Goal: Information Seeking & Learning: Find contact information

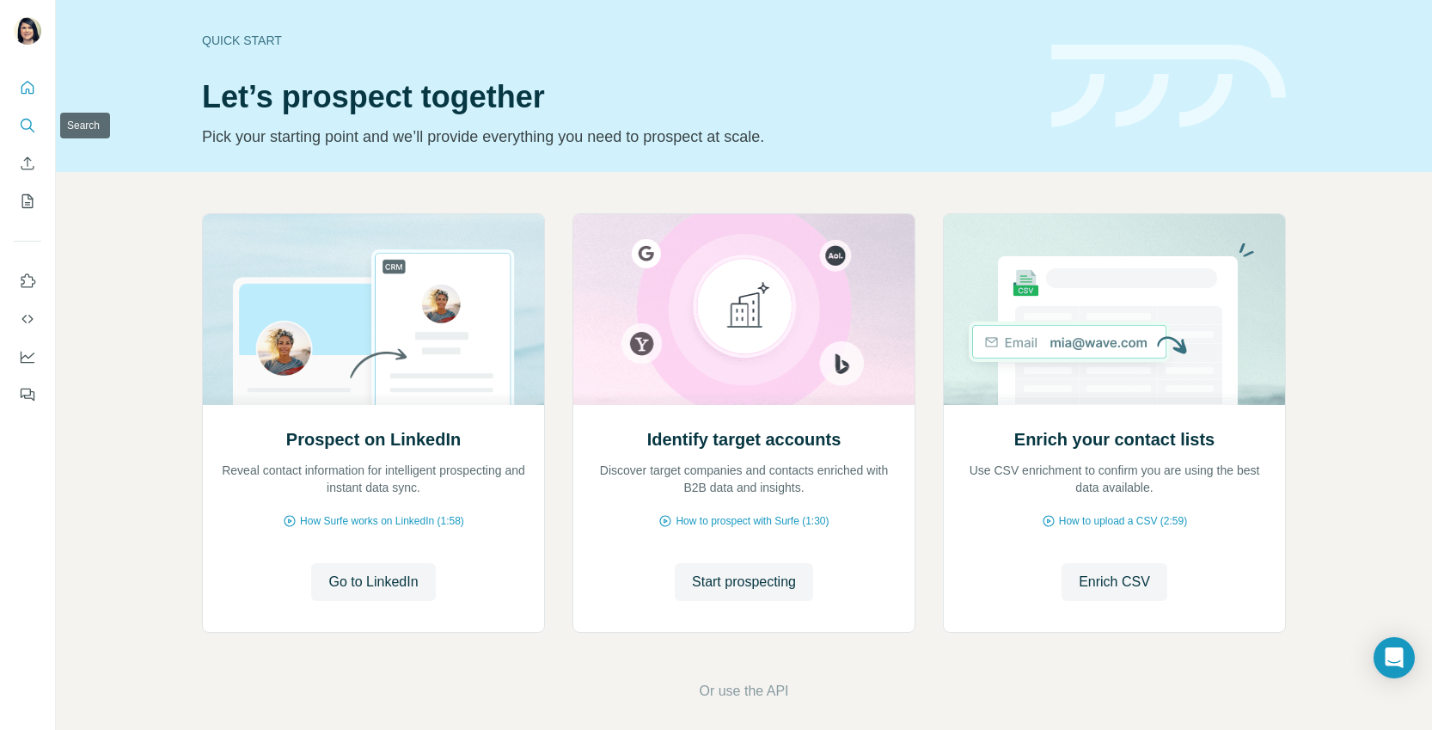
click at [20, 122] on icon "Search" at bounding box center [27, 125] width 17 height 17
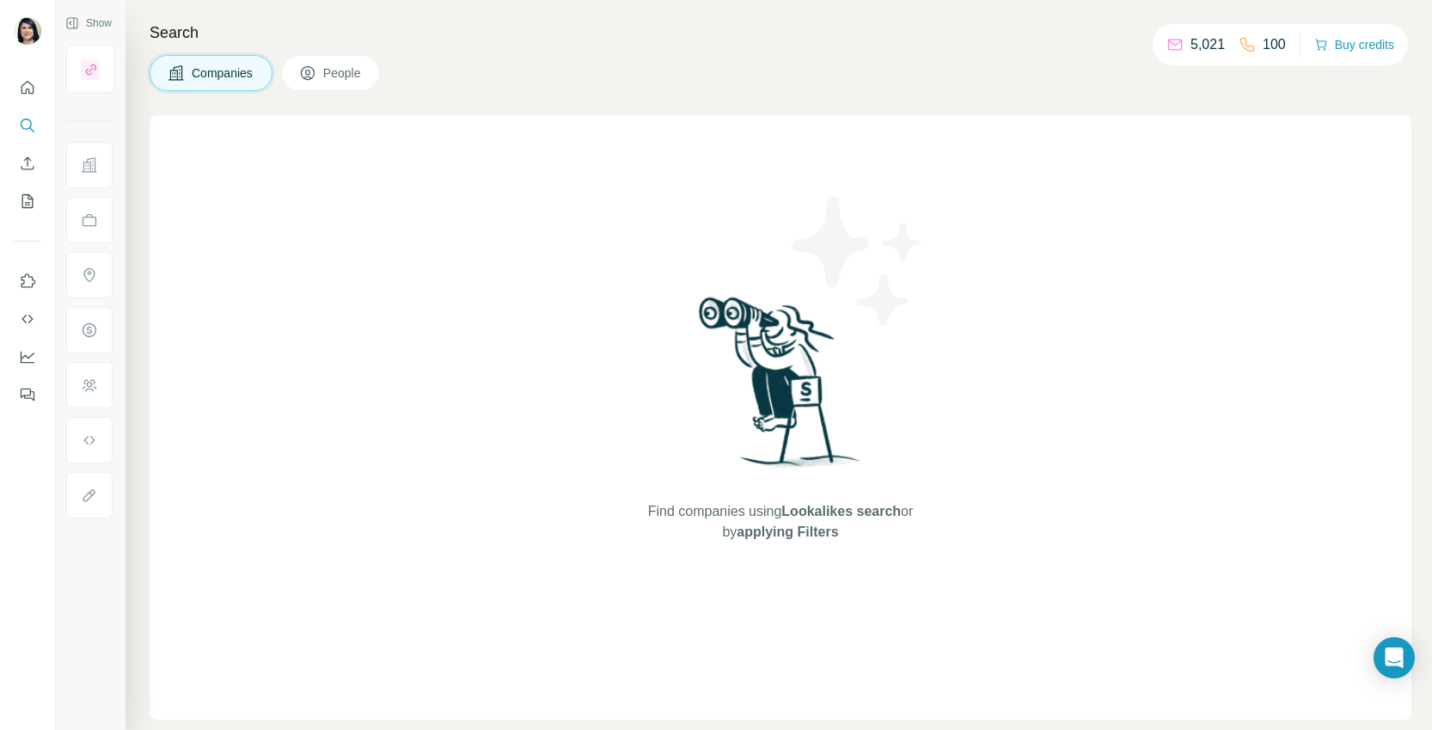
click at [355, 75] on span "People" at bounding box center [343, 72] width 40 height 17
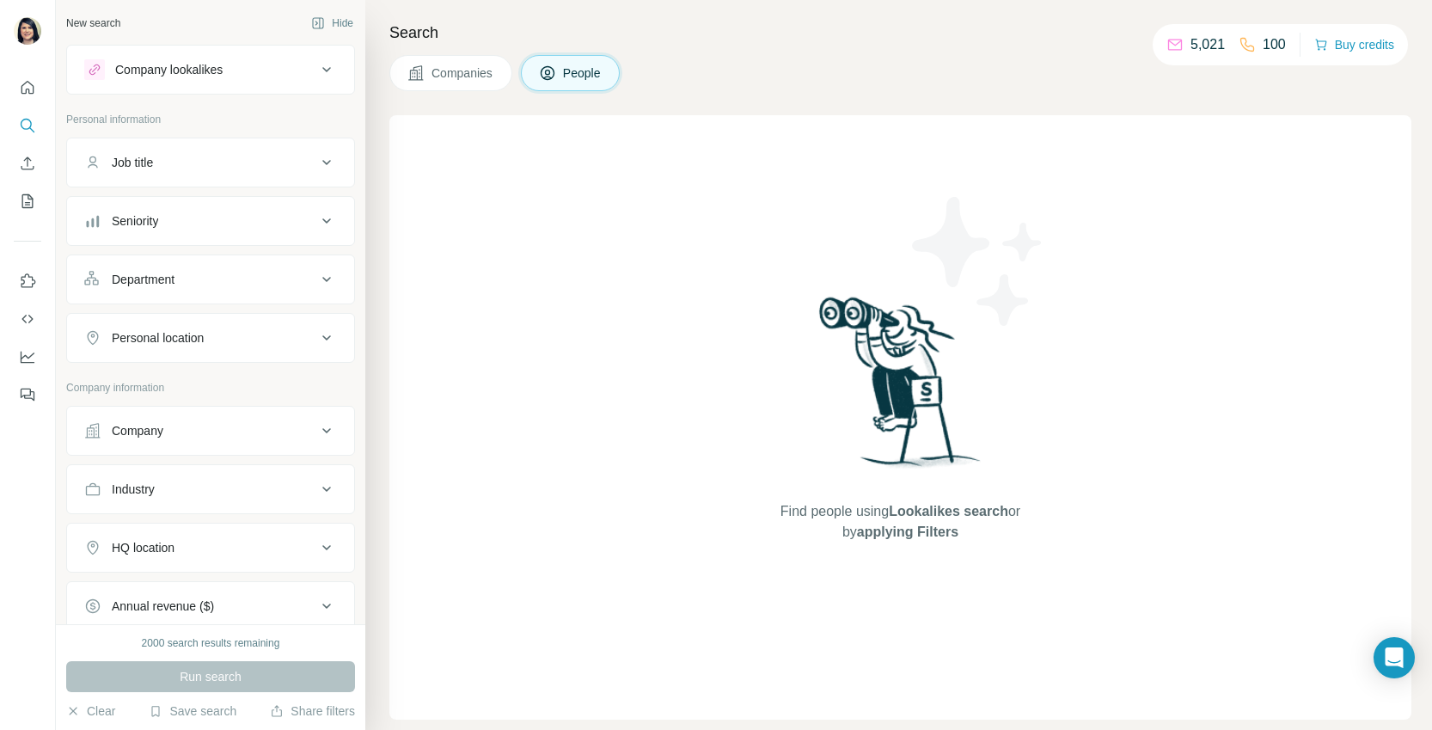
scroll to position [6, 0]
click at [178, 434] on button "Company" at bounding box center [210, 424] width 287 height 41
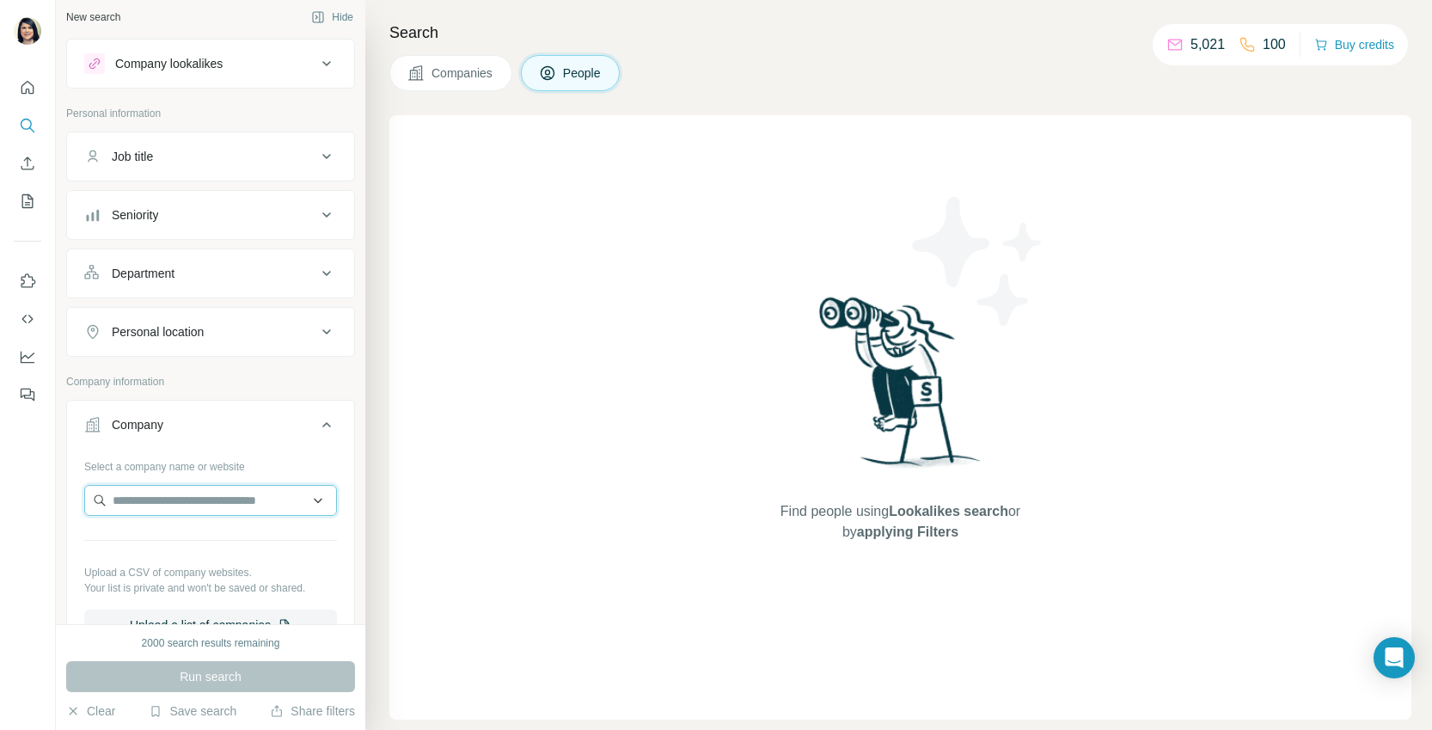
click at [169, 497] on input "text" at bounding box center [210, 500] width 253 height 31
paste input "*******"
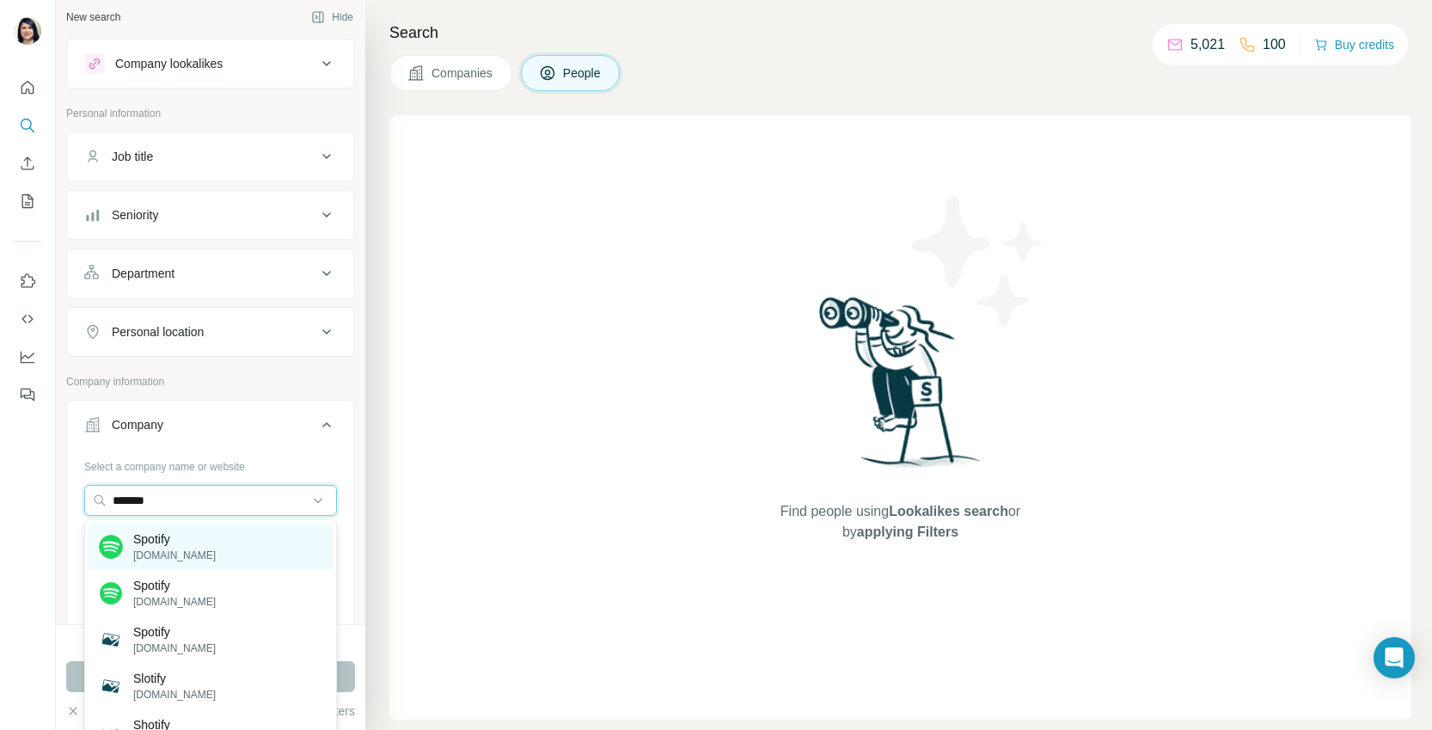
type input "*******"
click at [205, 554] on p "[DOMAIN_NAME]" at bounding box center [174, 555] width 83 height 15
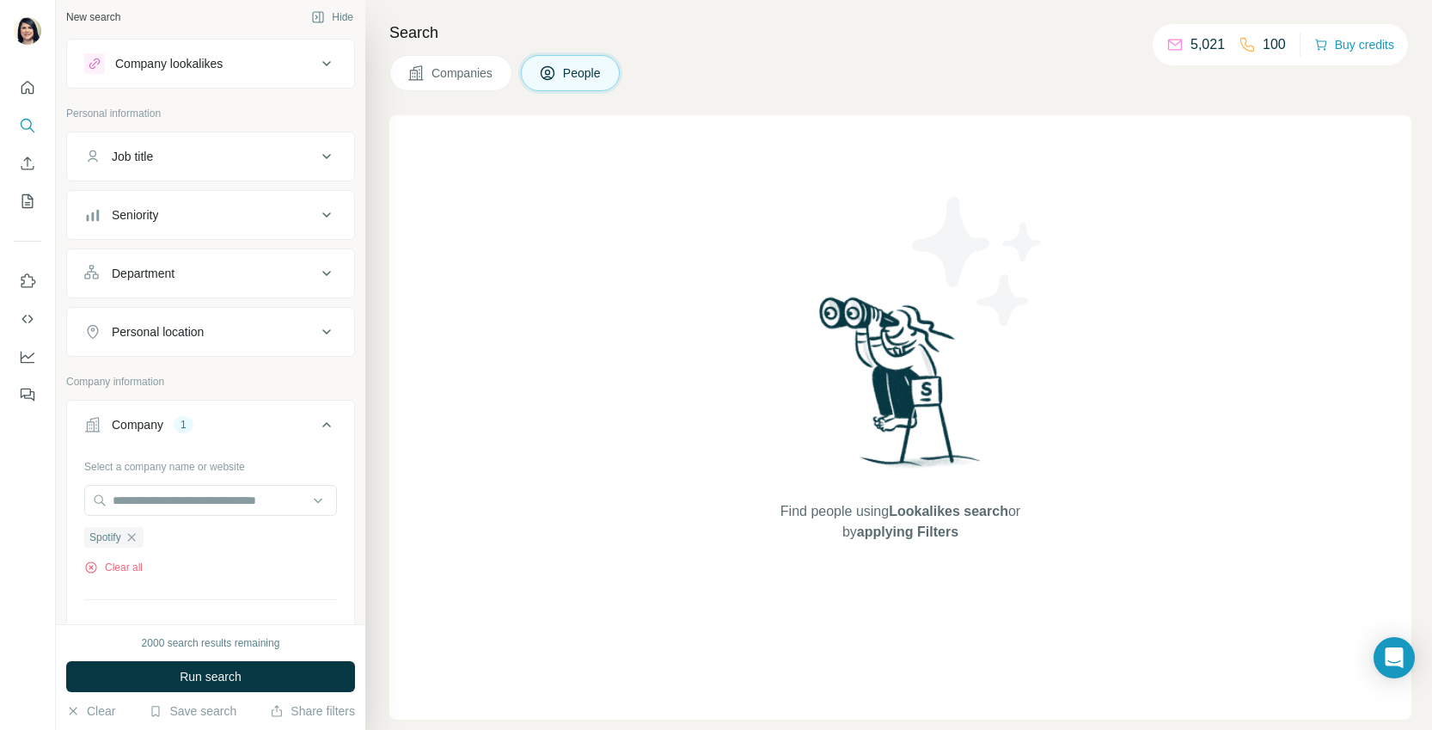
click at [159, 156] on div "Job title" at bounding box center [200, 156] width 232 height 17
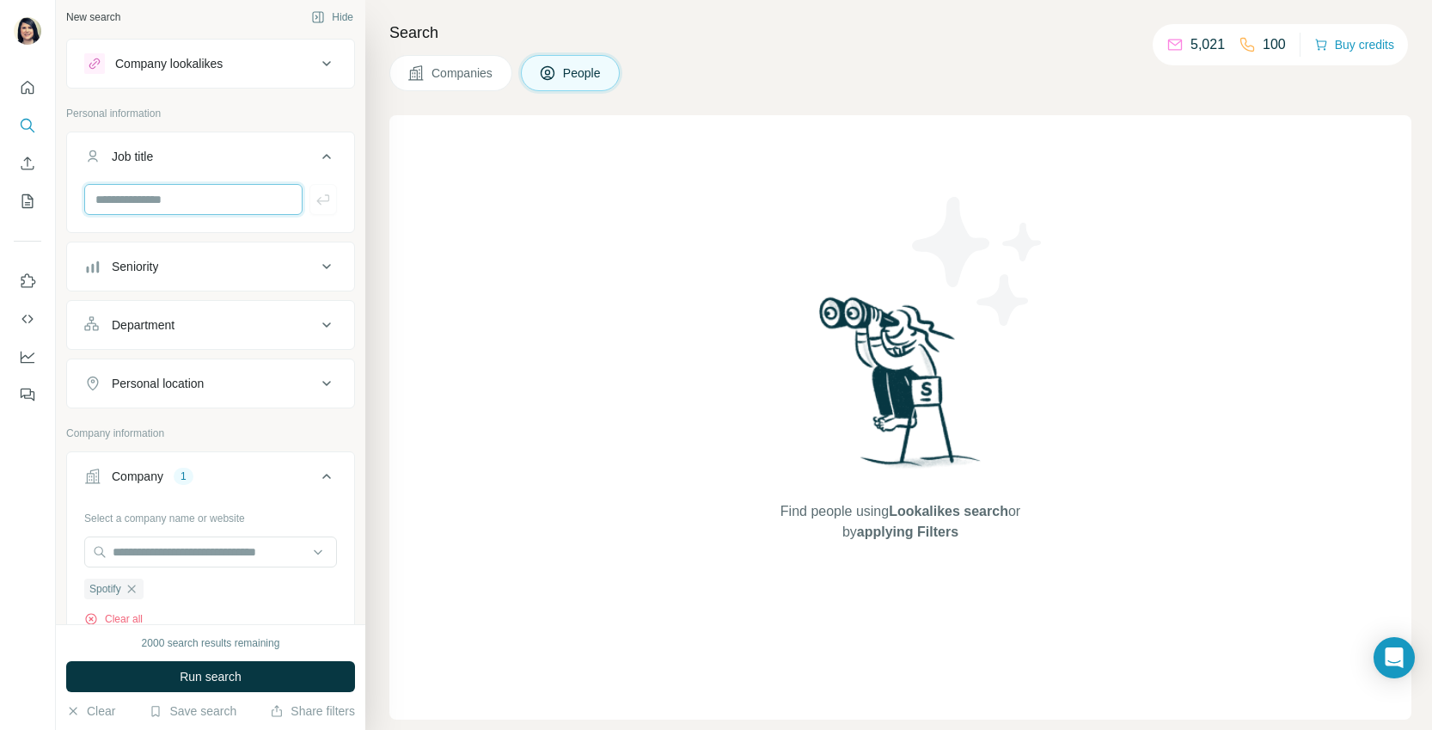
click at [172, 205] on input "text" at bounding box center [193, 199] width 218 height 31
paste input "**********"
type input "**********"
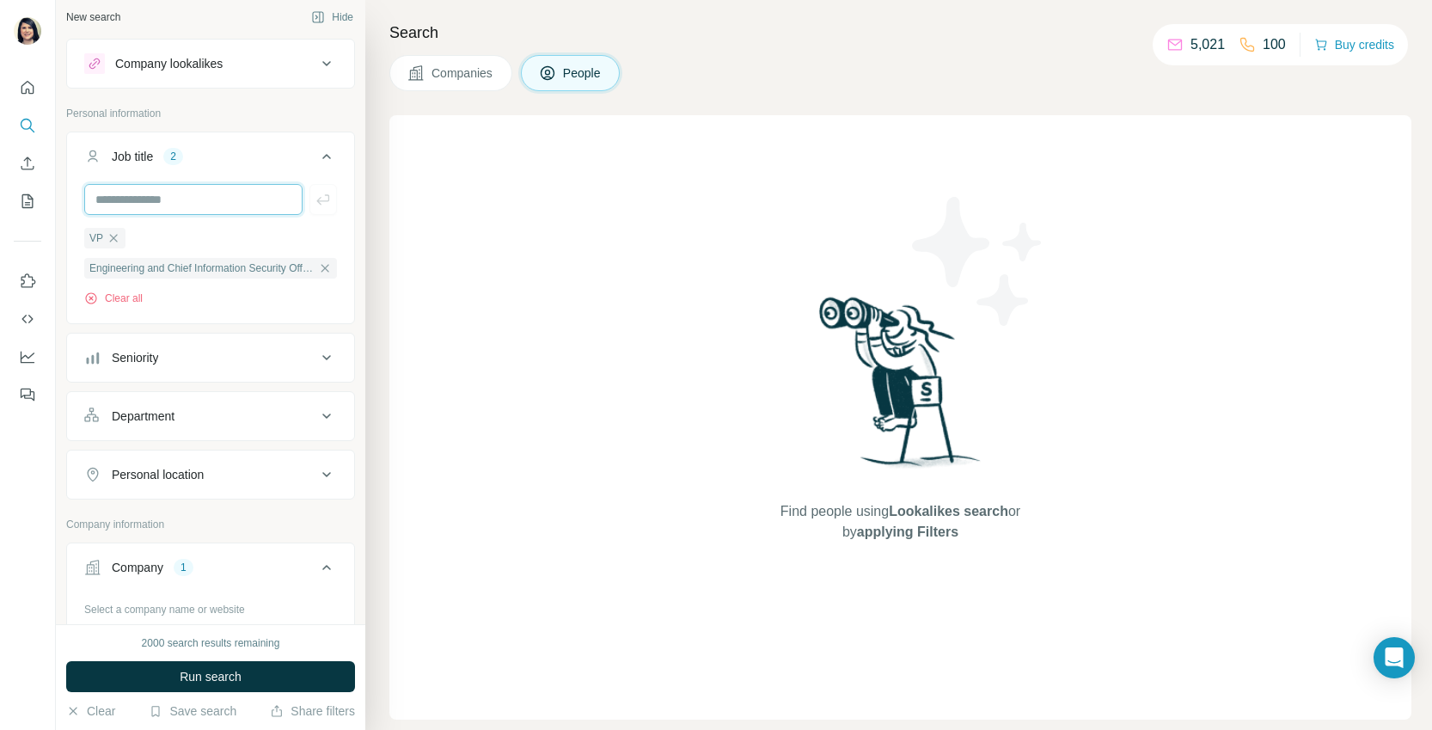
scroll to position [0, 0]
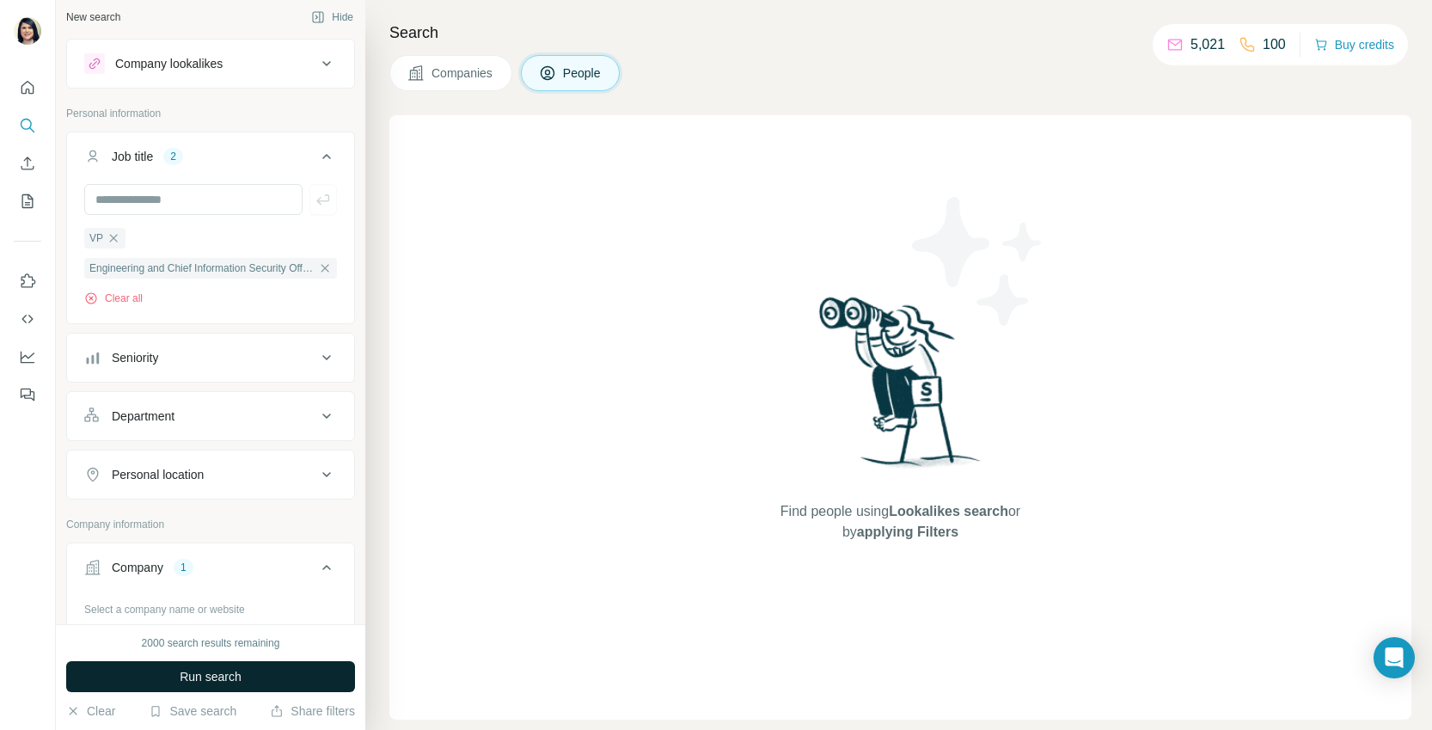
click at [301, 677] on button "Run search" at bounding box center [210, 676] width 289 height 31
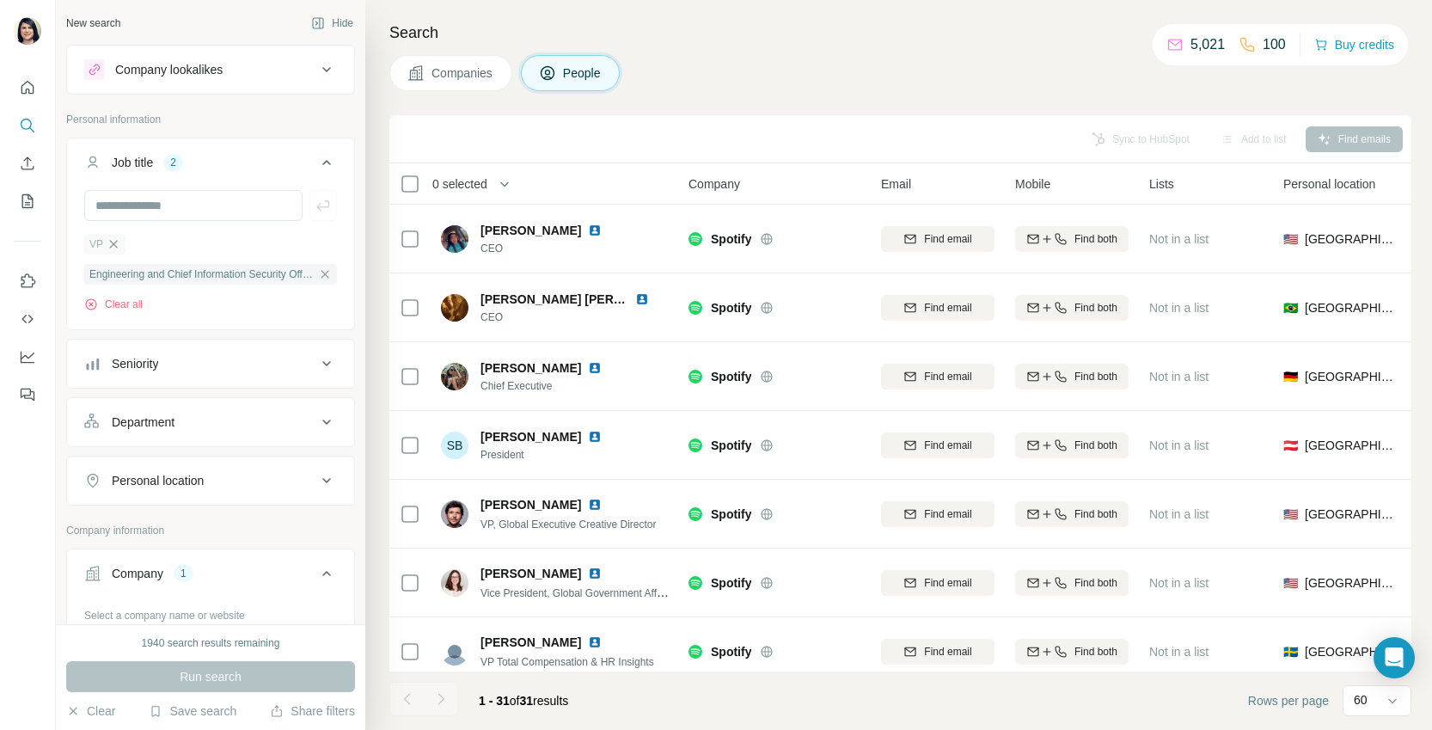
click at [113, 246] on icon "button" at bounding box center [114, 244] width 14 height 14
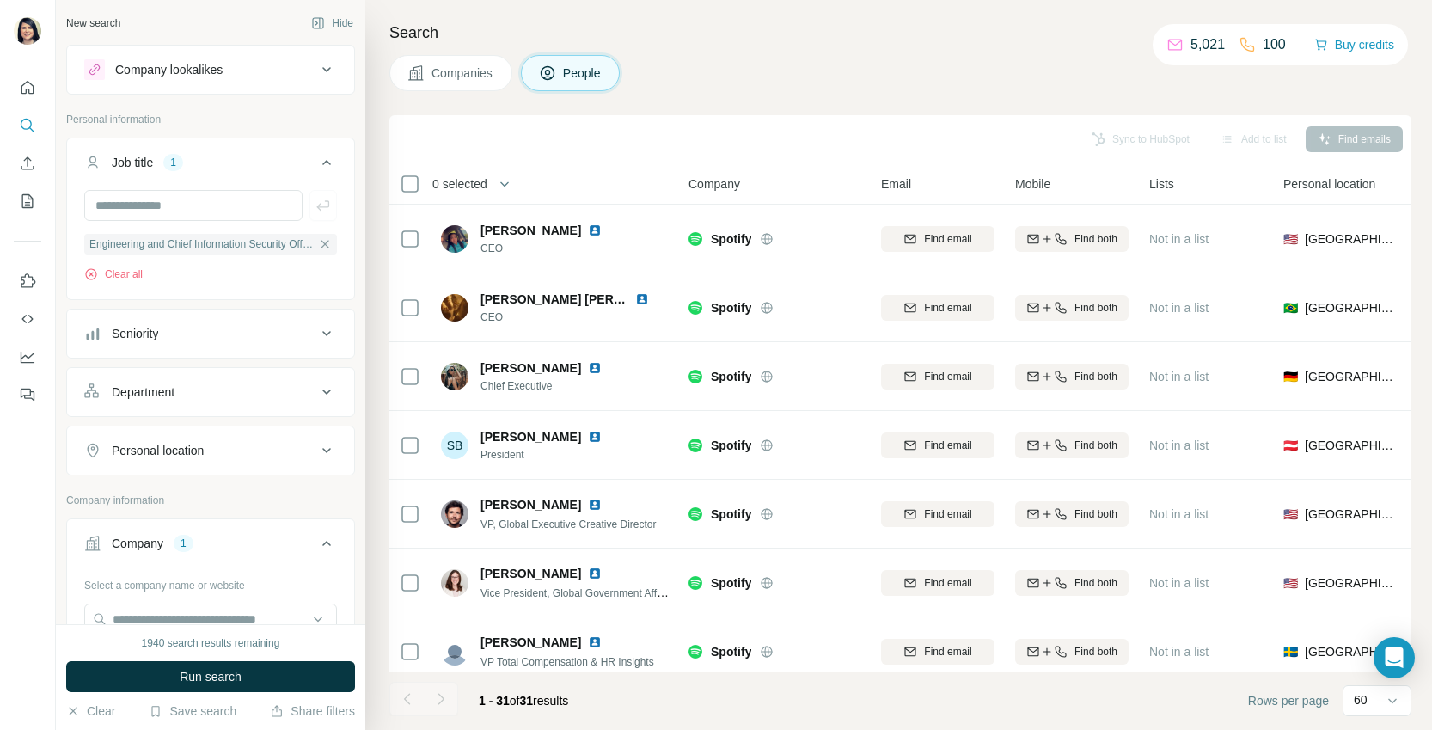
click at [245, 679] on button "Run search" at bounding box center [210, 676] width 289 height 31
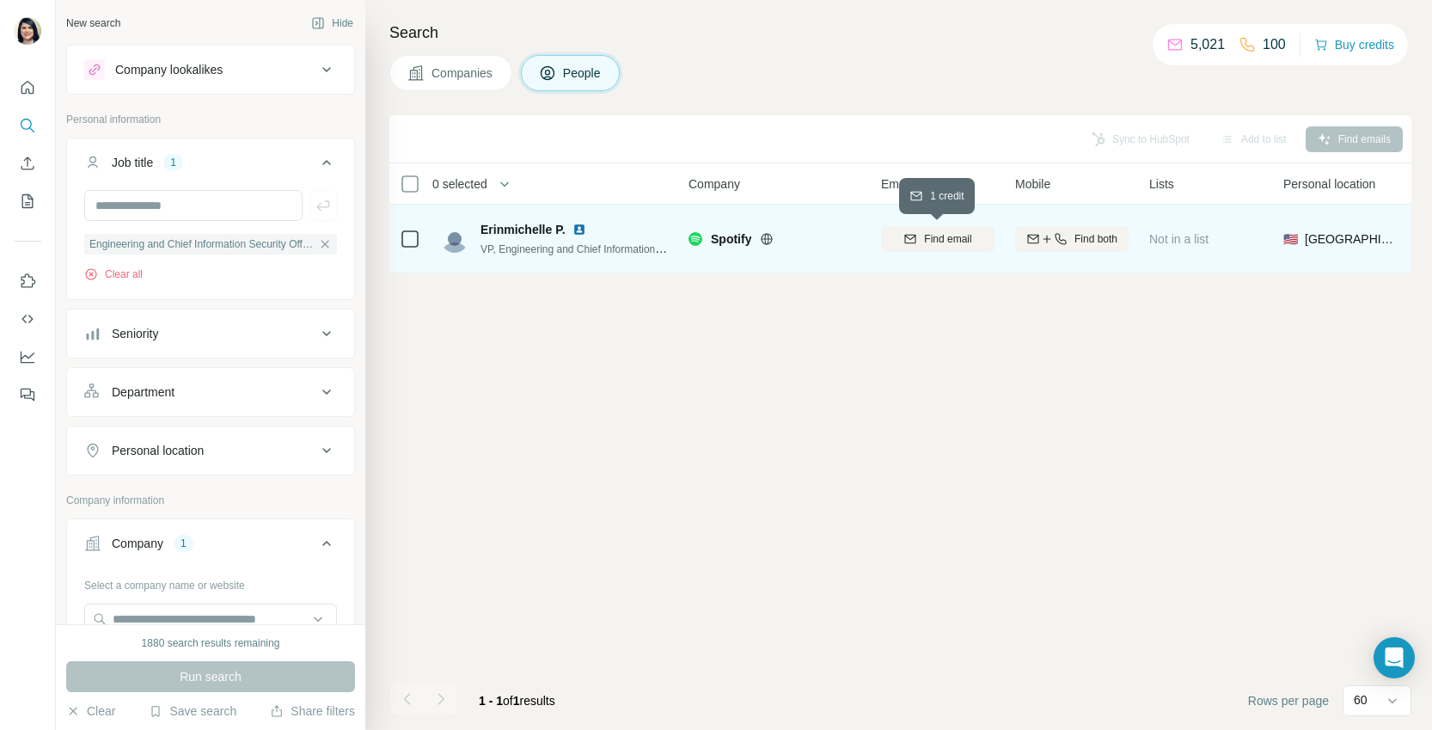
click at [943, 246] on span "Find email" at bounding box center [947, 238] width 47 height 15
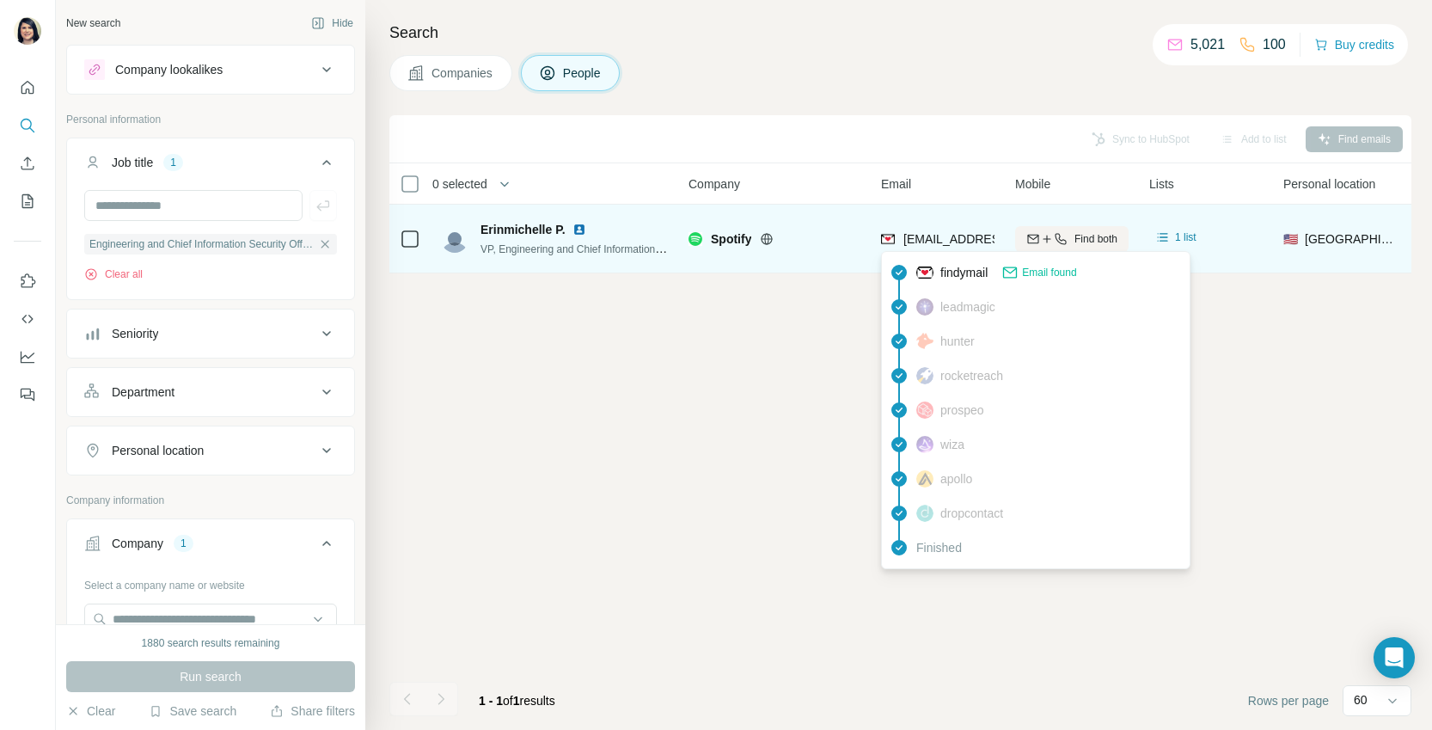
click at [957, 238] on span "[EMAIL_ADDRESS][DOMAIN_NAME]" at bounding box center [1006, 239] width 204 height 14
click at [952, 238] on span "[EMAIL_ADDRESS][DOMAIN_NAME]" at bounding box center [1006, 239] width 204 height 14
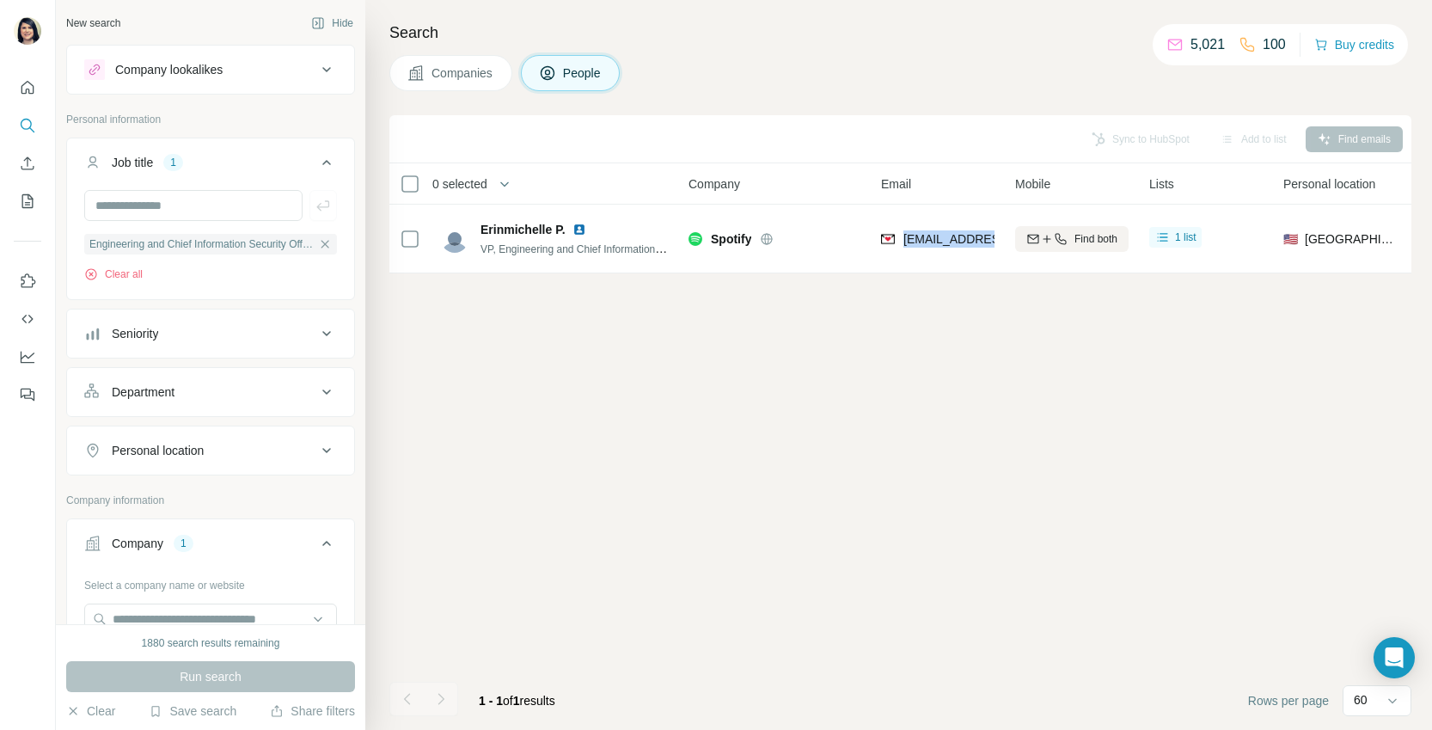
copy tr "[EMAIL_ADDRESS][DOMAIN_NAME]"
click at [329, 242] on icon "button" at bounding box center [325, 244] width 14 height 14
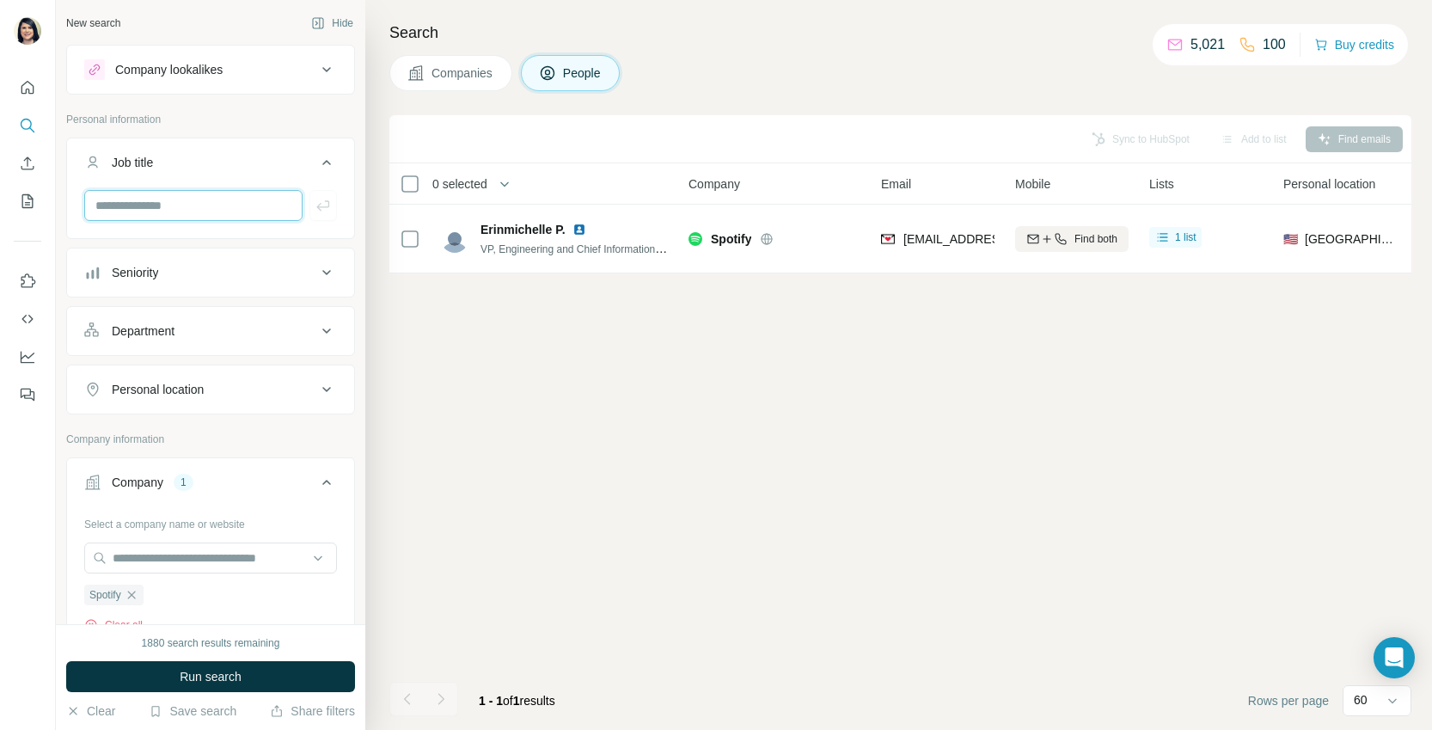
click at [184, 206] on input "text" at bounding box center [193, 205] width 218 height 31
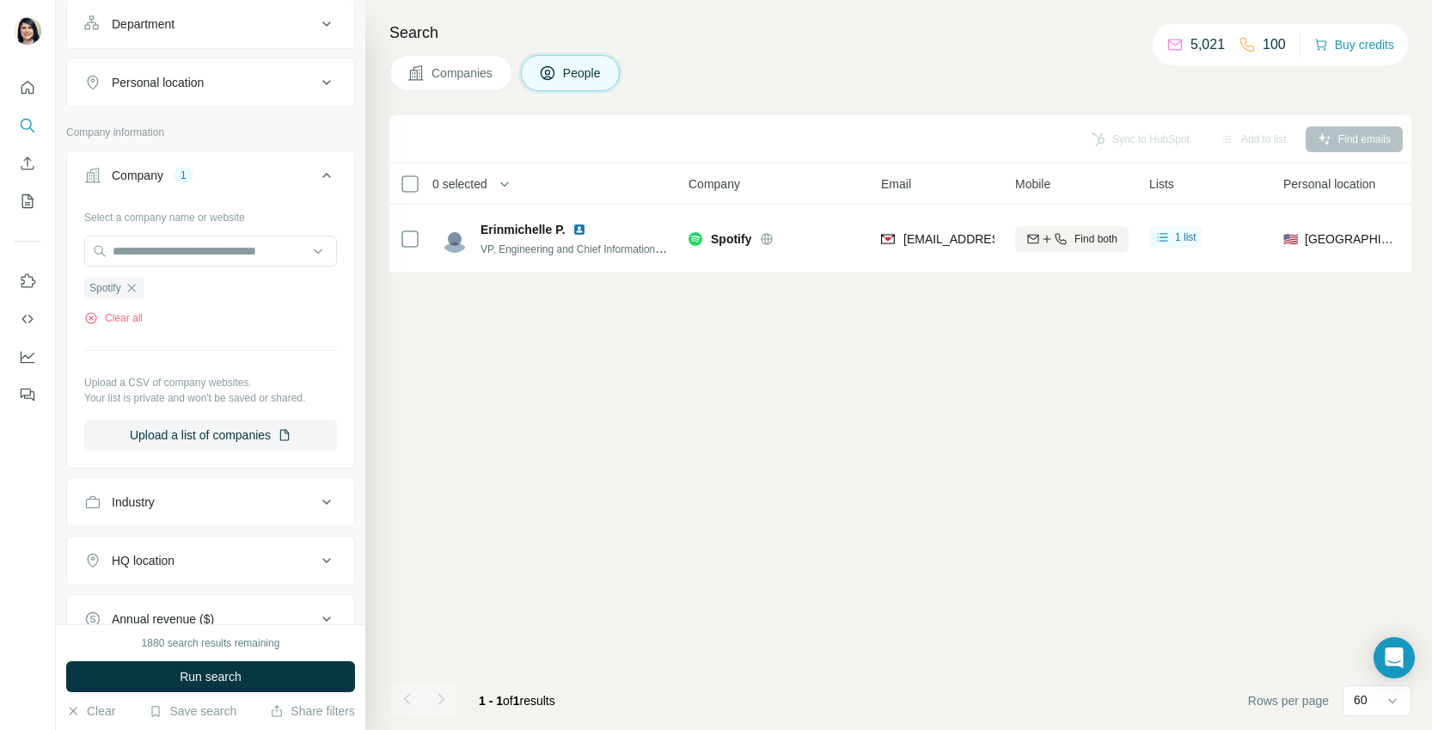
scroll to position [320, 0]
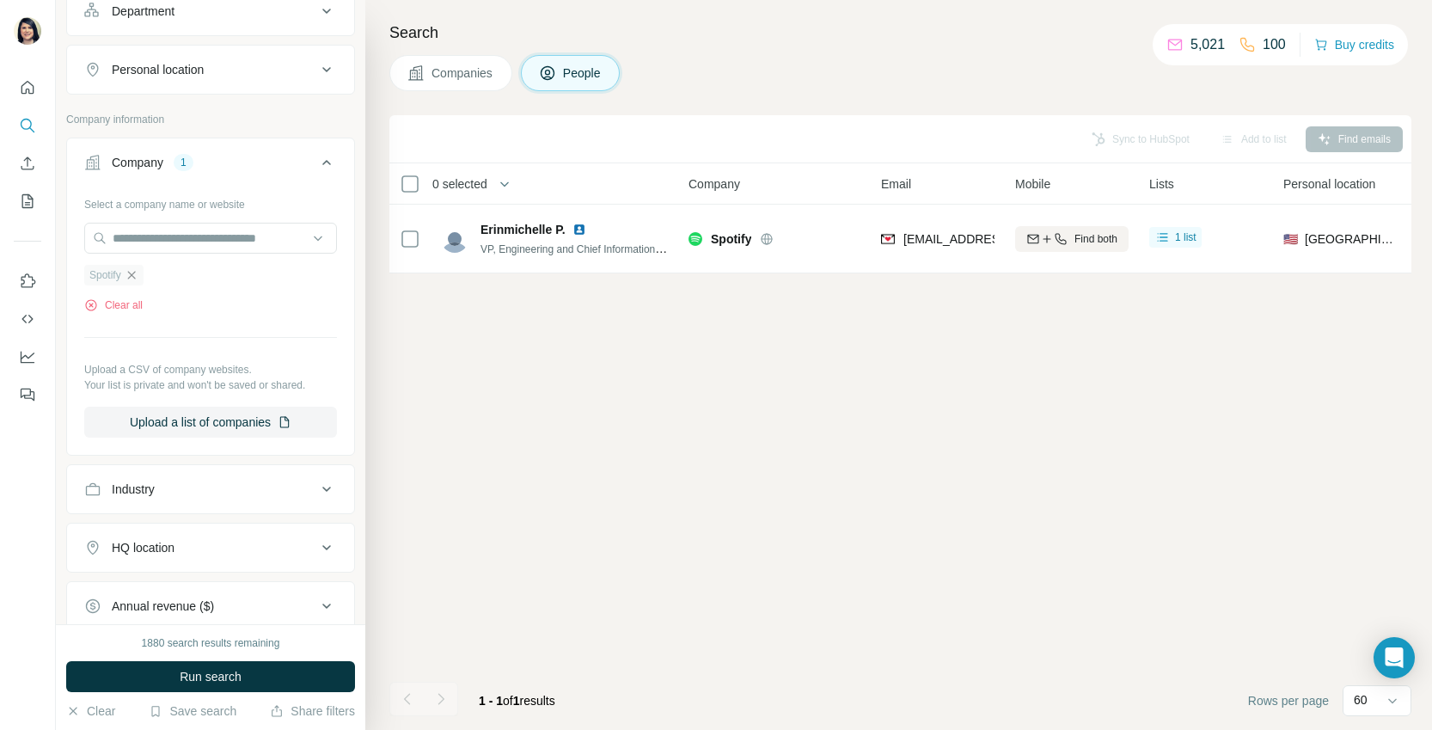
type input "**********"
drag, startPoint x: 136, startPoint y: 277, endPoint x: 150, endPoint y: 245, distance: 35.0
click at [137, 276] on icon "button" at bounding box center [132, 275] width 14 height 14
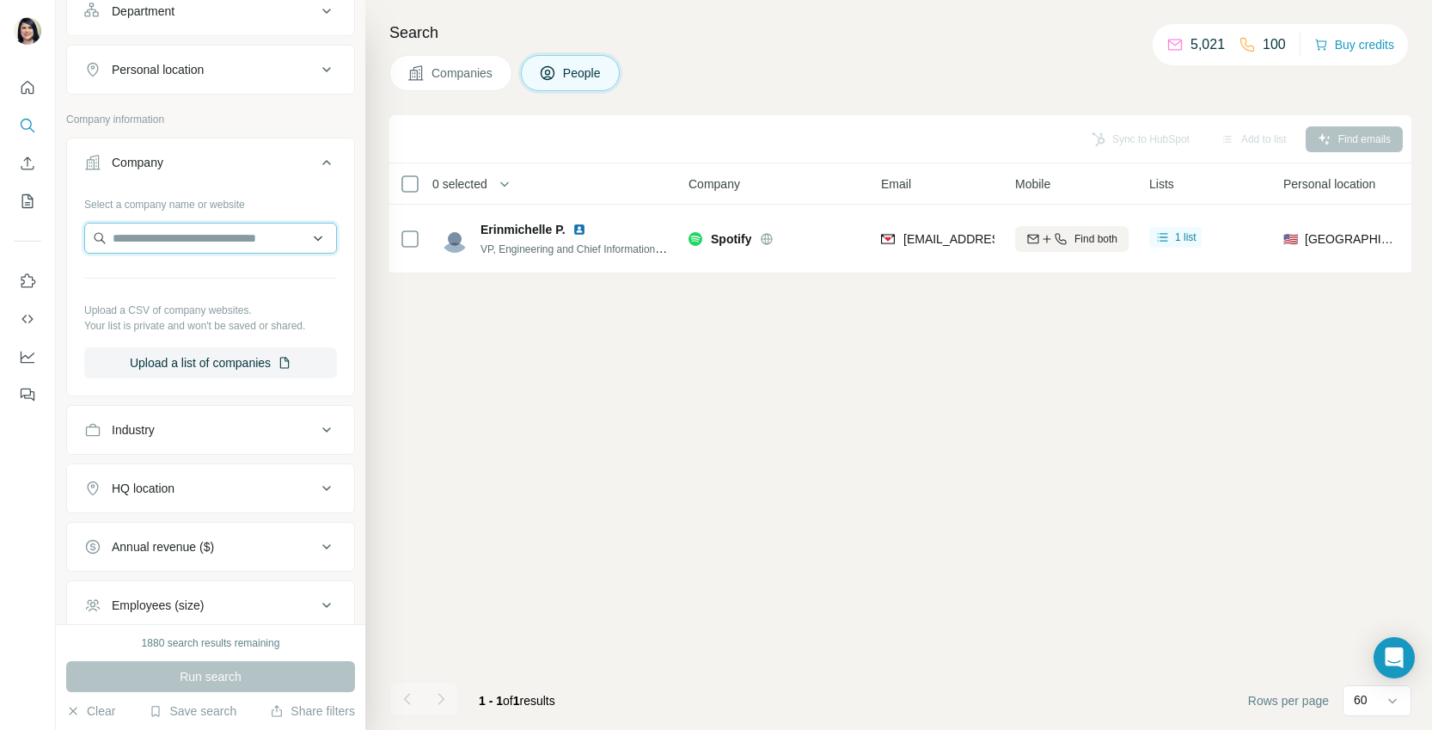
click at [150, 246] on input "text" at bounding box center [210, 238] width 253 height 31
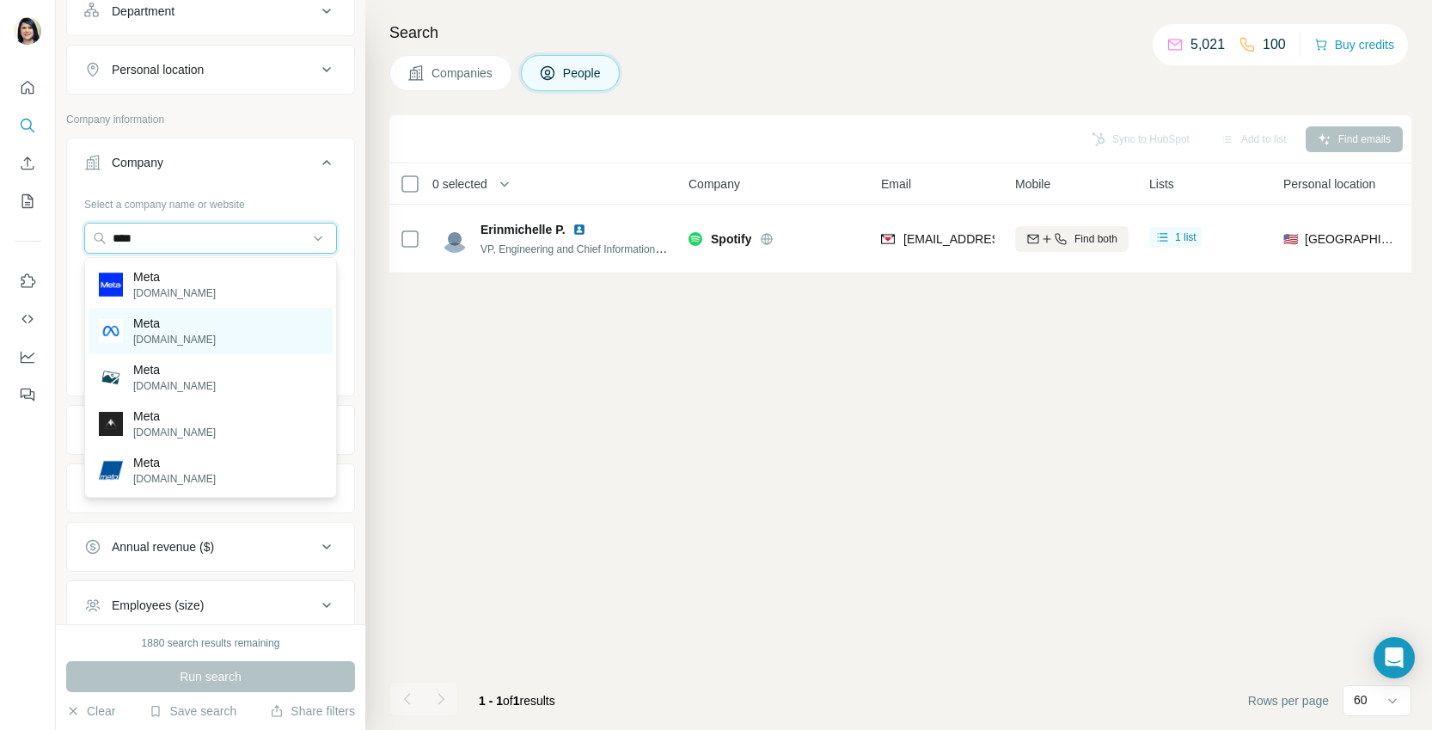
type input "****"
click at [166, 341] on p "[DOMAIN_NAME]" at bounding box center [174, 339] width 83 height 15
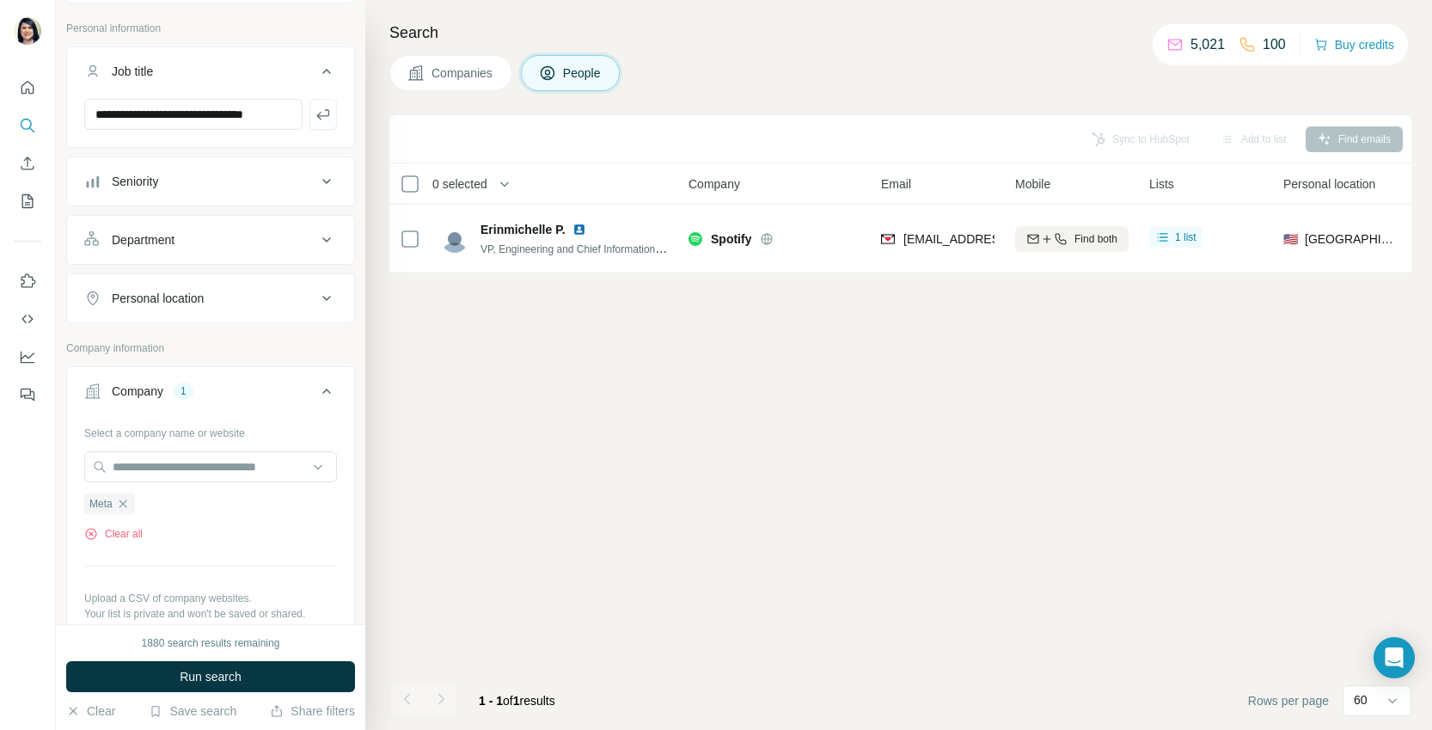
scroll to position [16, 0]
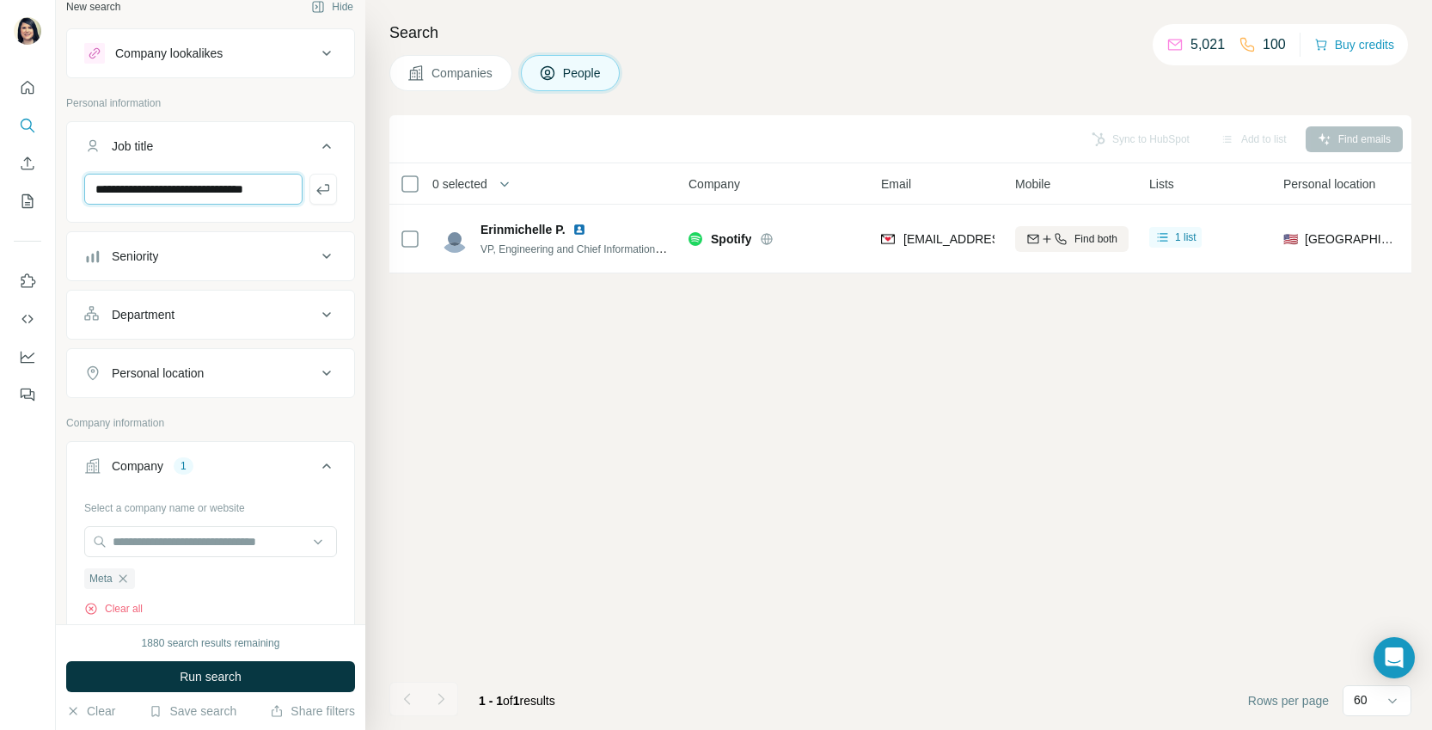
click at [230, 186] on input "**********" at bounding box center [193, 189] width 218 height 31
click at [228, 188] on input "**********" at bounding box center [193, 189] width 218 height 31
click at [322, 187] on icon "button" at bounding box center [323, 189] width 17 height 17
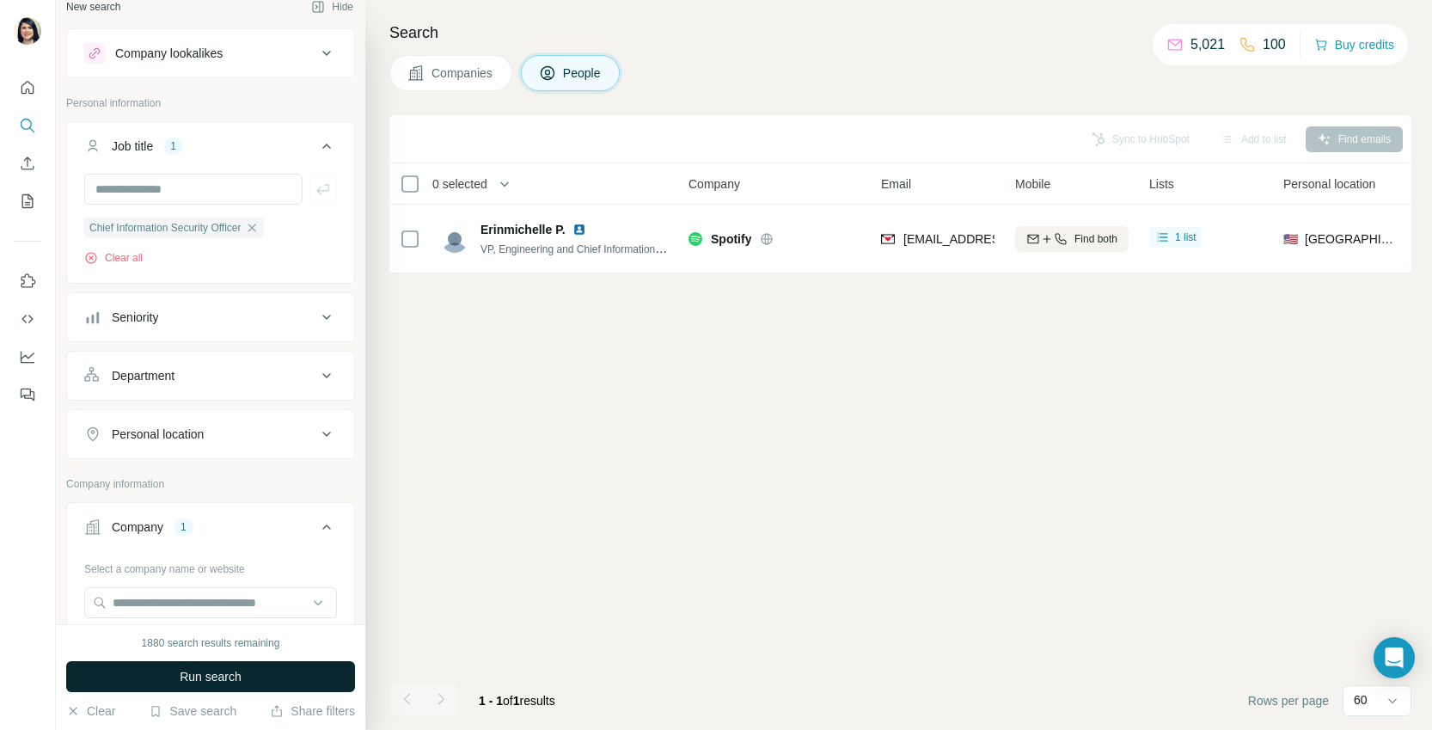
click at [271, 674] on button "Run search" at bounding box center [210, 676] width 289 height 31
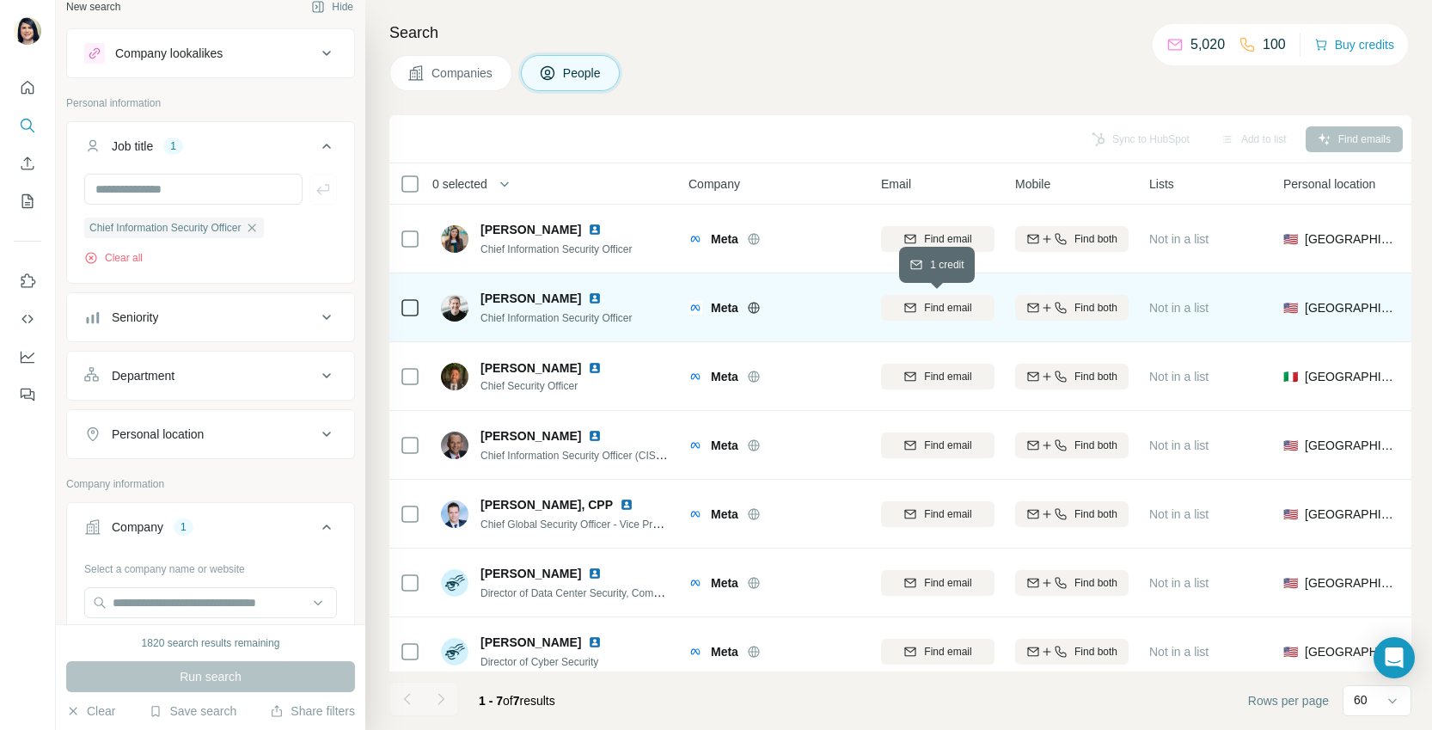
click at [916, 310] on icon "button" at bounding box center [911, 308] width 14 height 14
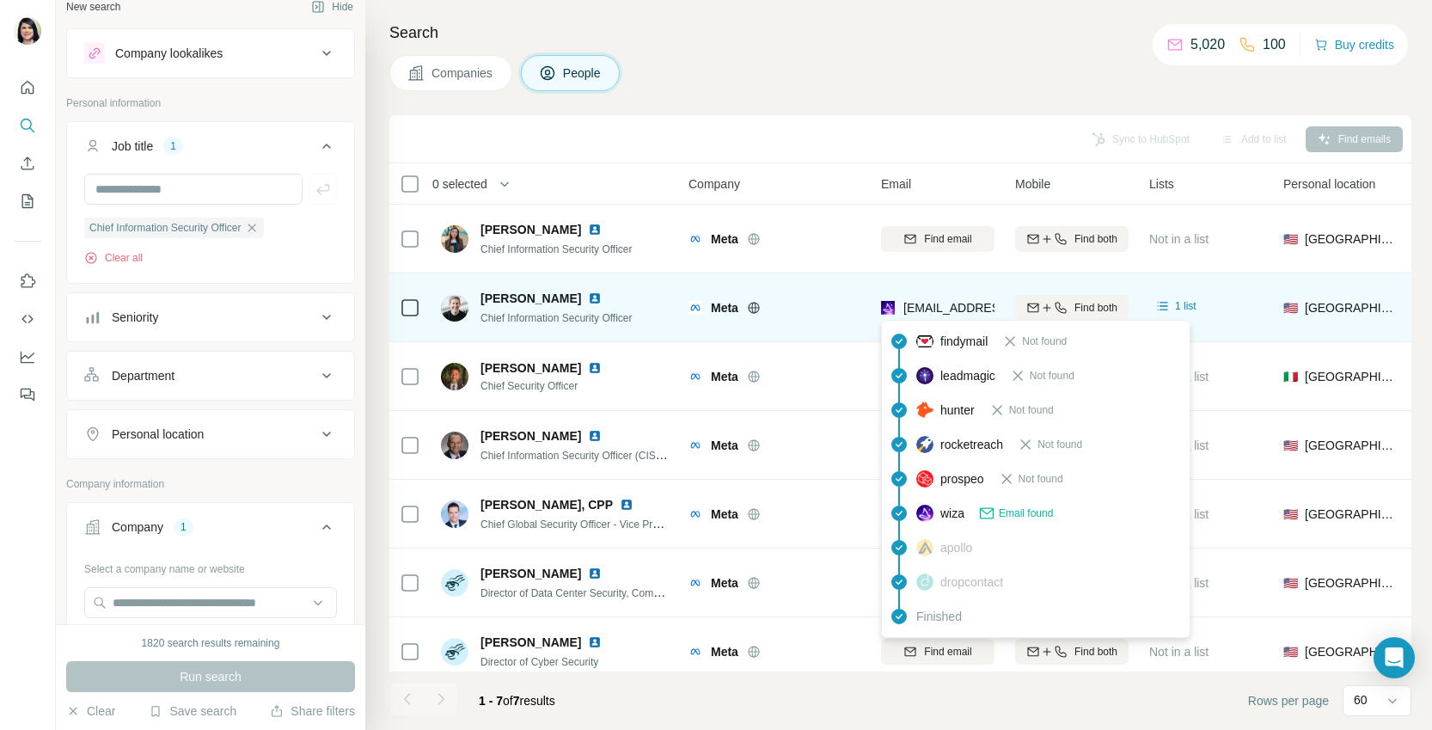
click at [925, 307] on span "[EMAIL_ADDRESS][DOMAIN_NAME]" at bounding box center [1006, 308] width 204 height 14
copy tr "[EMAIL_ADDRESS][DOMAIN_NAME]"
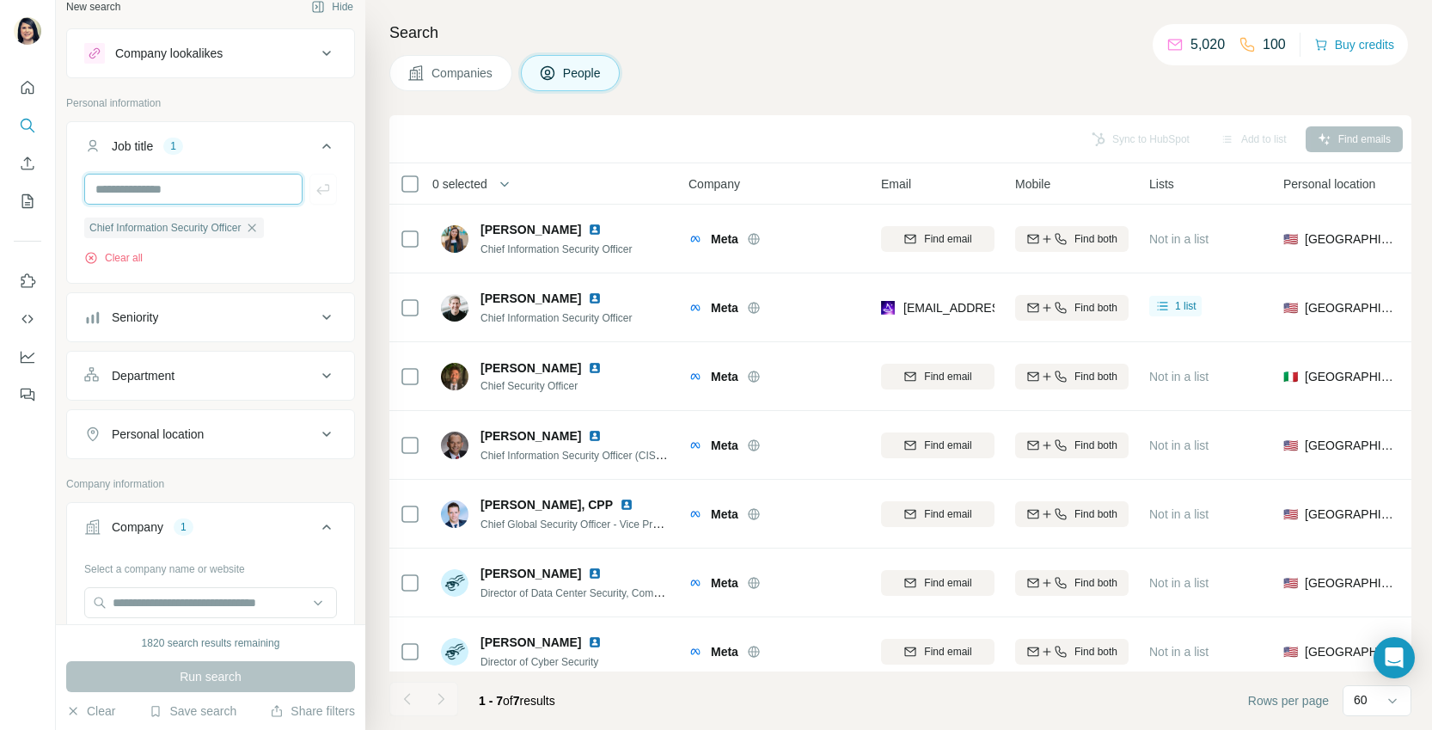
click at [165, 198] on input "text" at bounding box center [193, 189] width 218 height 31
paste input "**********"
type input "**********"
click at [255, 226] on icon "button" at bounding box center [252, 228] width 8 height 8
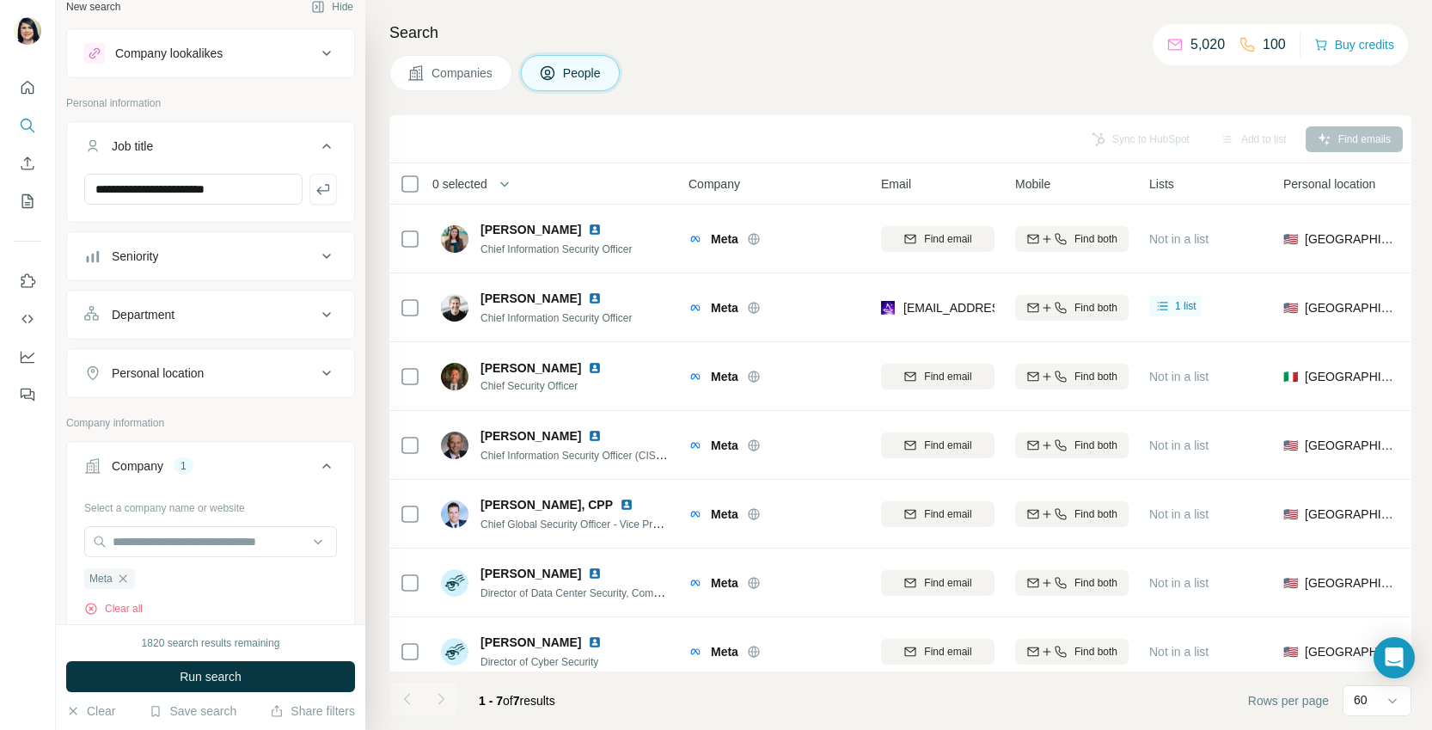
click at [322, 194] on icon "button" at bounding box center [323, 189] width 17 height 17
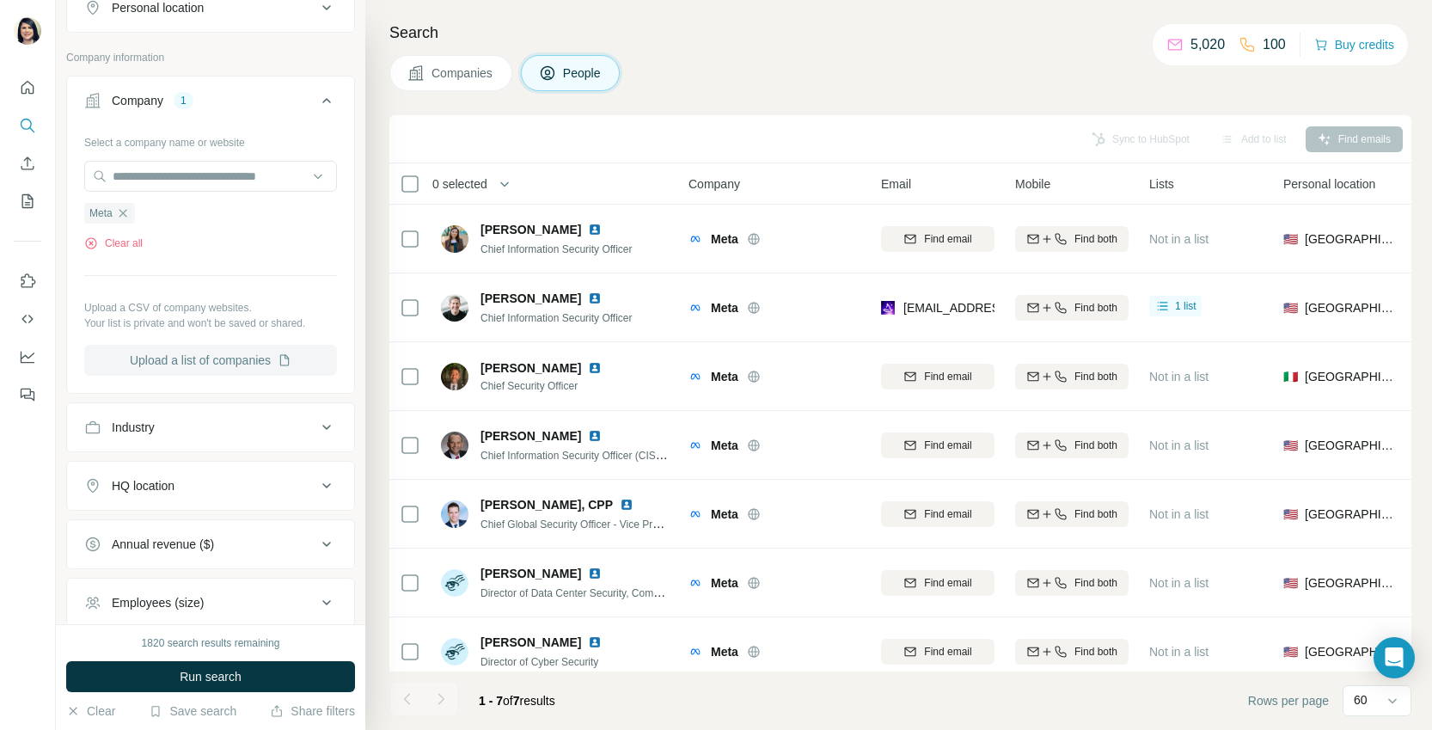
scroll to position [426, 0]
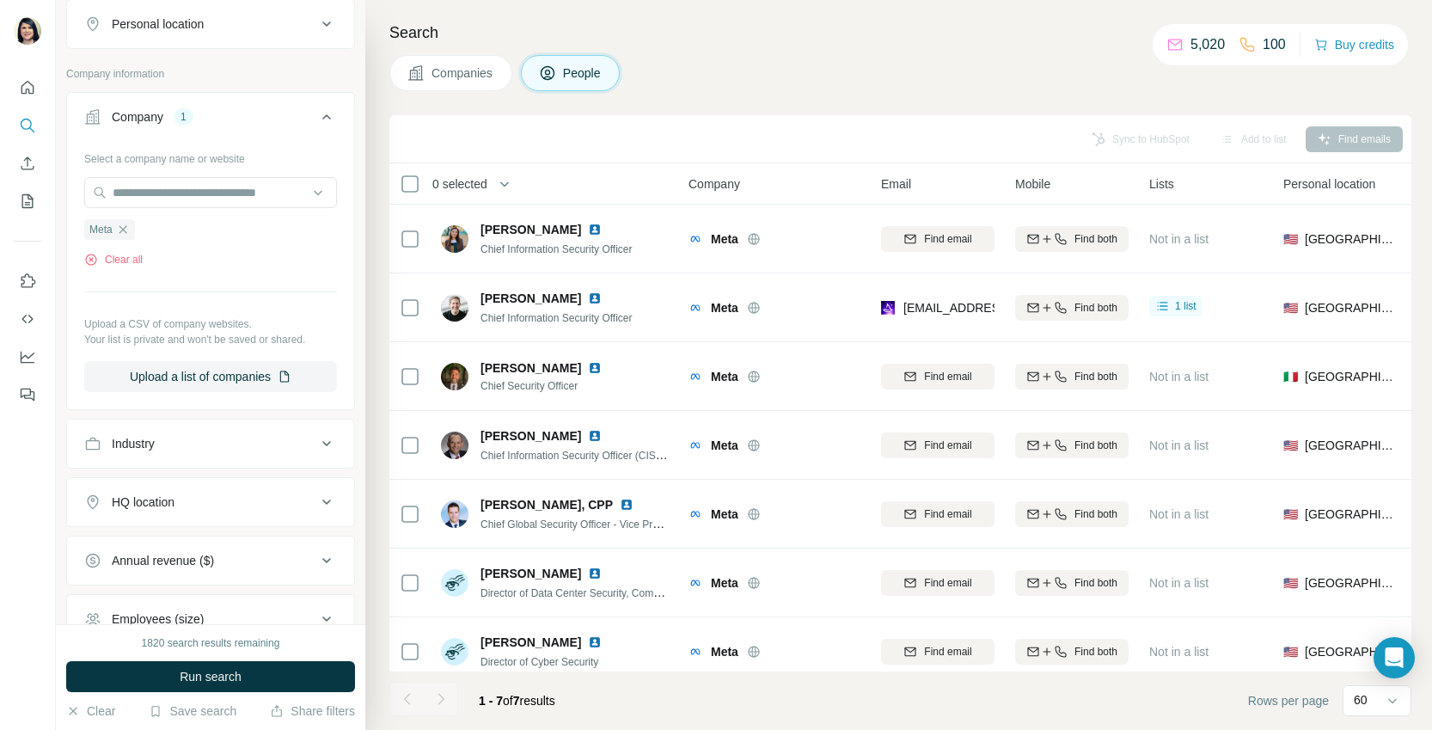
drag, startPoint x: 123, startPoint y: 221, endPoint x: 134, endPoint y: 211, distance: 15.2
click at [123, 221] on div "Meta" at bounding box center [109, 229] width 51 height 21
click at [141, 200] on input "text" at bounding box center [210, 192] width 253 height 31
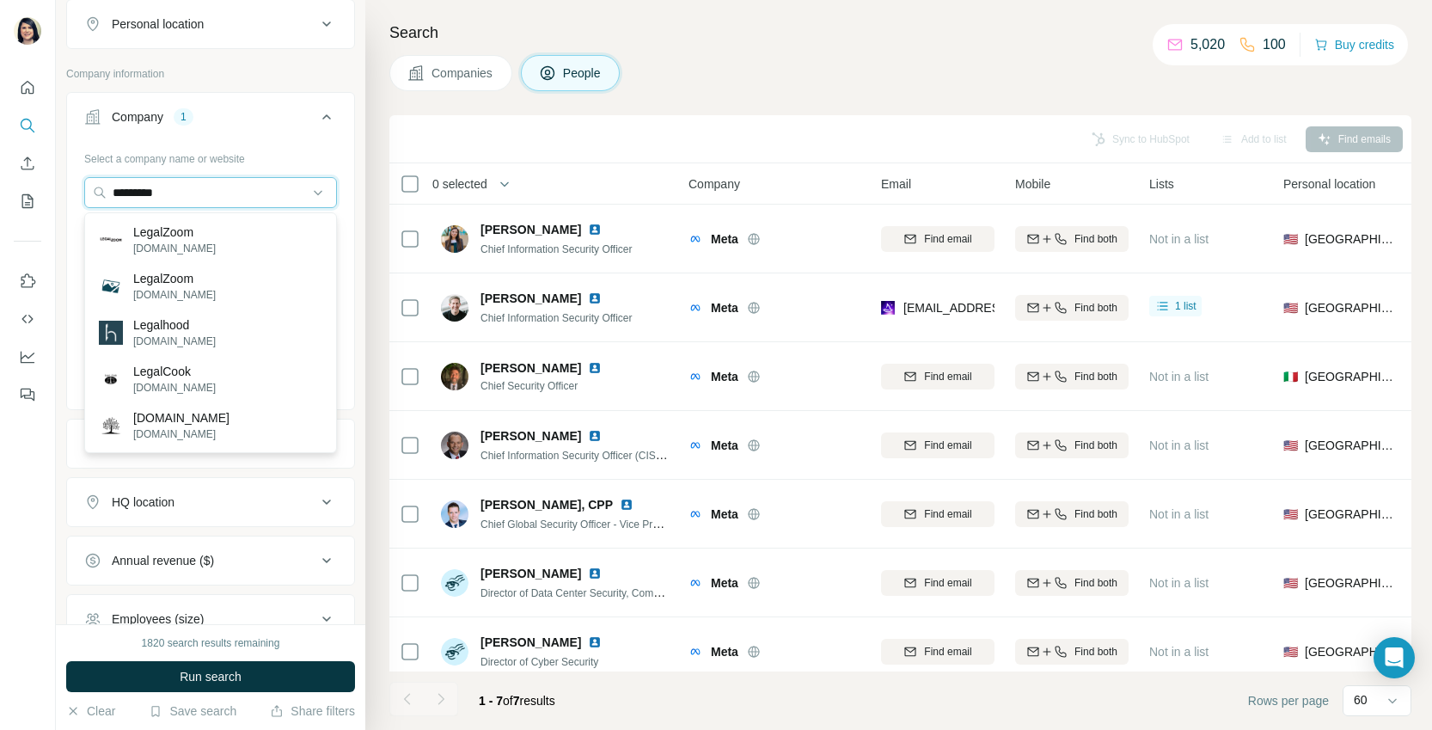
type input "*********"
click at [152, 246] on p "[DOMAIN_NAME]" at bounding box center [174, 248] width 83 height 15
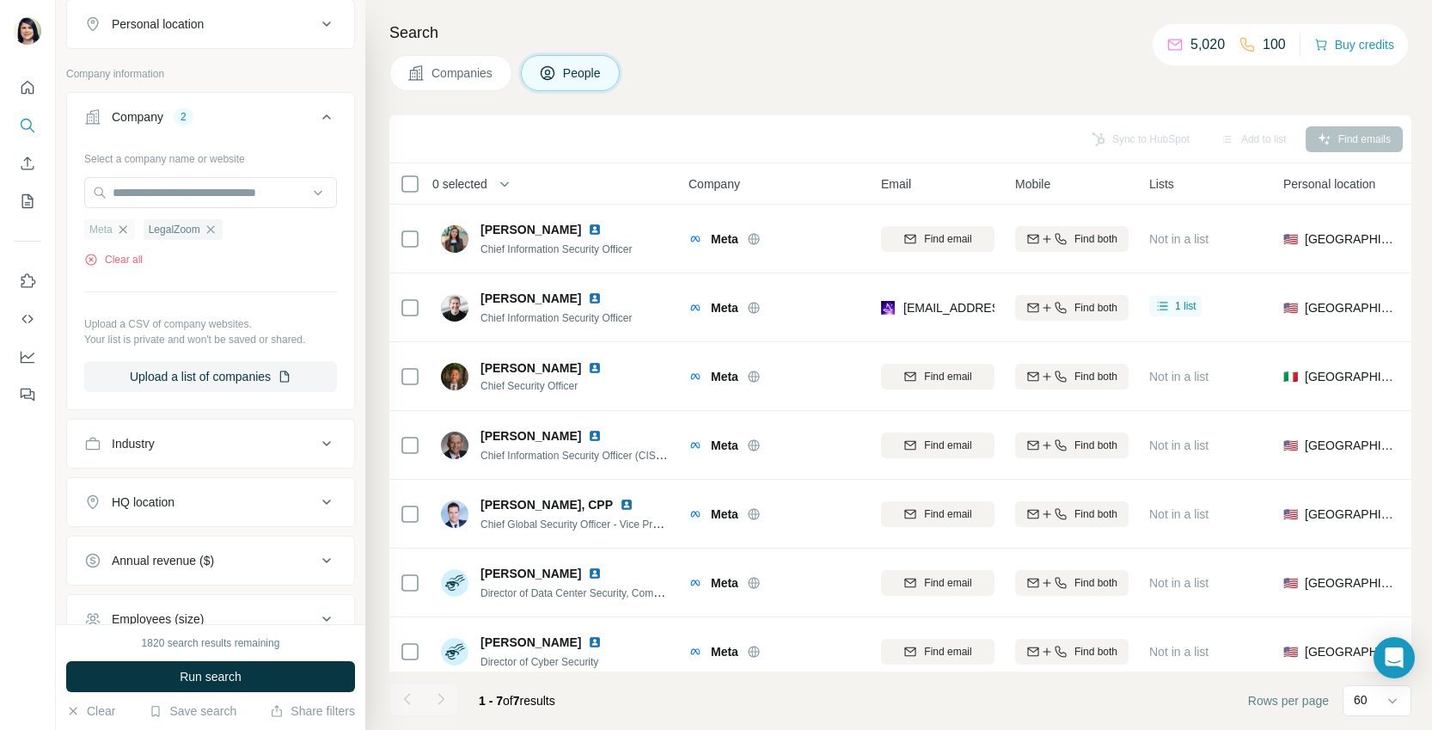
click at [126, 233] on icon "button" at bounding box center [123, 229] width 8 height 8
click at [292, 690] on button "Run search" at bounding box center [210, 676] width 289 height 31
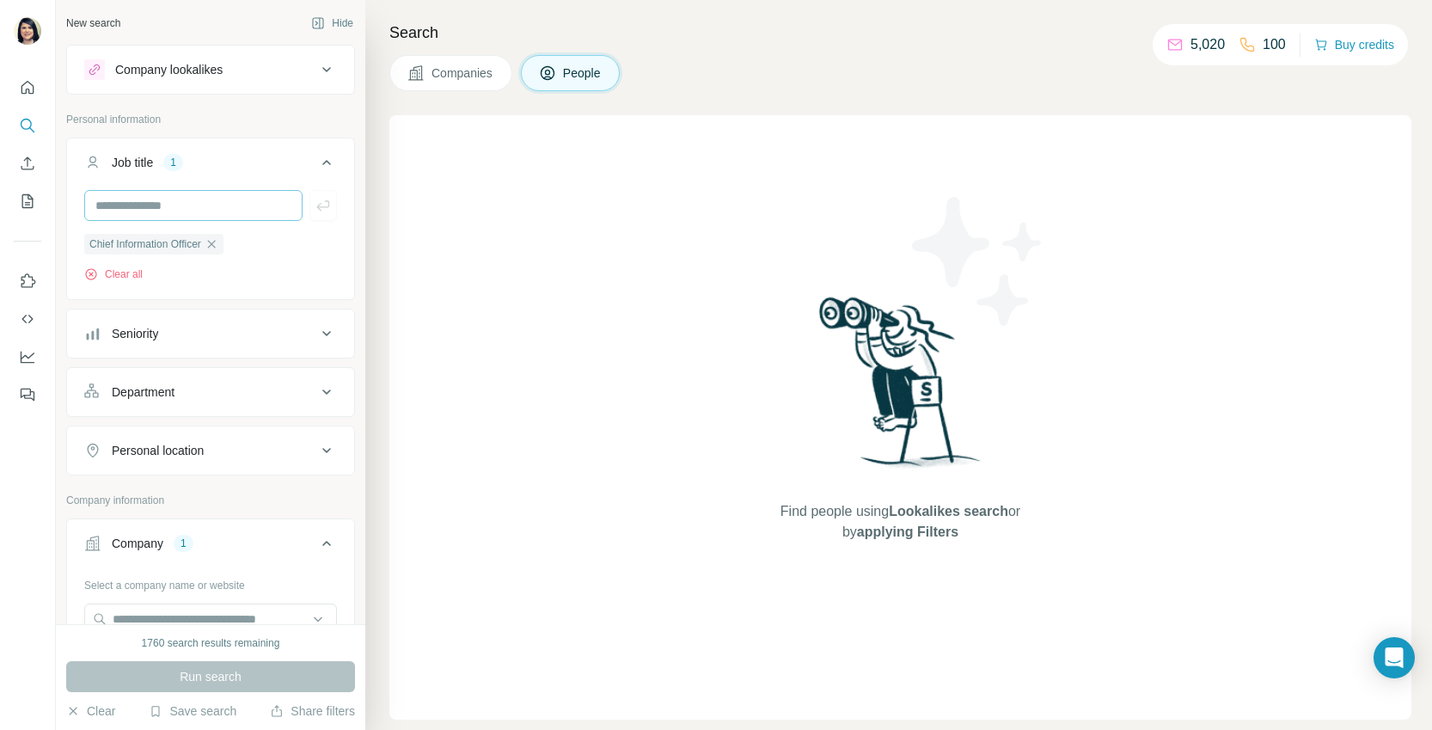
drag, startPoint x: 221, startPoint y: 244, endPoint x: 187, endPoint y: 203, distance: 53.7
click at [218, 243] on icon "button" at bounding box center [212, 244] width 14 height 14
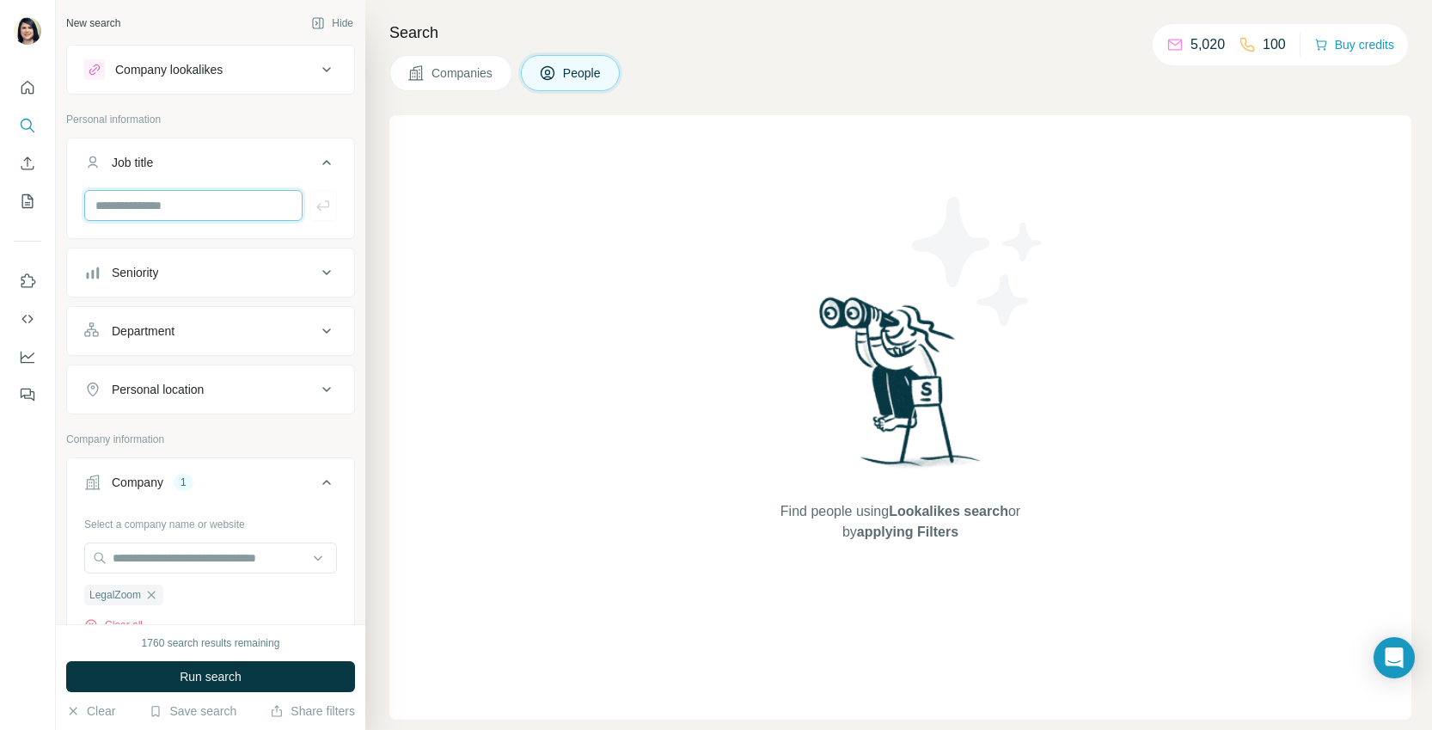
click at [186, 201] on input "text" at bounding box center [193, 205] width 218 height 31
type input "***"
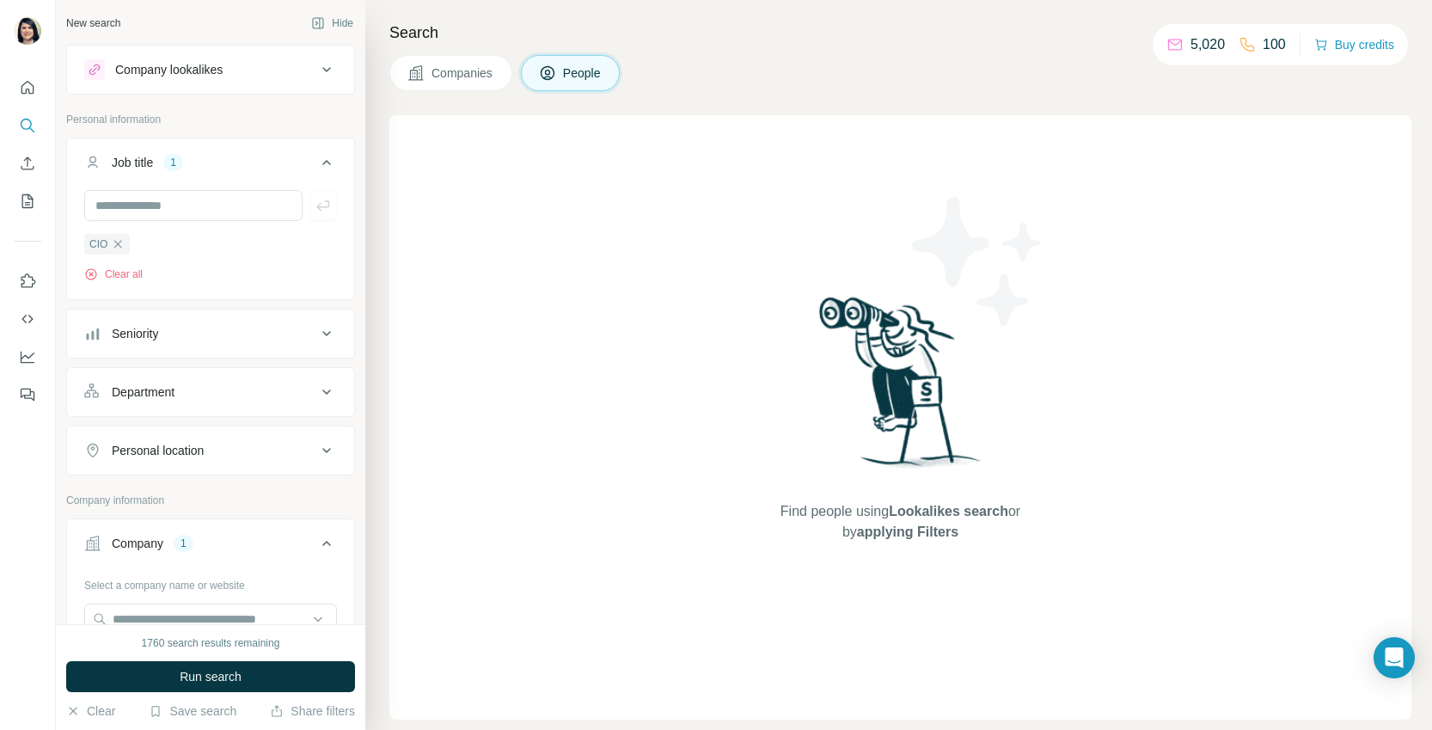
click at [213, 680] on span "Run search" at bounding box center [211, 676] width 62 height 17
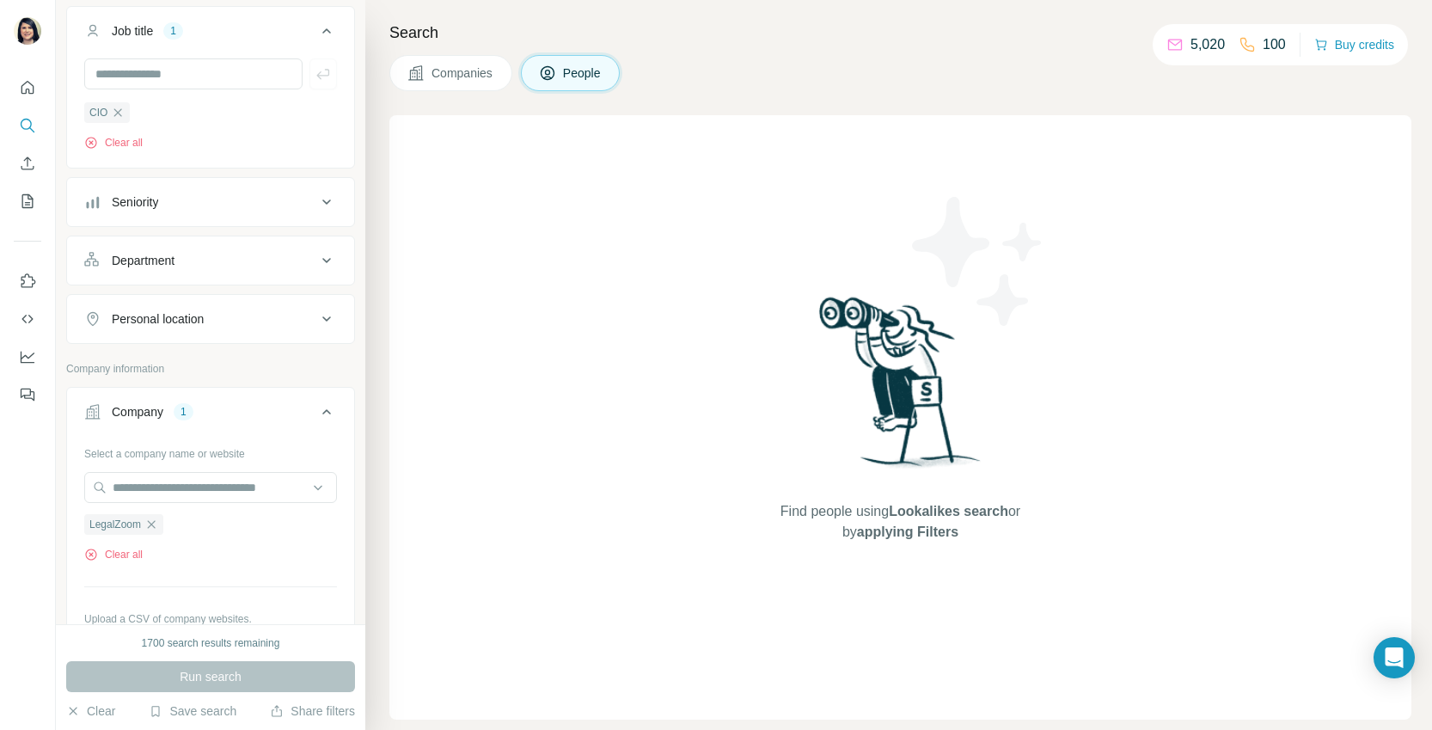
scroll to position [160, 0]
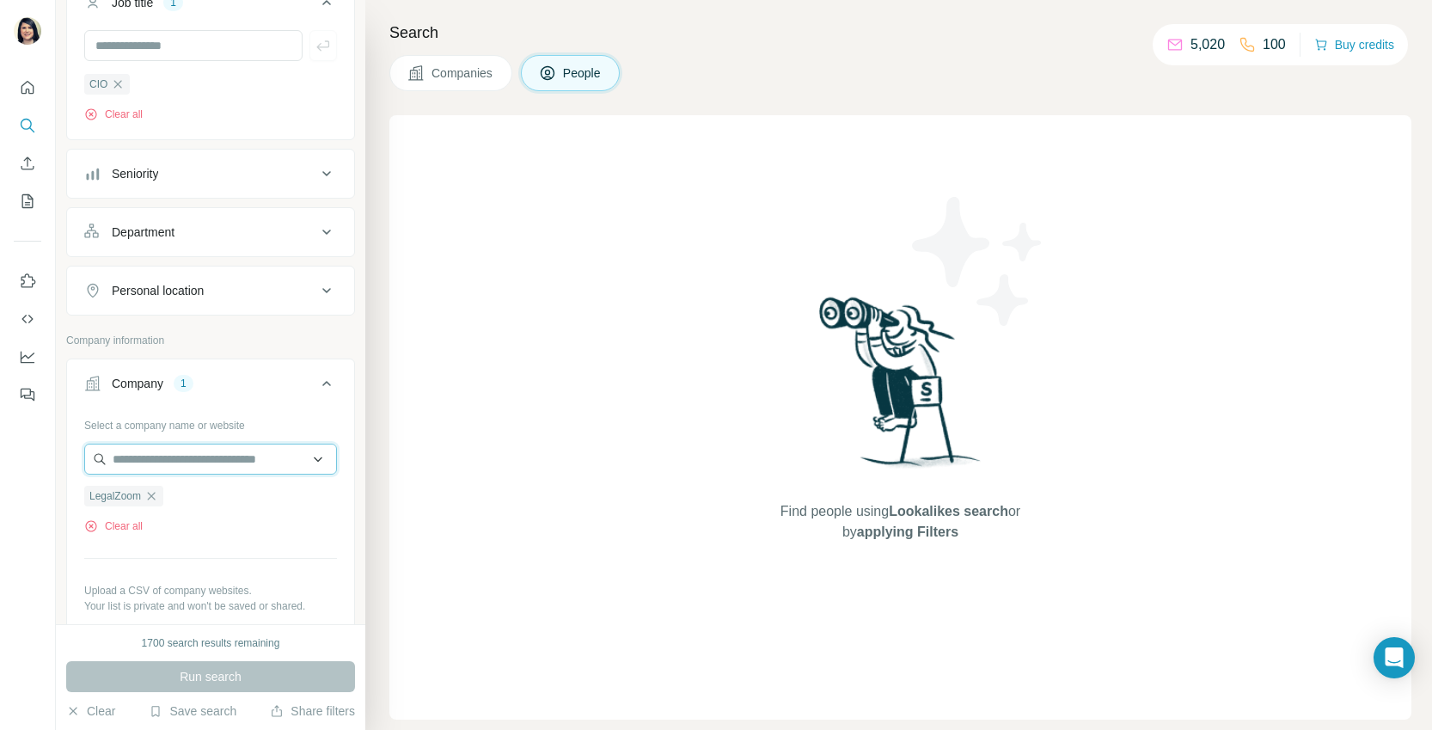
click at [174, 469] on input "text" at bounding box center [210, 459] width 253 height 31
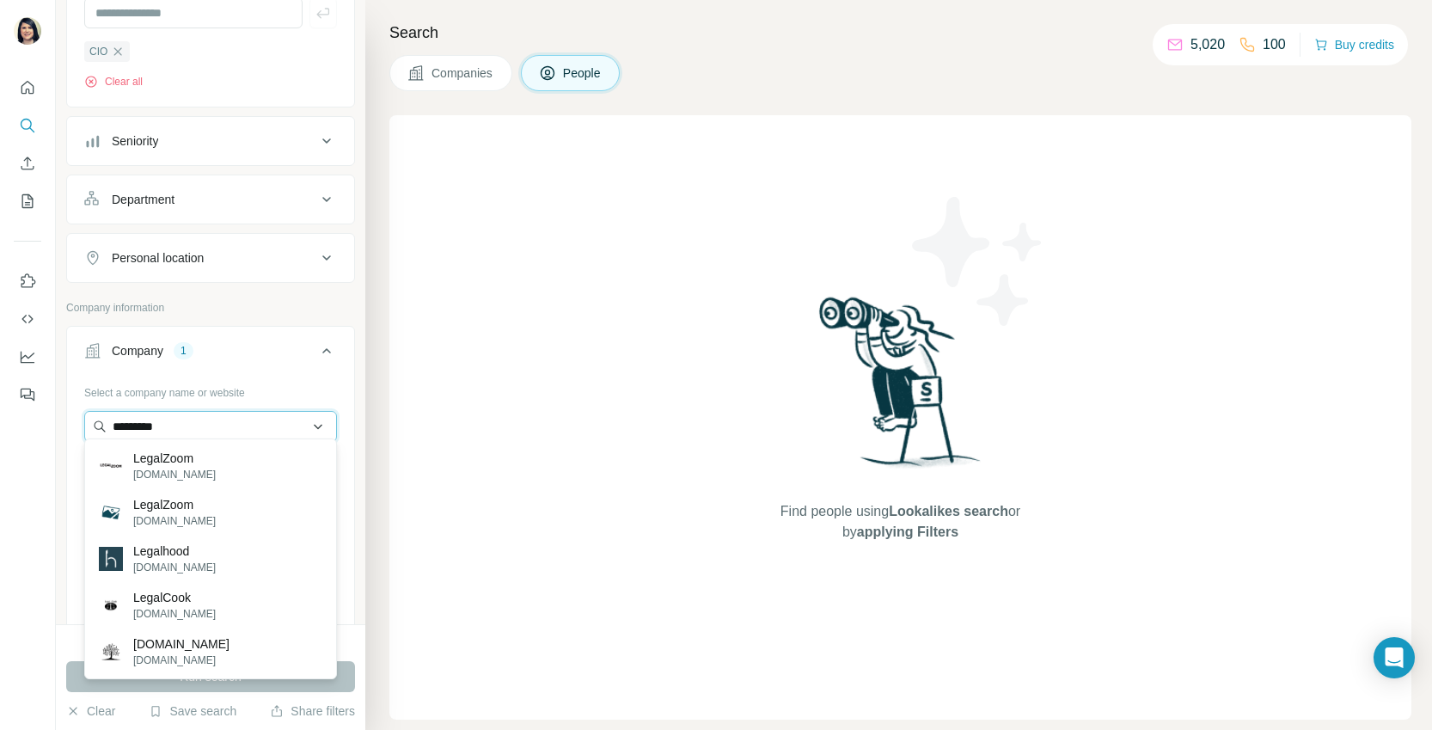
scroll to position [203, 0]
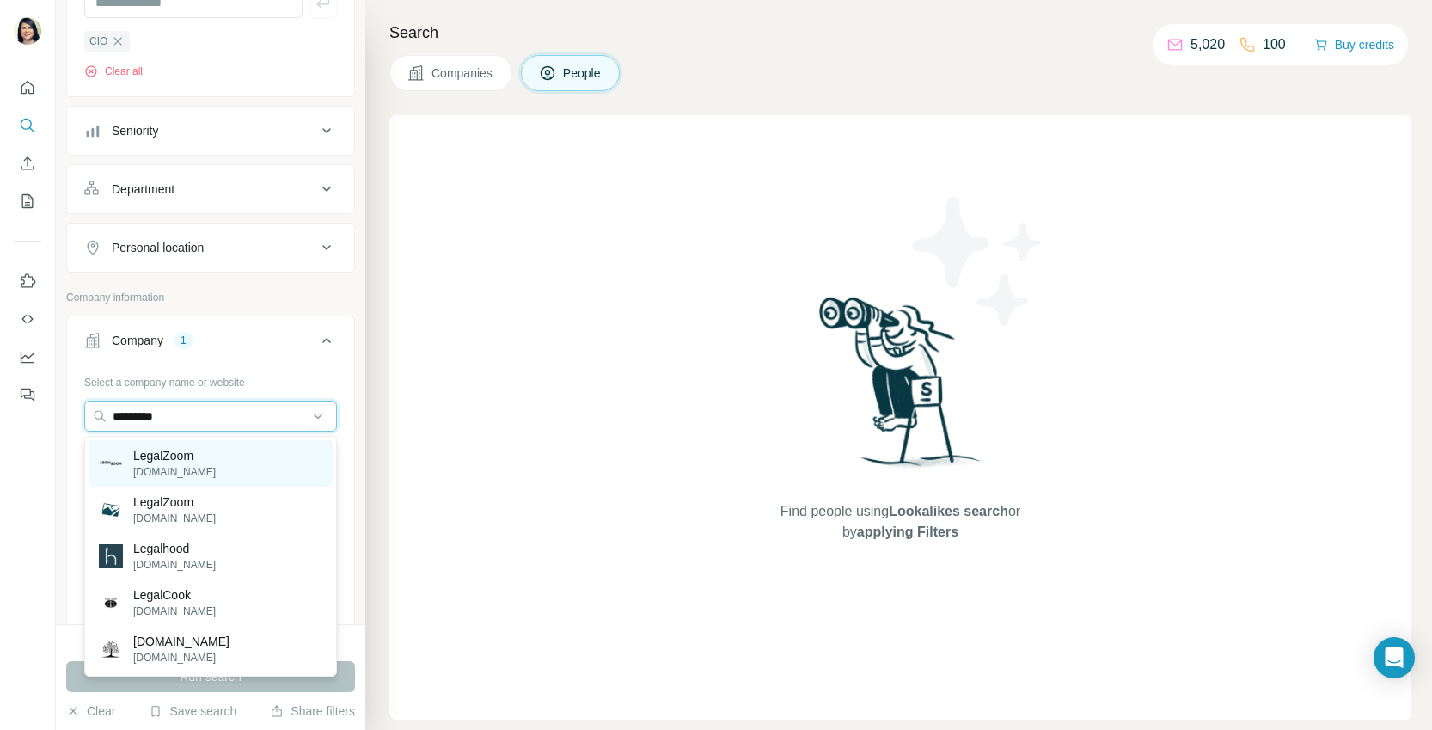
type input "*********"
click at [245, 458] on div "LegalZoom [DOMAIN_NAME]" at bounding box center [211, 463] width 244 height 46
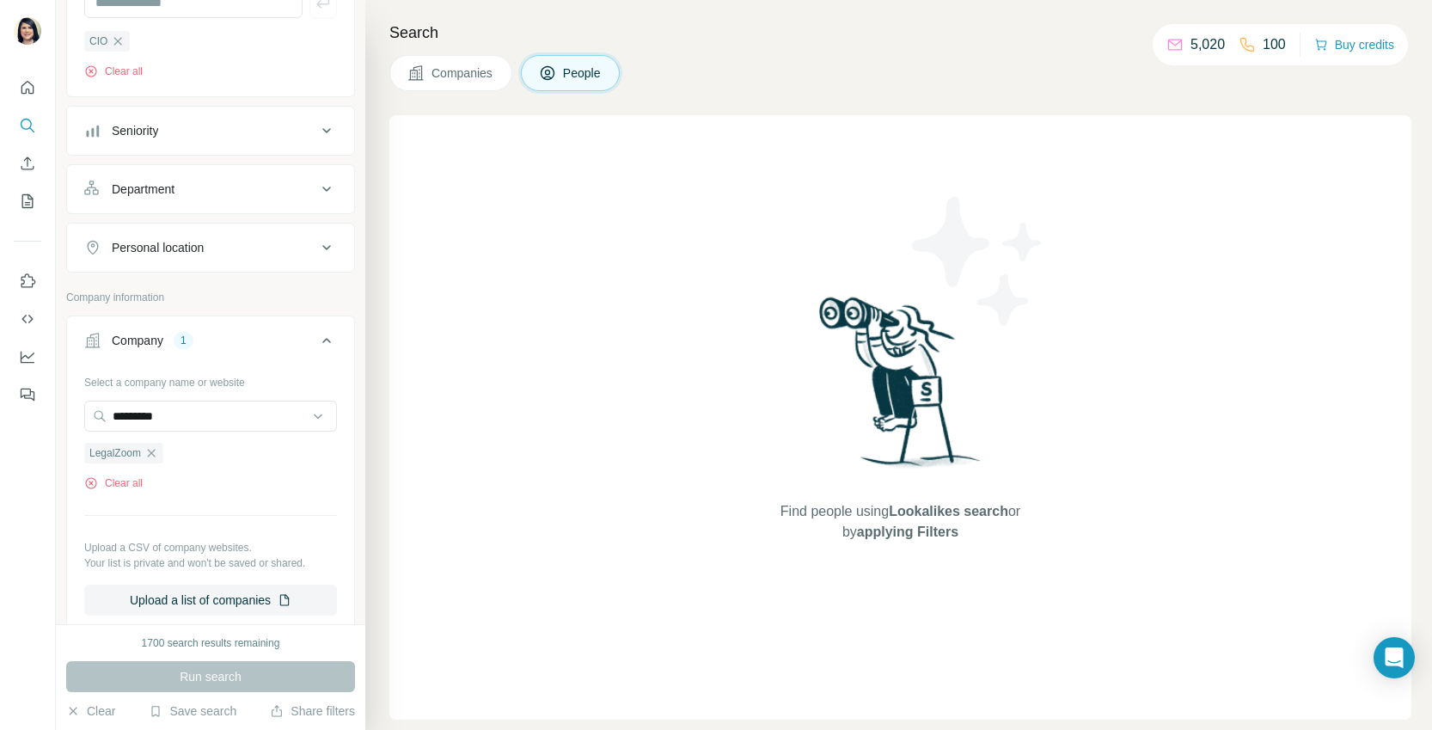
scroll to position [0, 0]
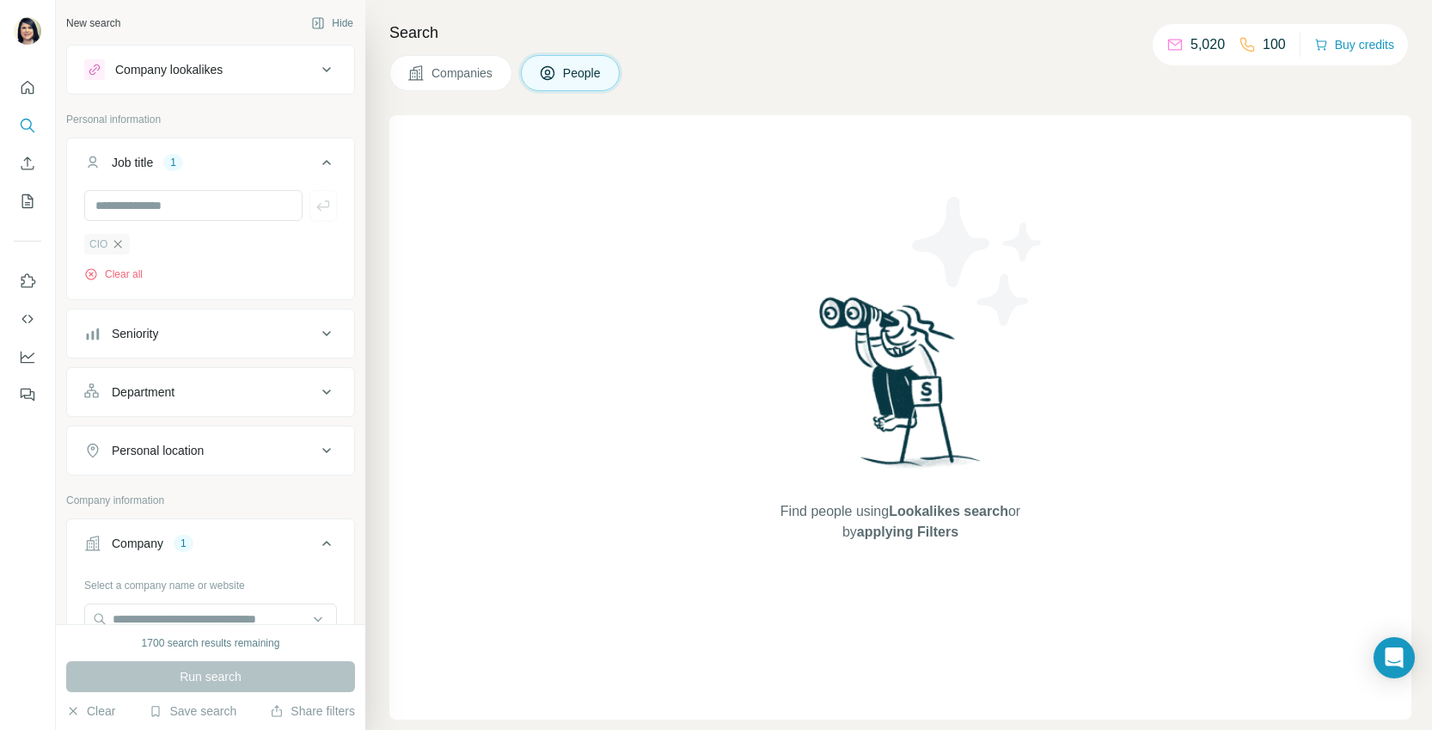
click at [118, 241] on icon "button" at bounding box center [118, 244] width 14 height 14
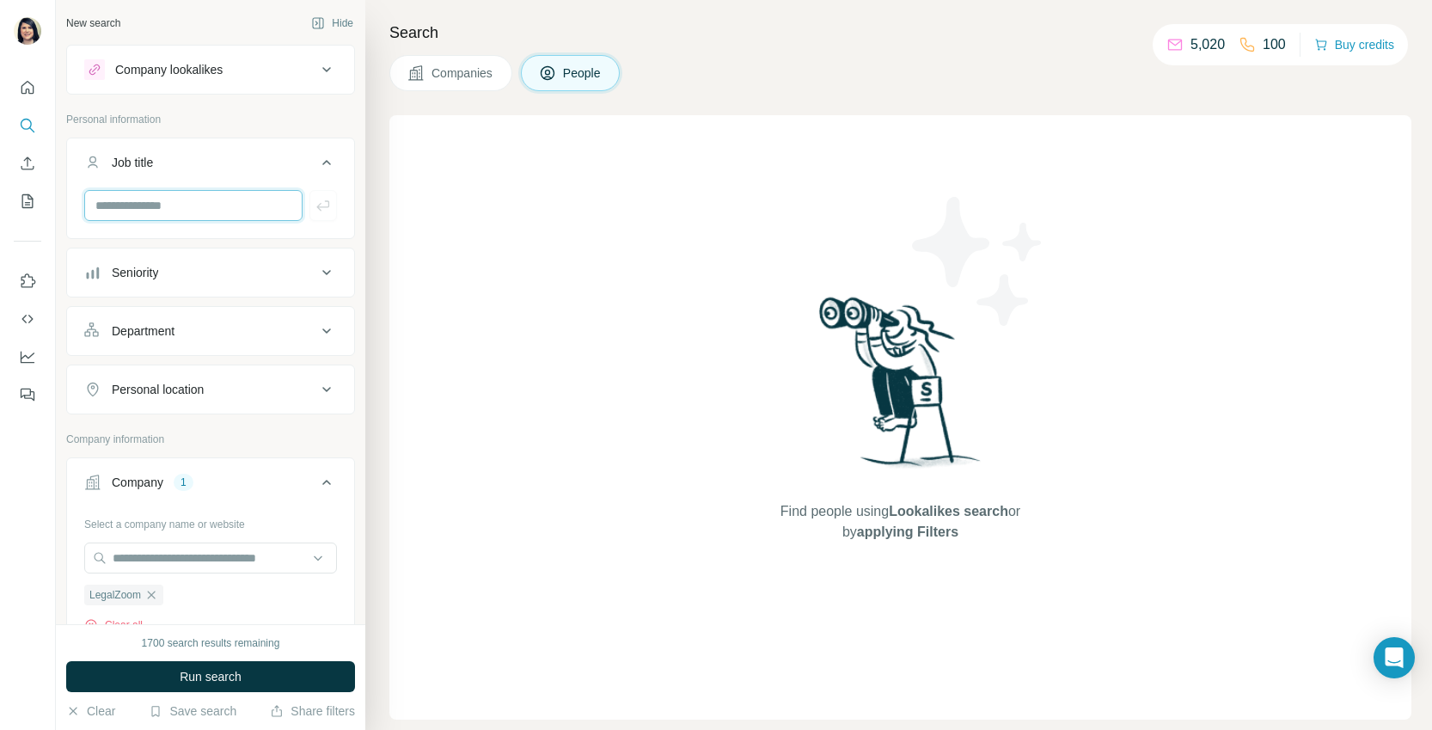
click at [142, 212] on input "text" at bounding box center [193, 205] width 218 height 31
click at [146, 275] on div "Seniority" at bounding box center [135, 272] width 46 height 17
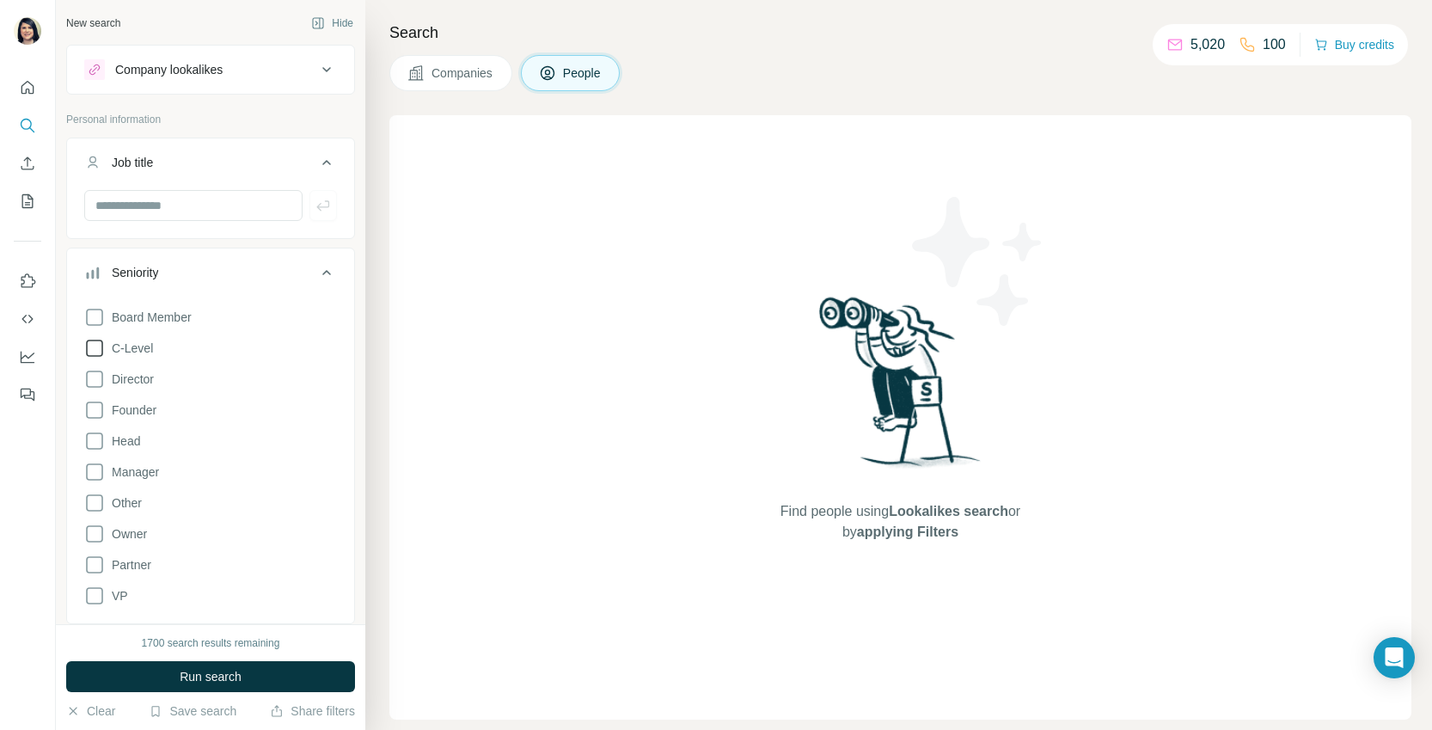
click at [152, 346] on span "C-Level" at bounding box center [129, 348] width 48 height 17
click at [227, 684] on span "Run search" at bounding box center [211, 676] width 62 height 17
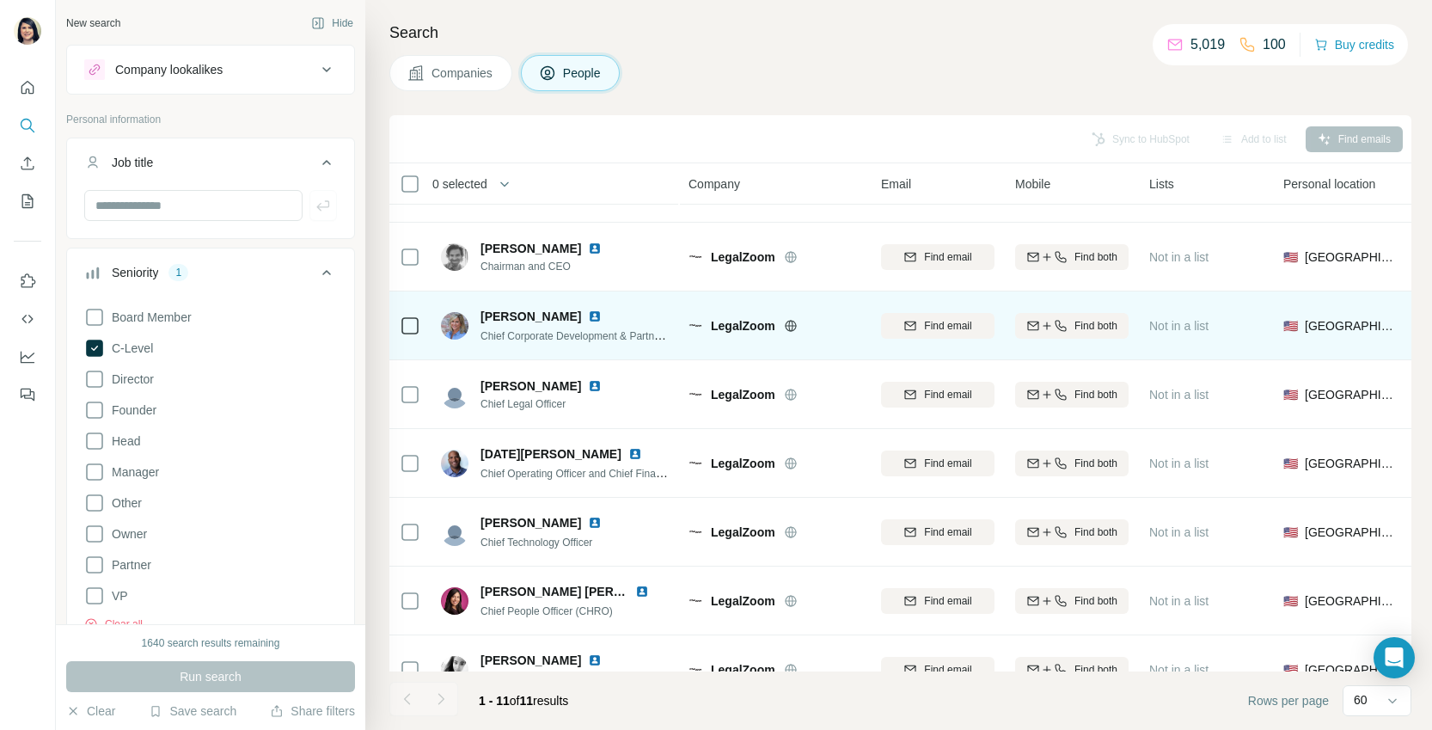
scroll to position [290, 0]
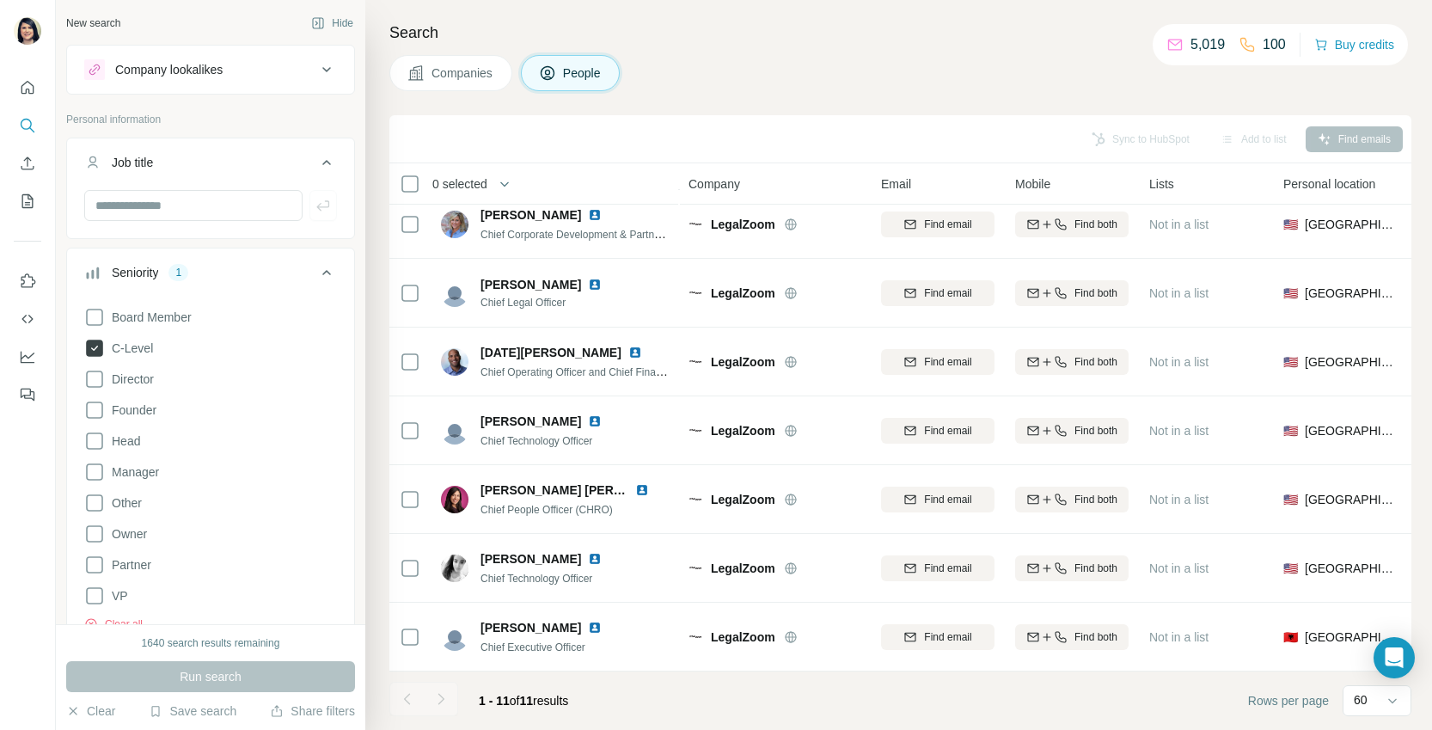
click at [93, 353] on icon at bounding box center [94, 348] width 17 height 17
click at [326, 273] on icon at bounding box center [326, 272] width 21 height 21
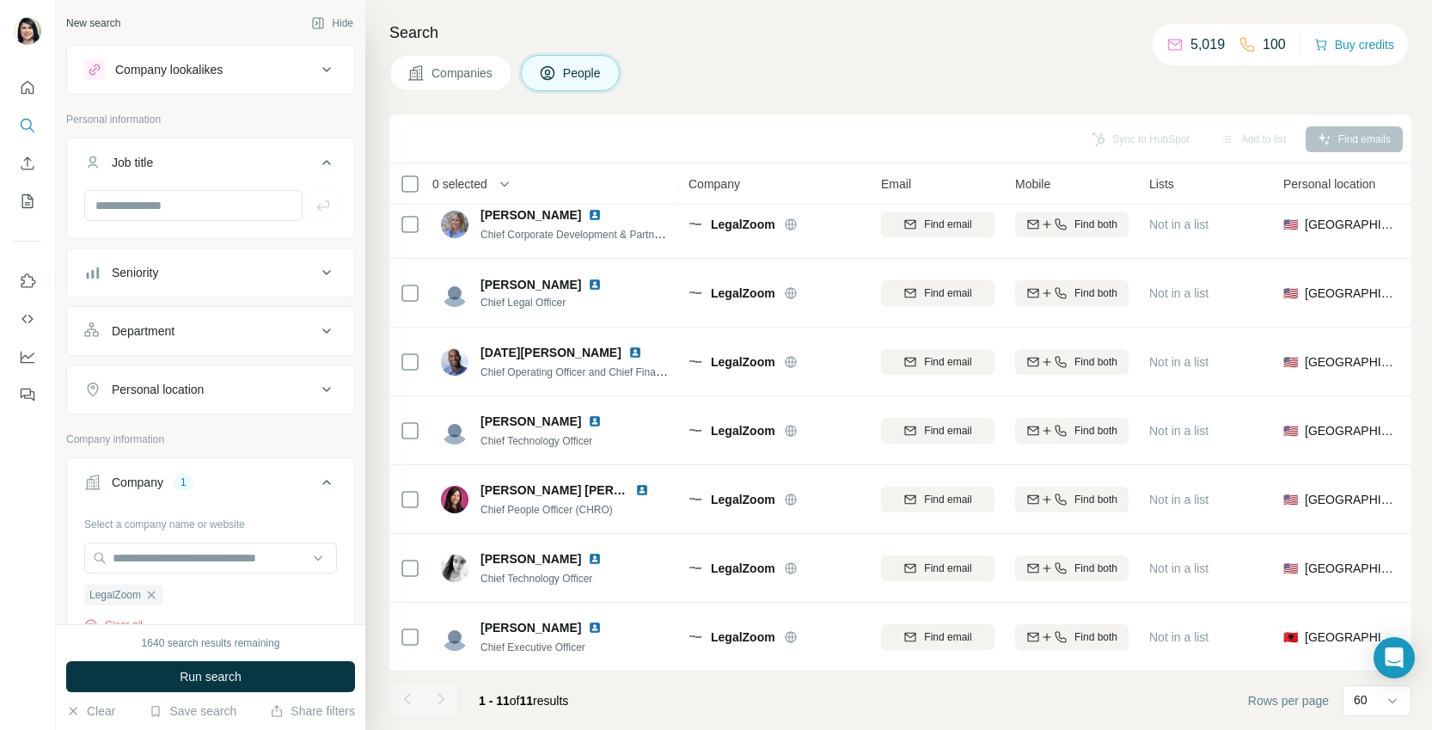
click at [191, 319] on button "Department" at bounding box center [210, 330] width 287 height 41
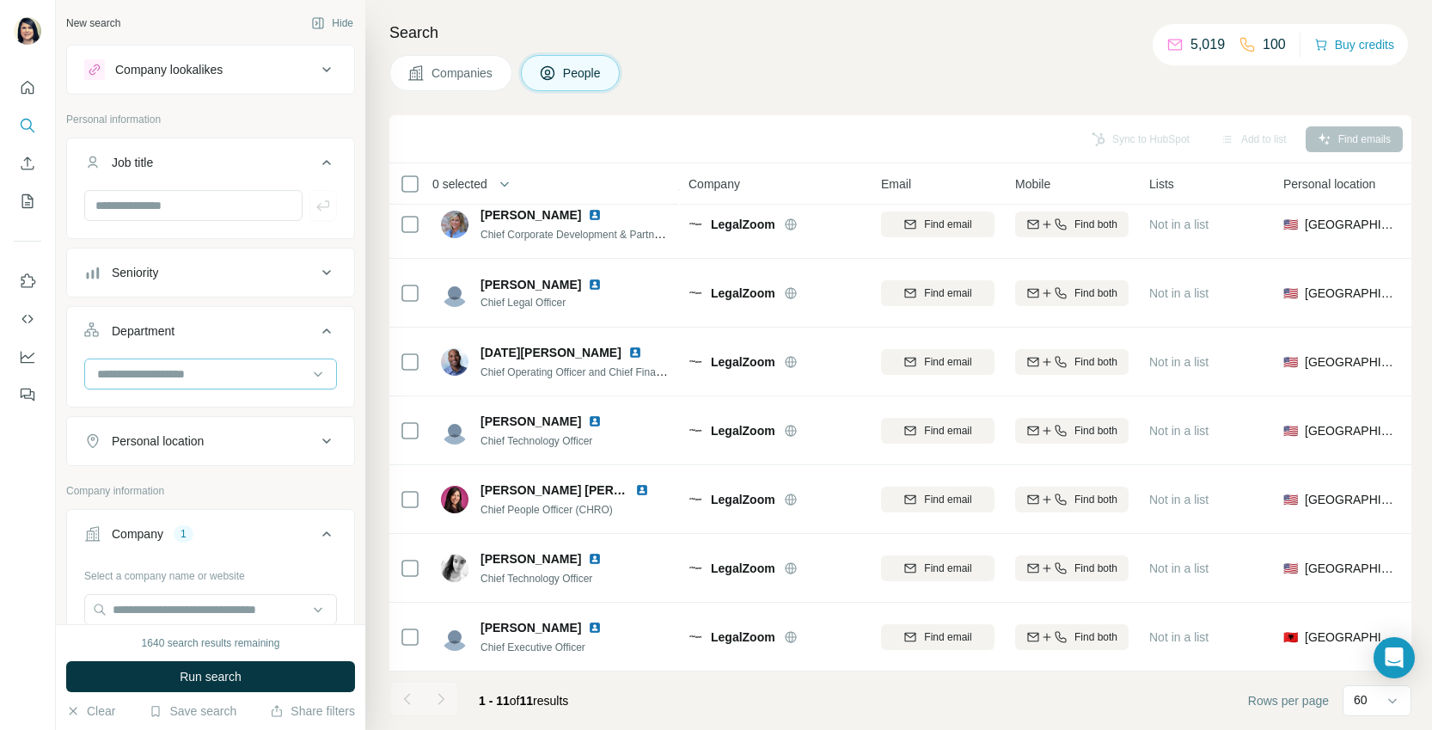
click at [201, 375] on input at bounding box center [201, 374] width 212 height 19
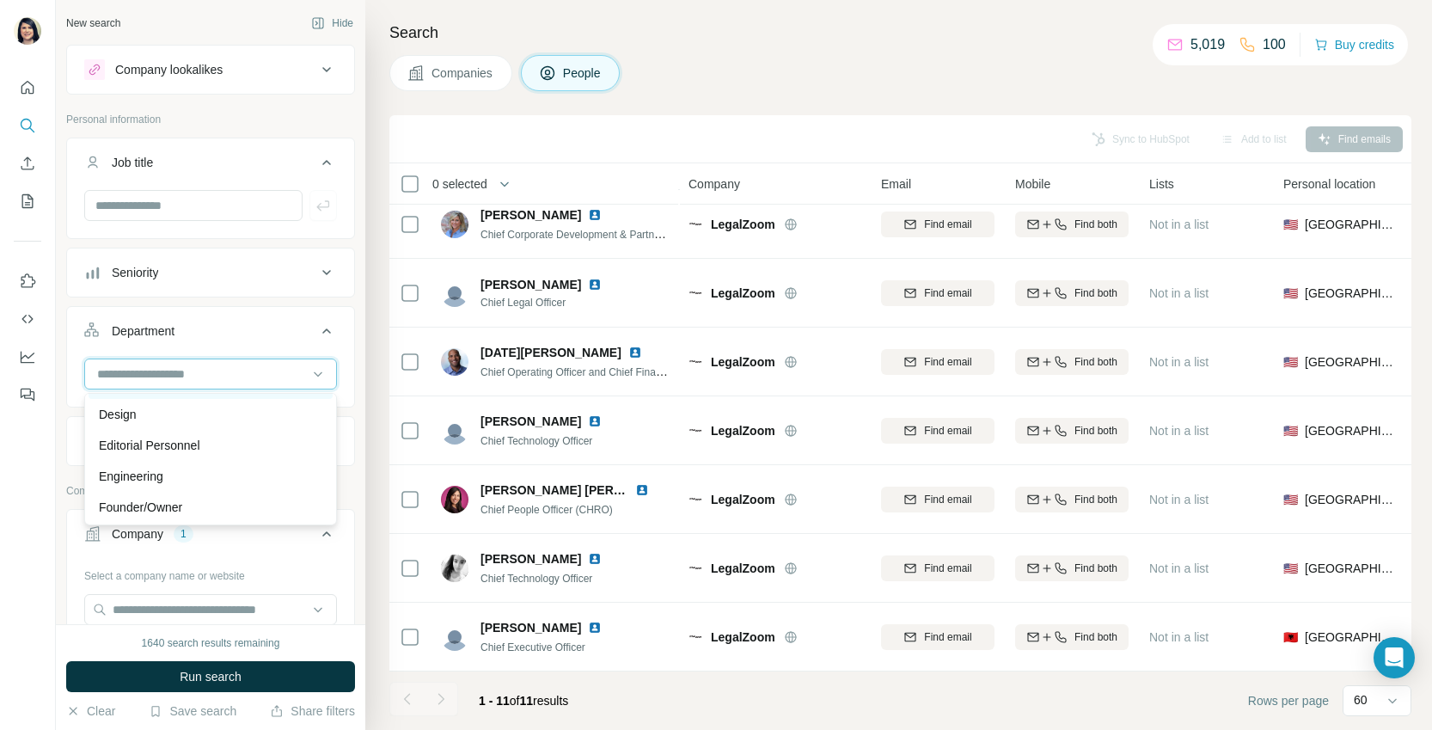
scroll to position [116, 0]
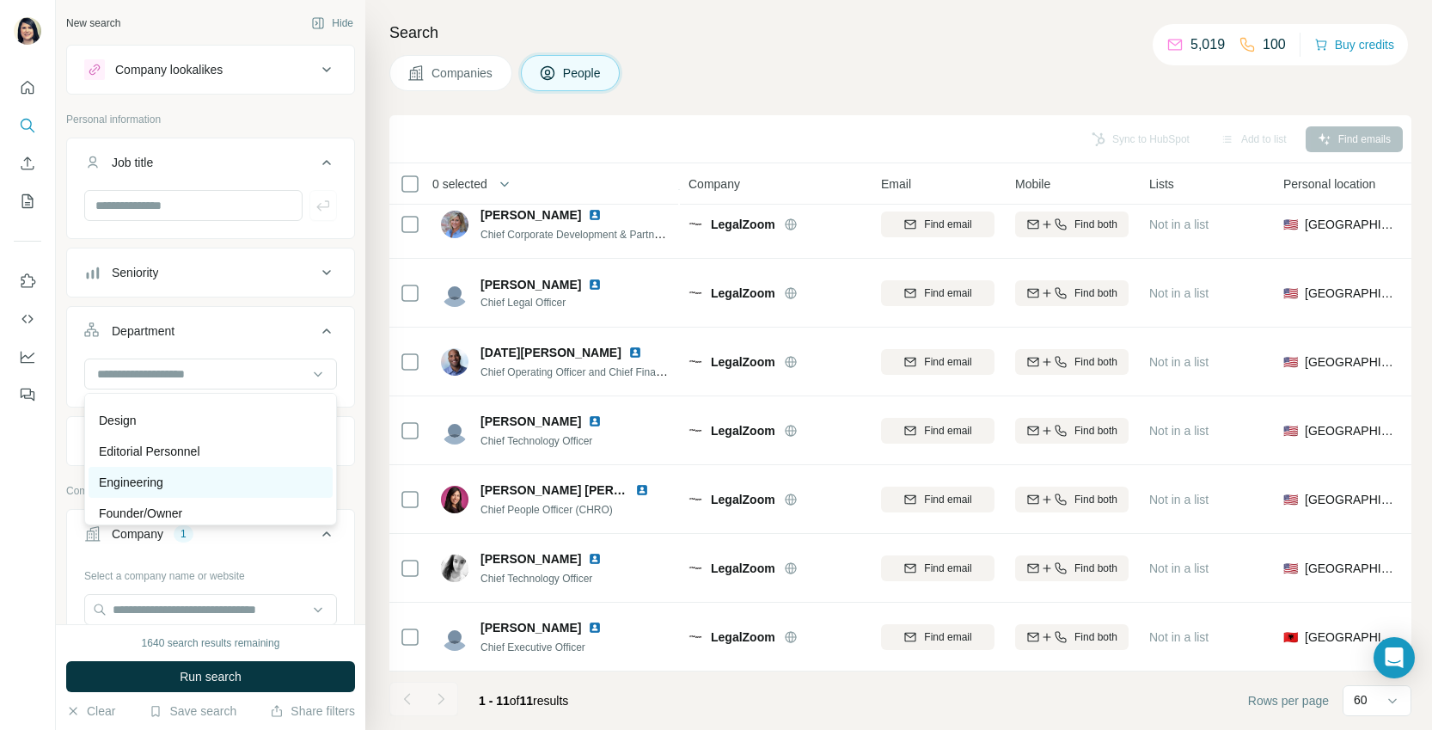
click at [193, 472] on div "Engineering" at bounding box center [211, 482] width 244 height 31
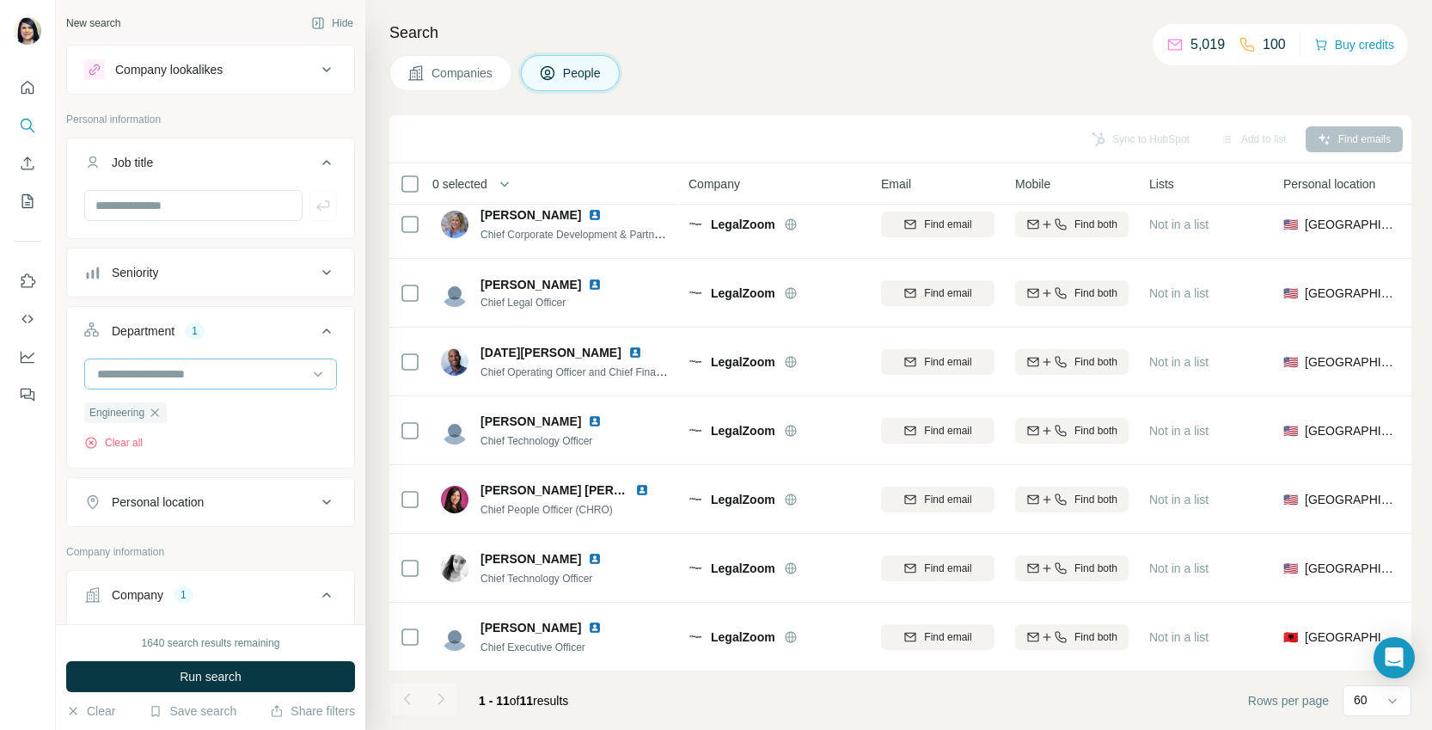
click at [196, 383] on div at bounding box center [201, 373] width 212 height 29
click at [170, 469] on div "Security" at bounding box center [211, 474] width 224 height 17
click at [230, 689] on button "Run search" at bounding box center [210, 676] width 289 height 31
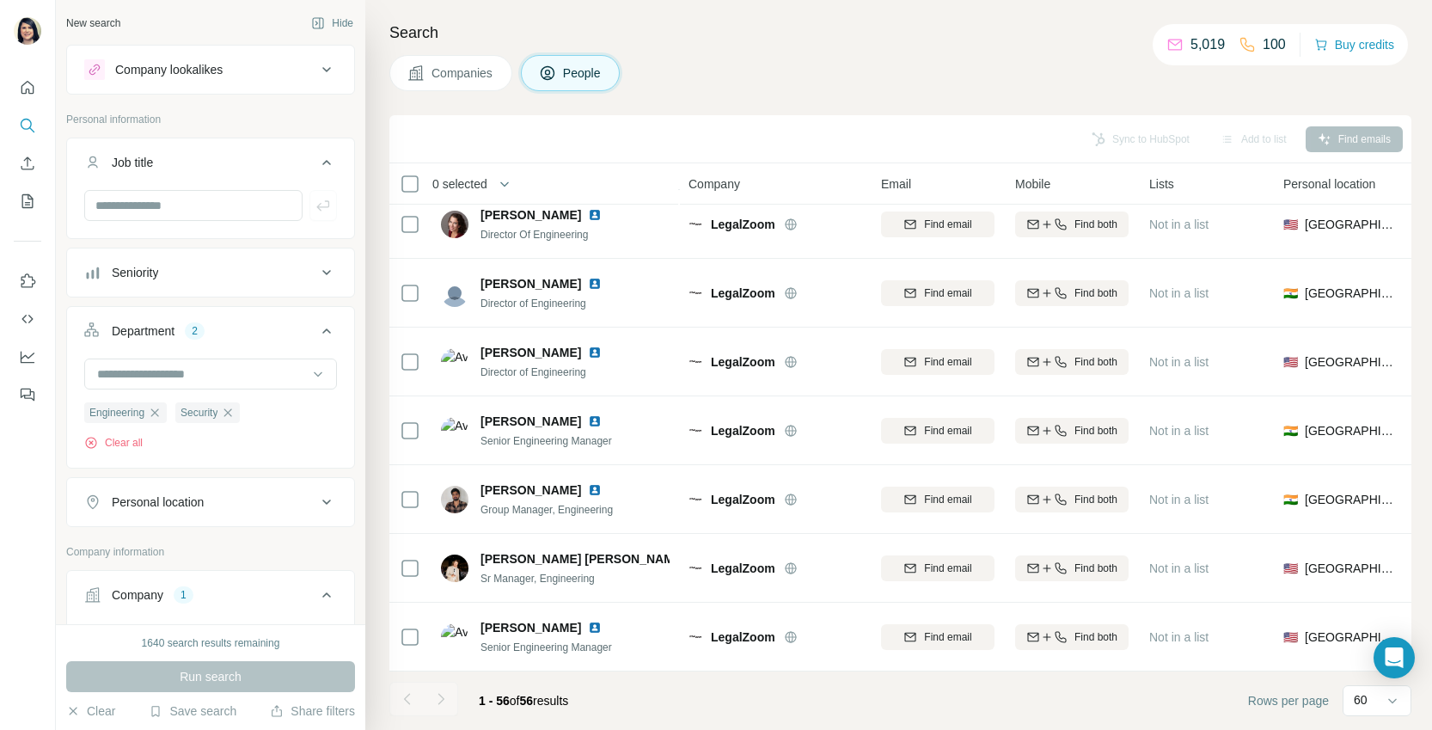
scroll to position [290, 0]
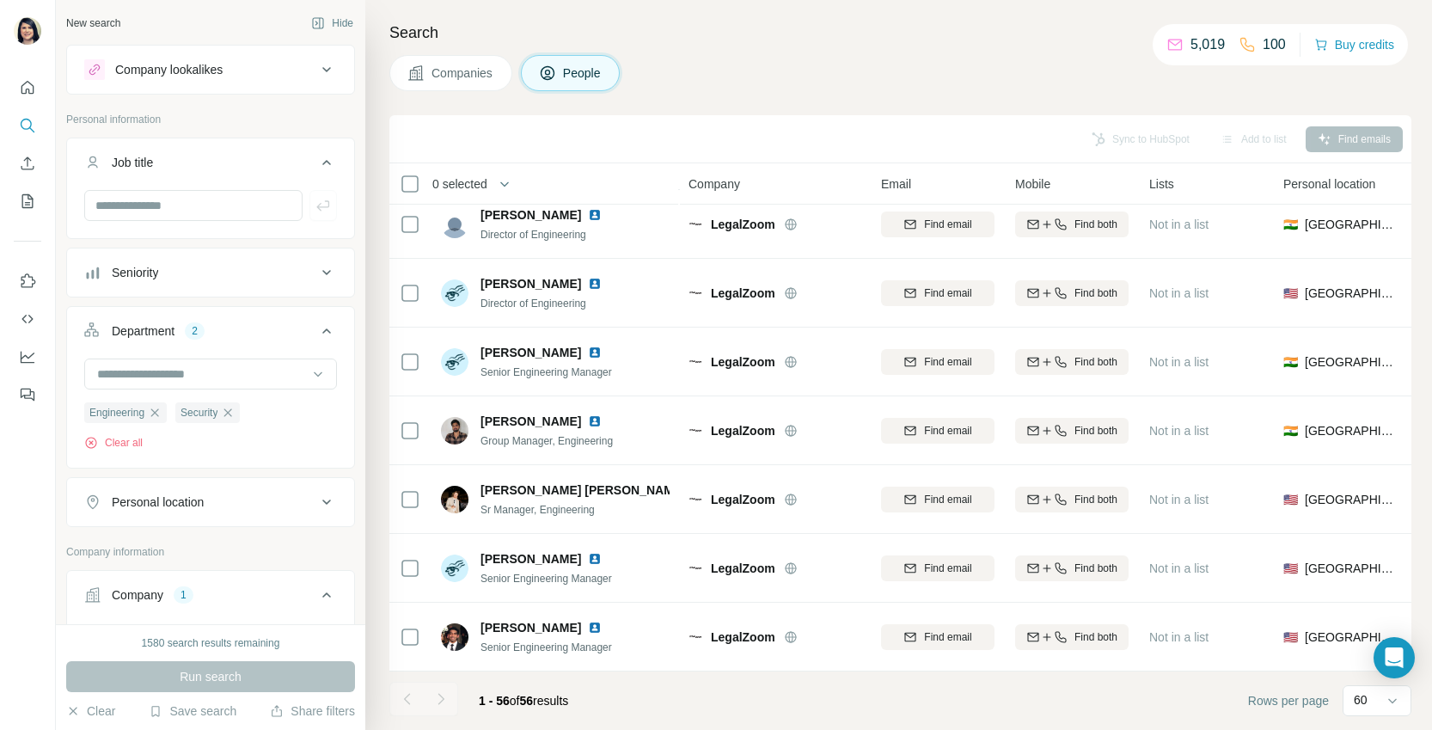
click at [190, 268] on div "Seniority" at bounding box center [200, 272] width 232 height 17
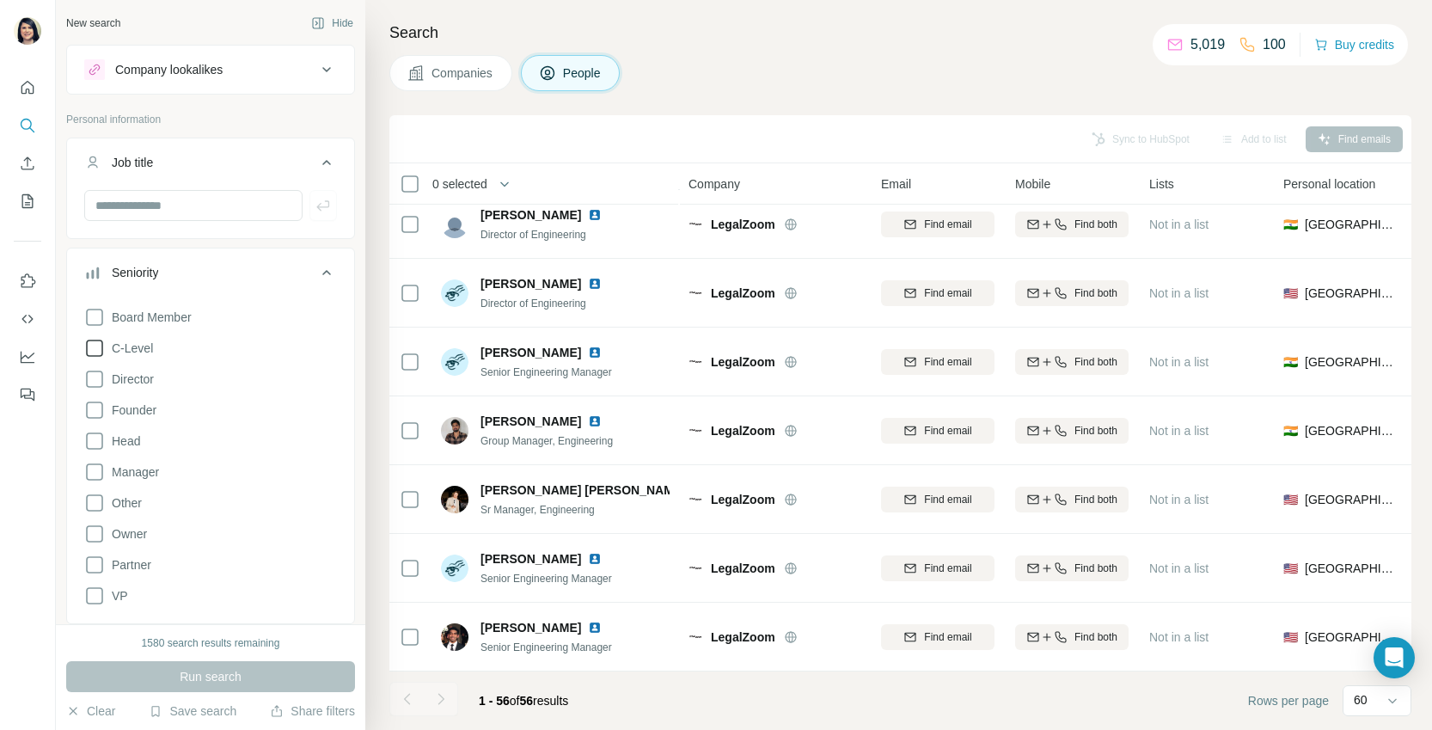
click at [141, 353] on span "C-Level" at bounding box center [129, 348] width 48 height 17
click at [126, 444] on span "Head" at bounding box center [122, 440] width 35 height 17
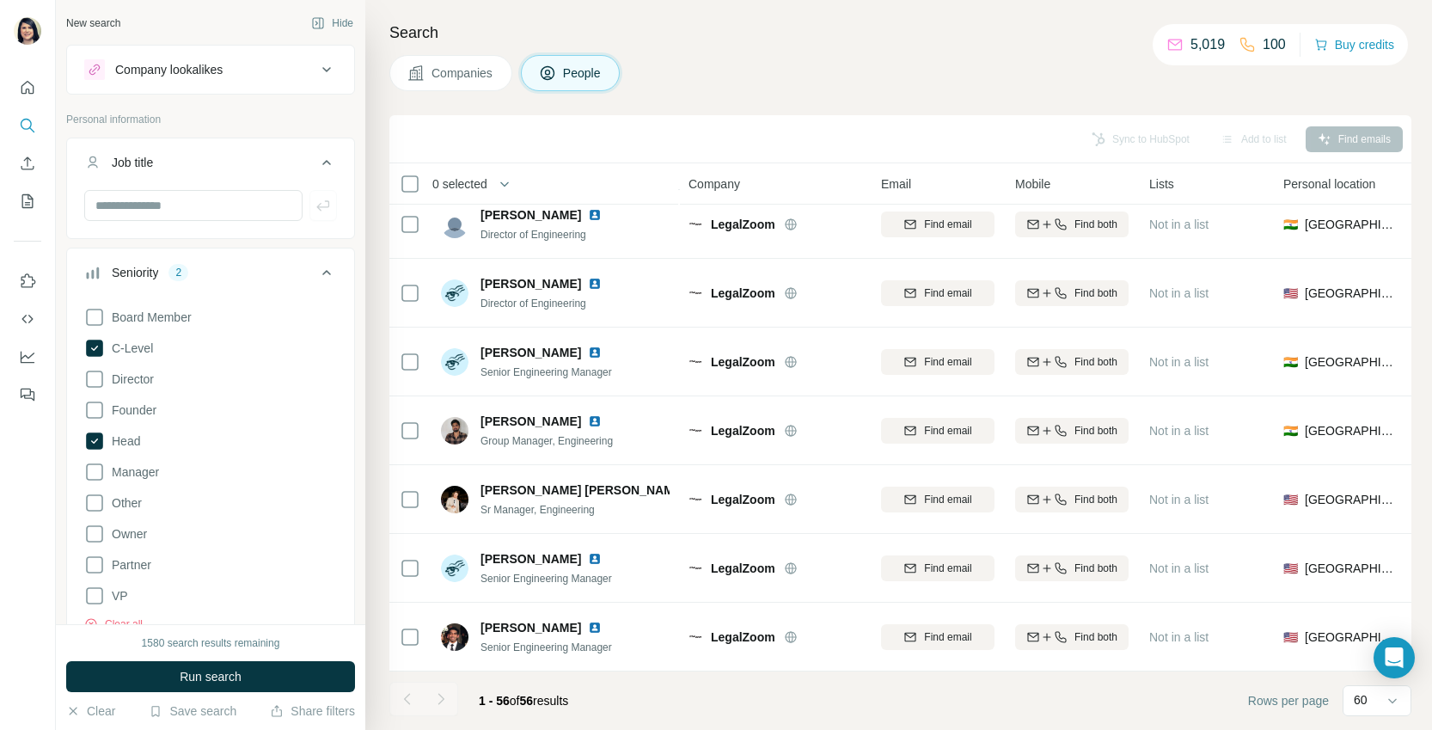
drag, startPoint x: 121, startPoint y: 592, endPoint x: 149, endPoint y: 598, distance: 28.2
click at [121, 592] on span "VP" at bounding box center [116, 595] width 23 height 17
click at [301, 670] on button "Run search" at bounding box center [210, 676] width 289 height 31
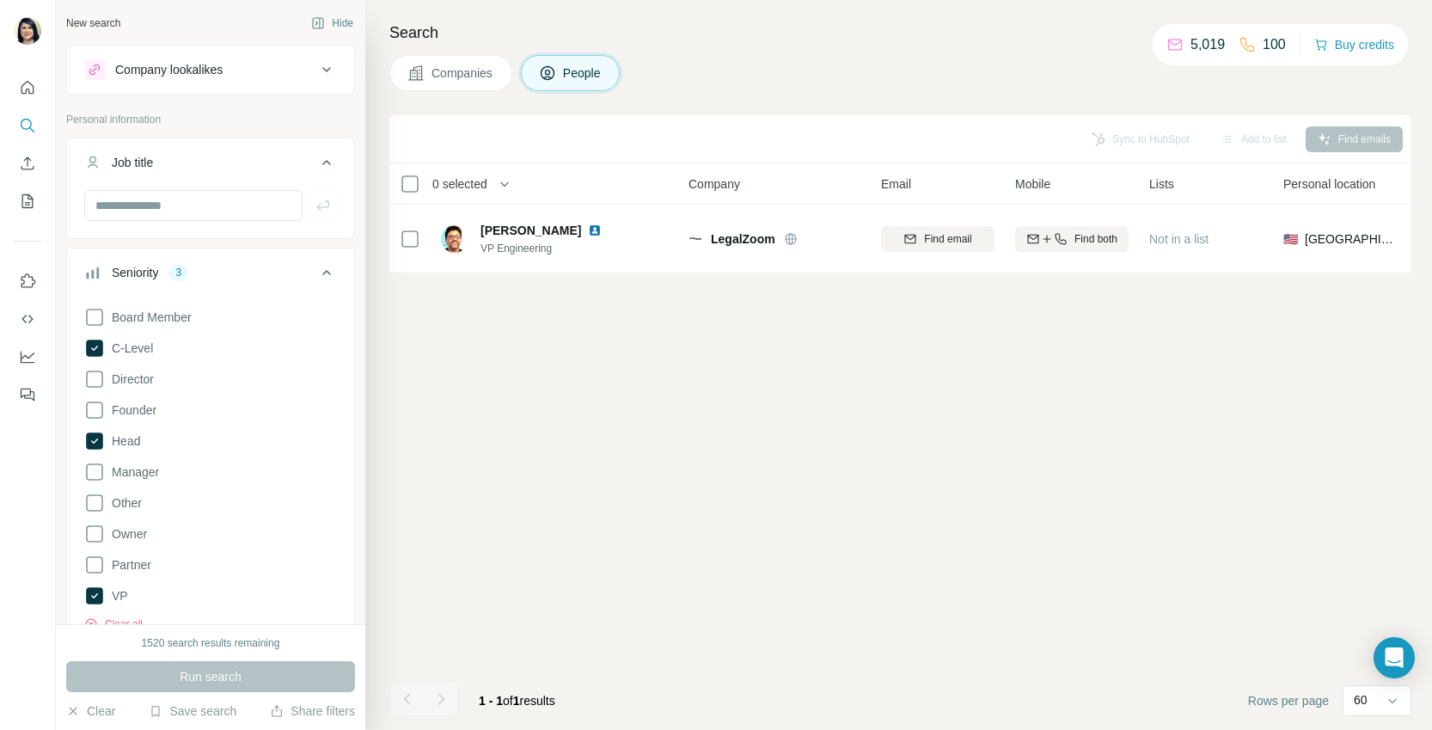
click at [331, 279] on icon at bounding box center [326, 272] width 21 height 21
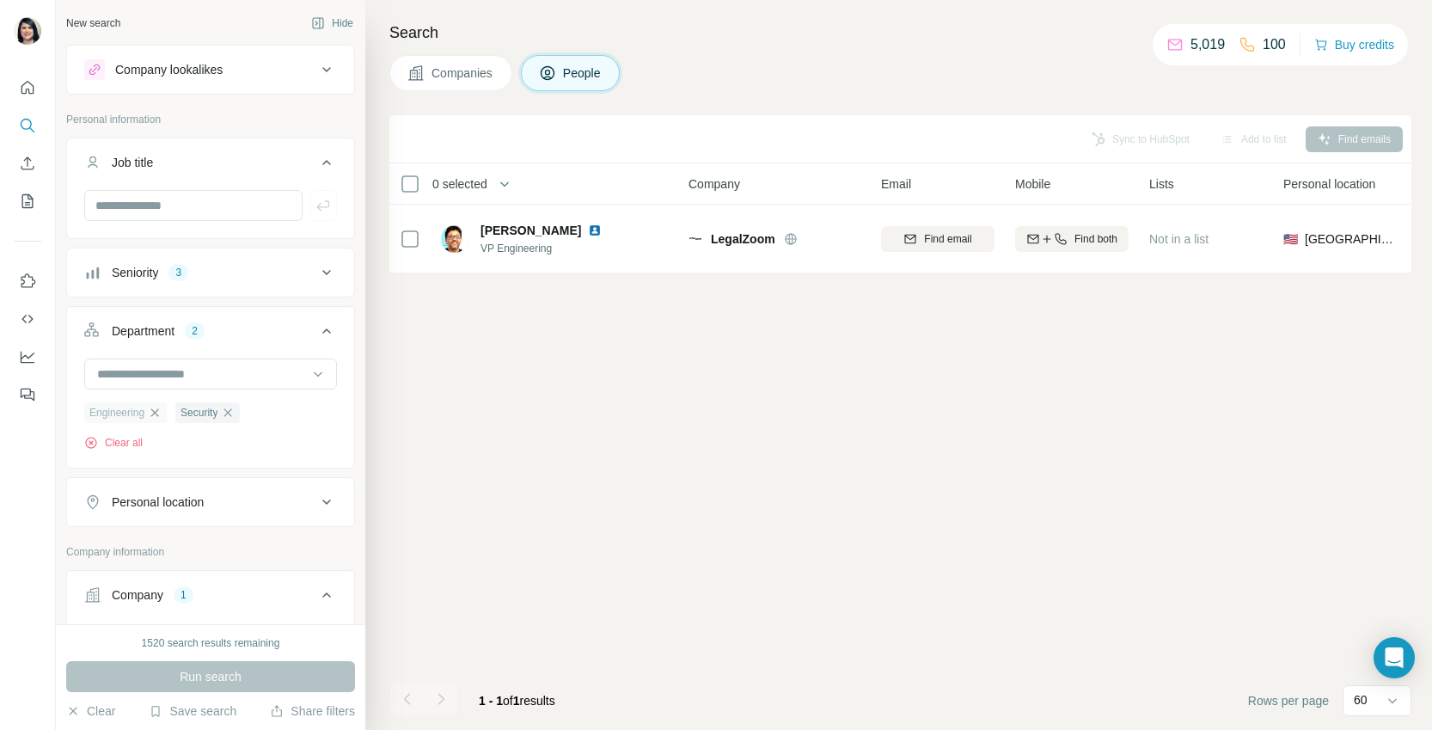
click at [158, 415] on icon "button" at bounding box center [155, 413] width 14 height 14
click at [203, 669] on span "Run search" at bounding box center [211, 676] width 62 height 17
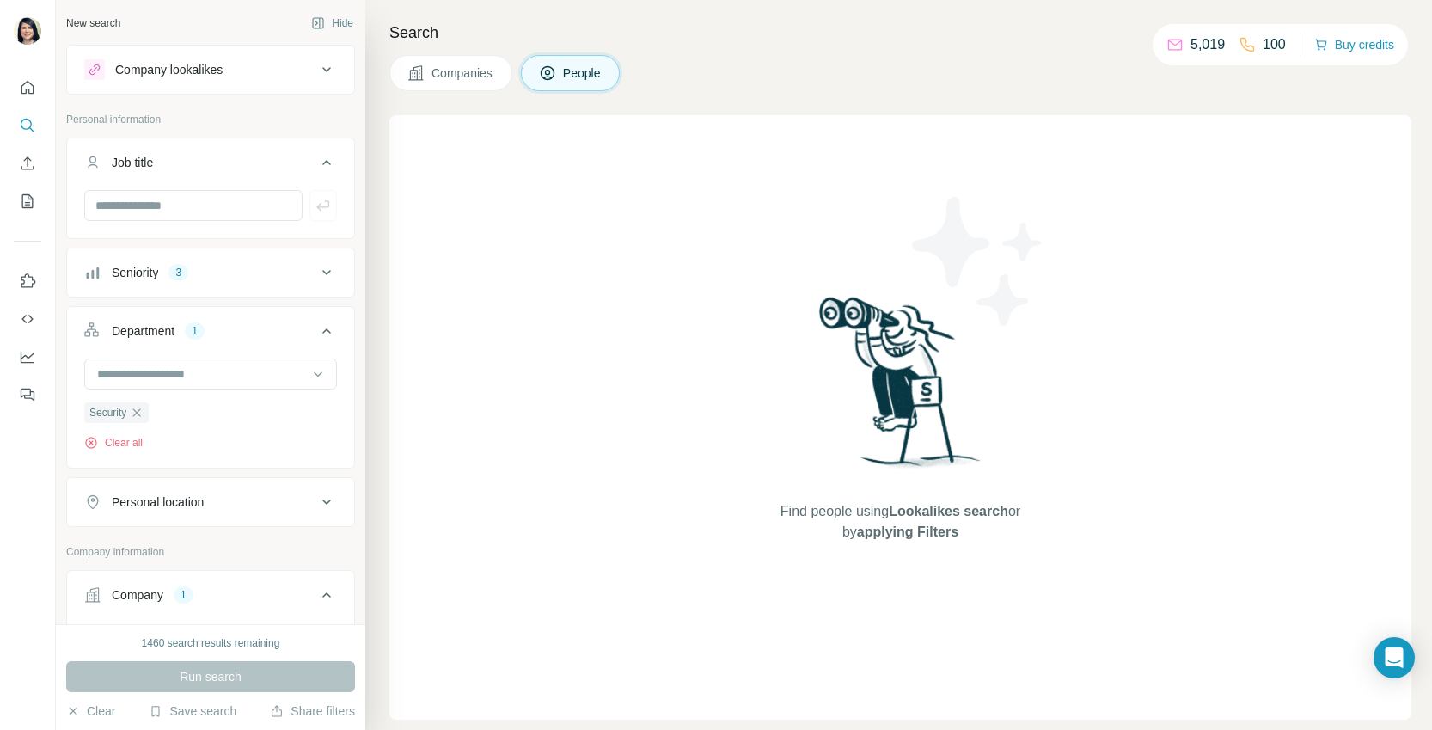
click at [139, 414] on icon "button" at bounding box center [137, 413] width 14 height 14
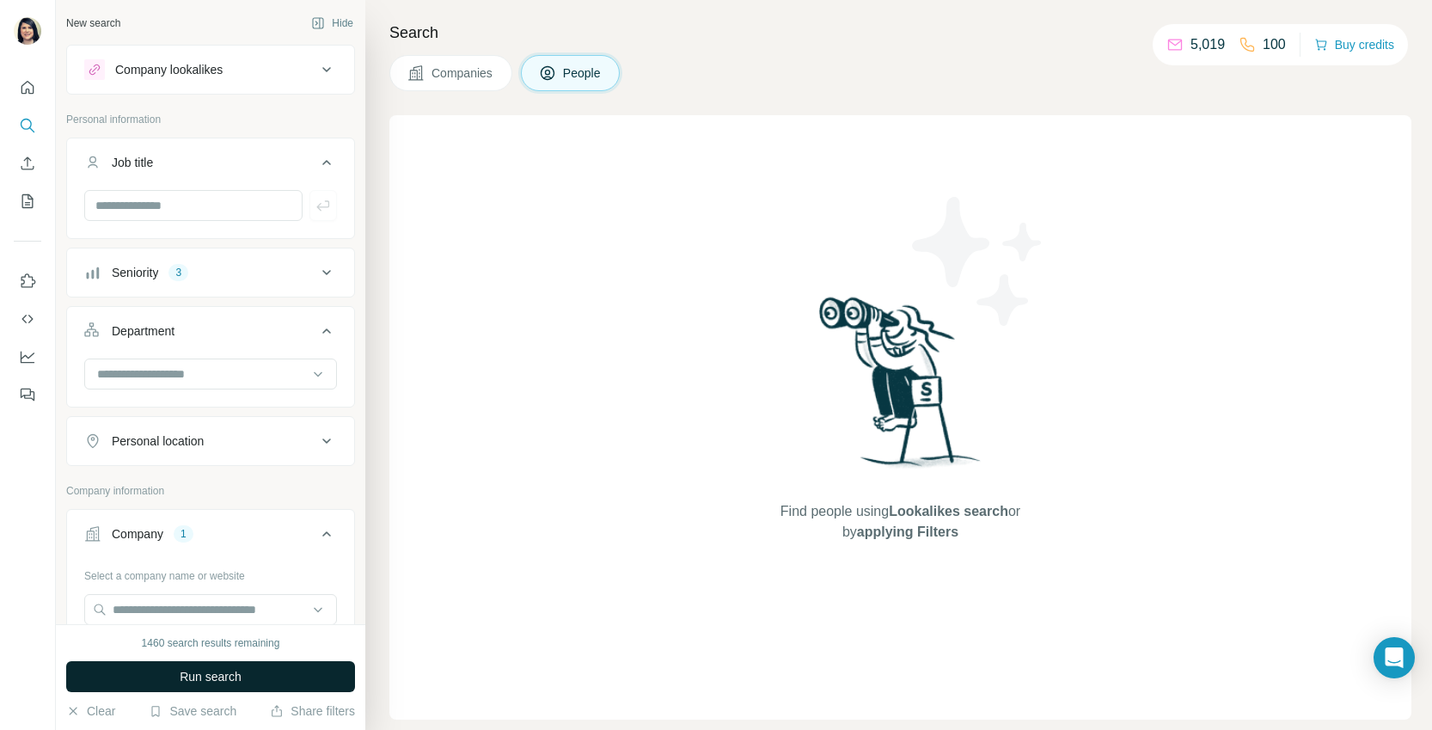
click at [183, 672] on span "Run search" at bounding box center [211, 676] width 62 height 17
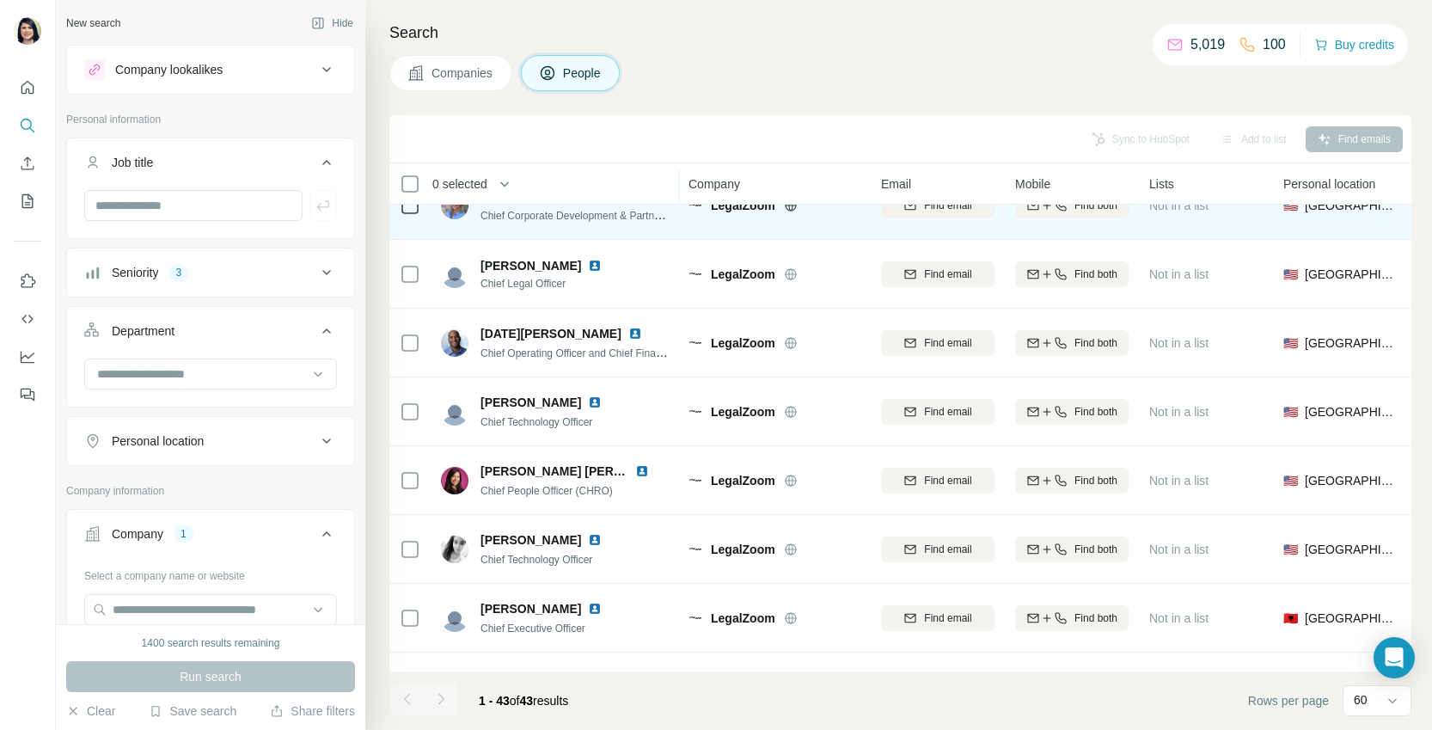
scroll to position [311, 0]
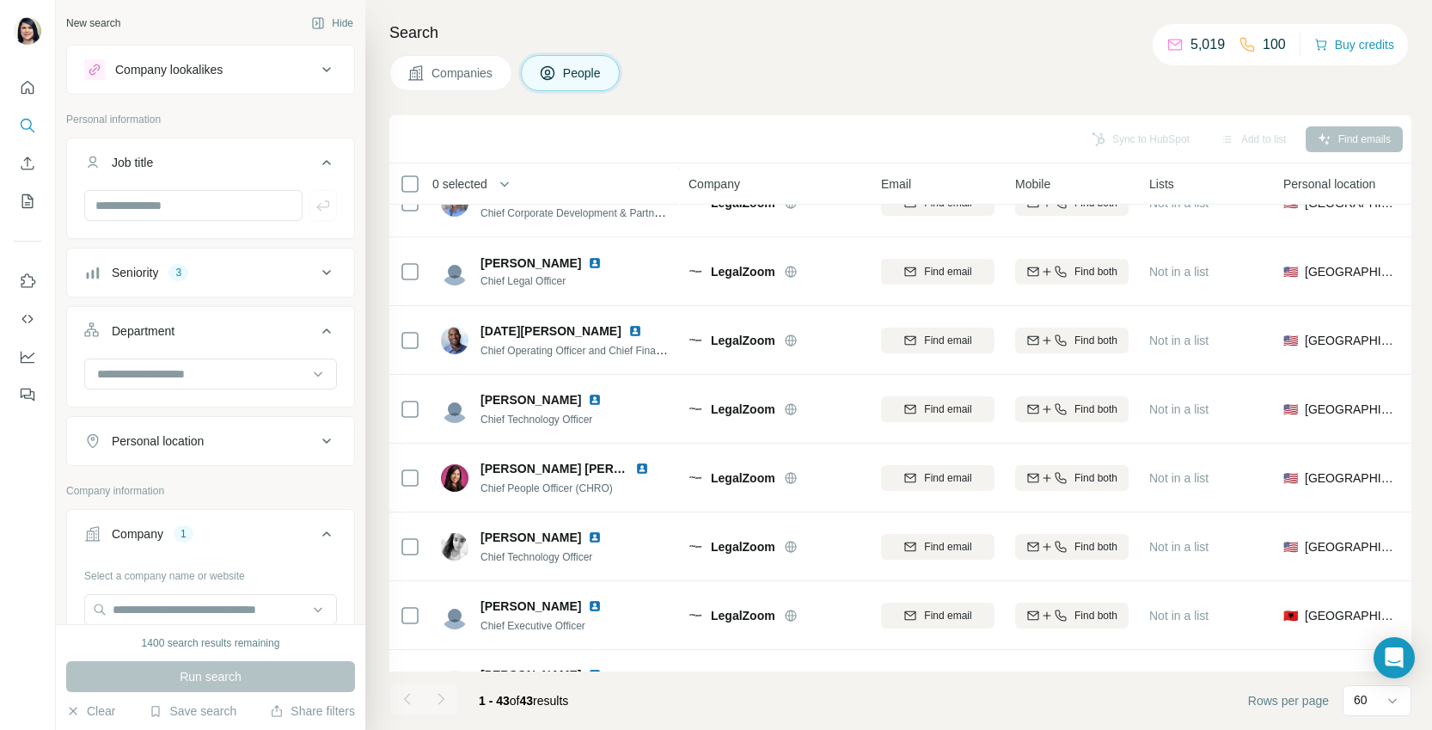
click at [442, 693] on div at bounding box center [441, 699] width 34 height 34
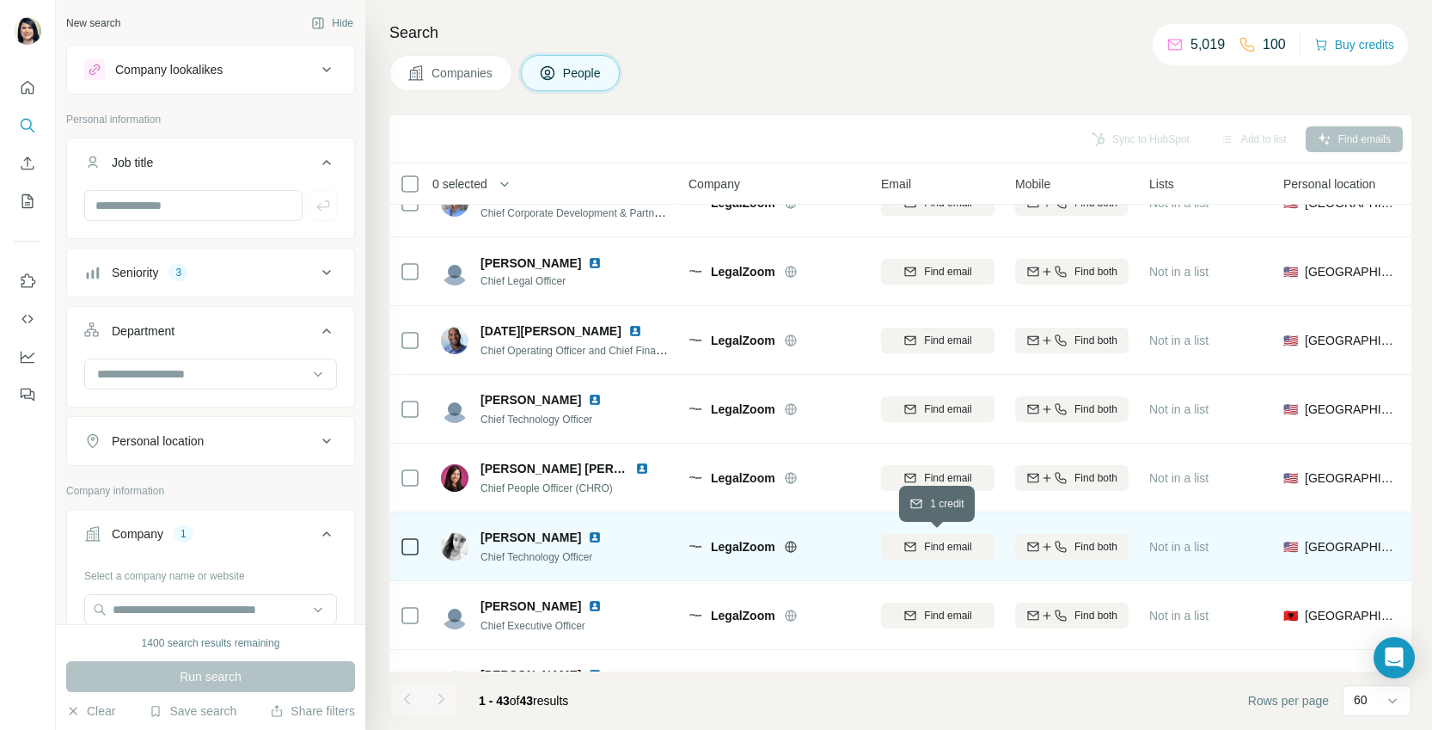
click at [938, 555] on button "Find email" at bounding box center [937, 547] width 113 height 26
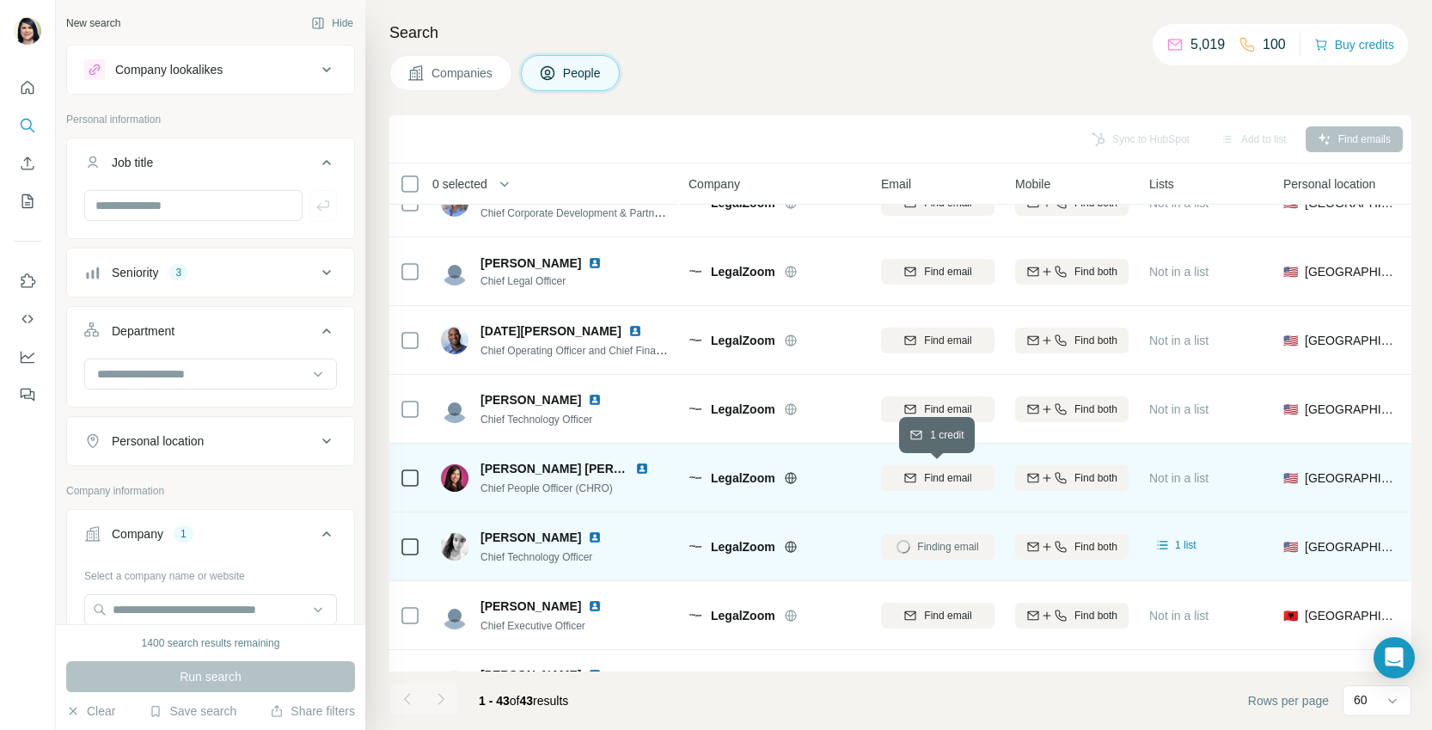
click at [929, 481] on span "Find email" at bounding box center [947, 477] width 47 height 15
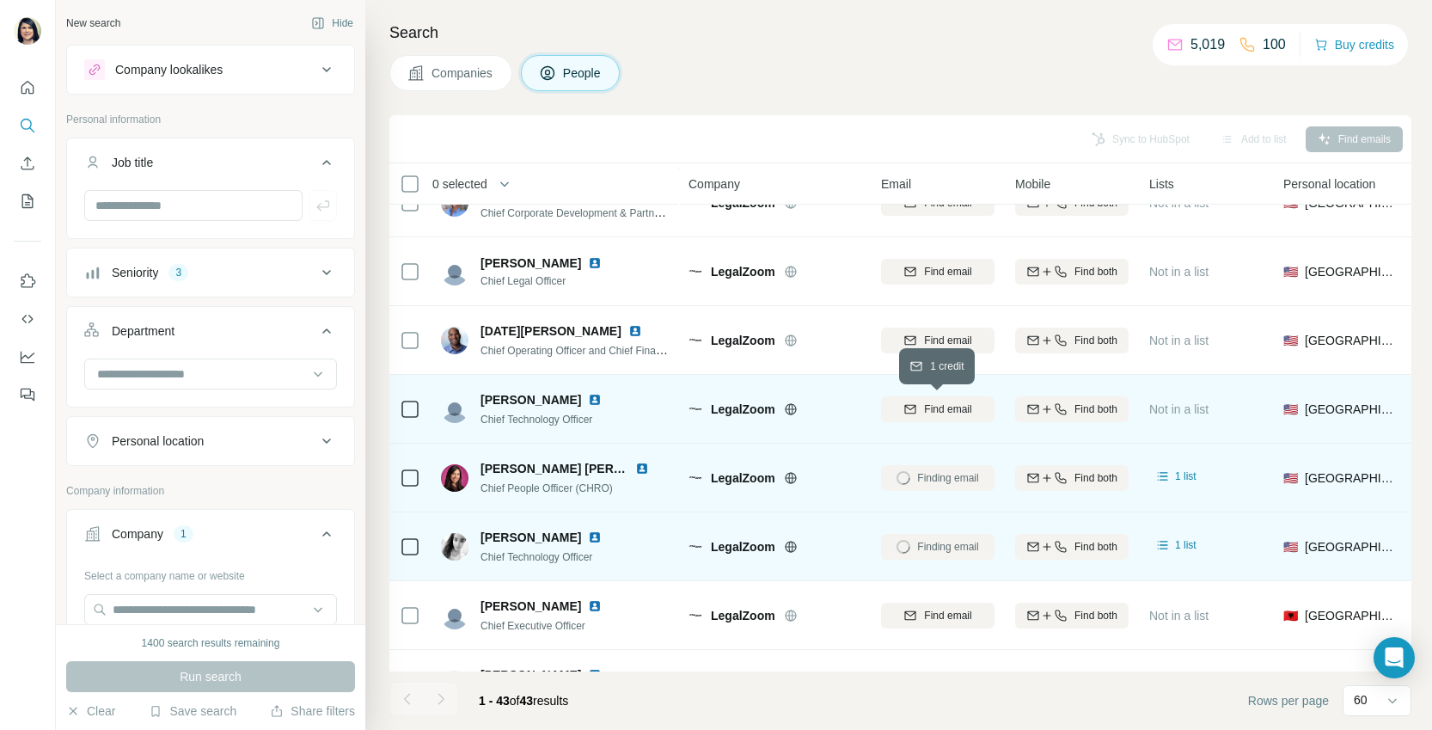
click at [943, 403] on span "Find email" at bounding box center [947, 409] width 47 height 15
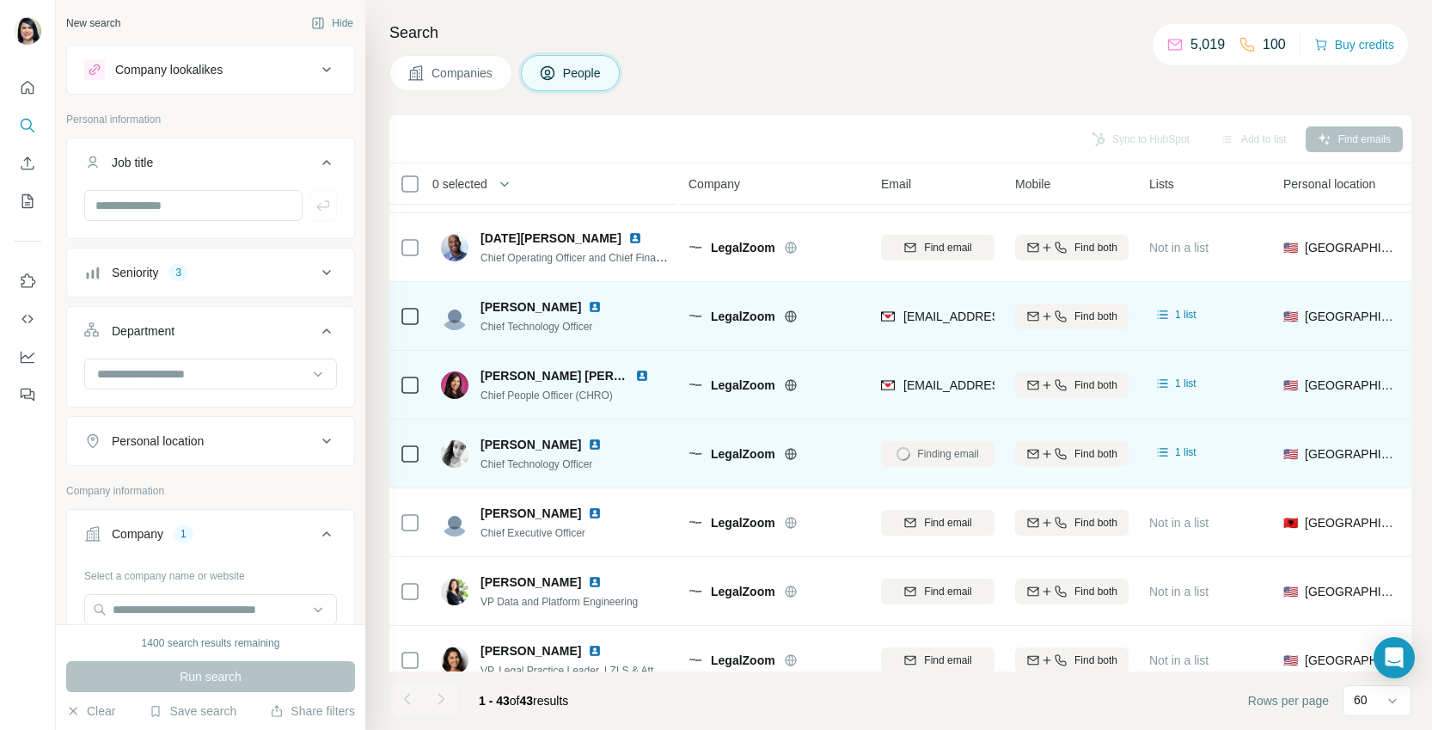
scroll to position [410, 0]
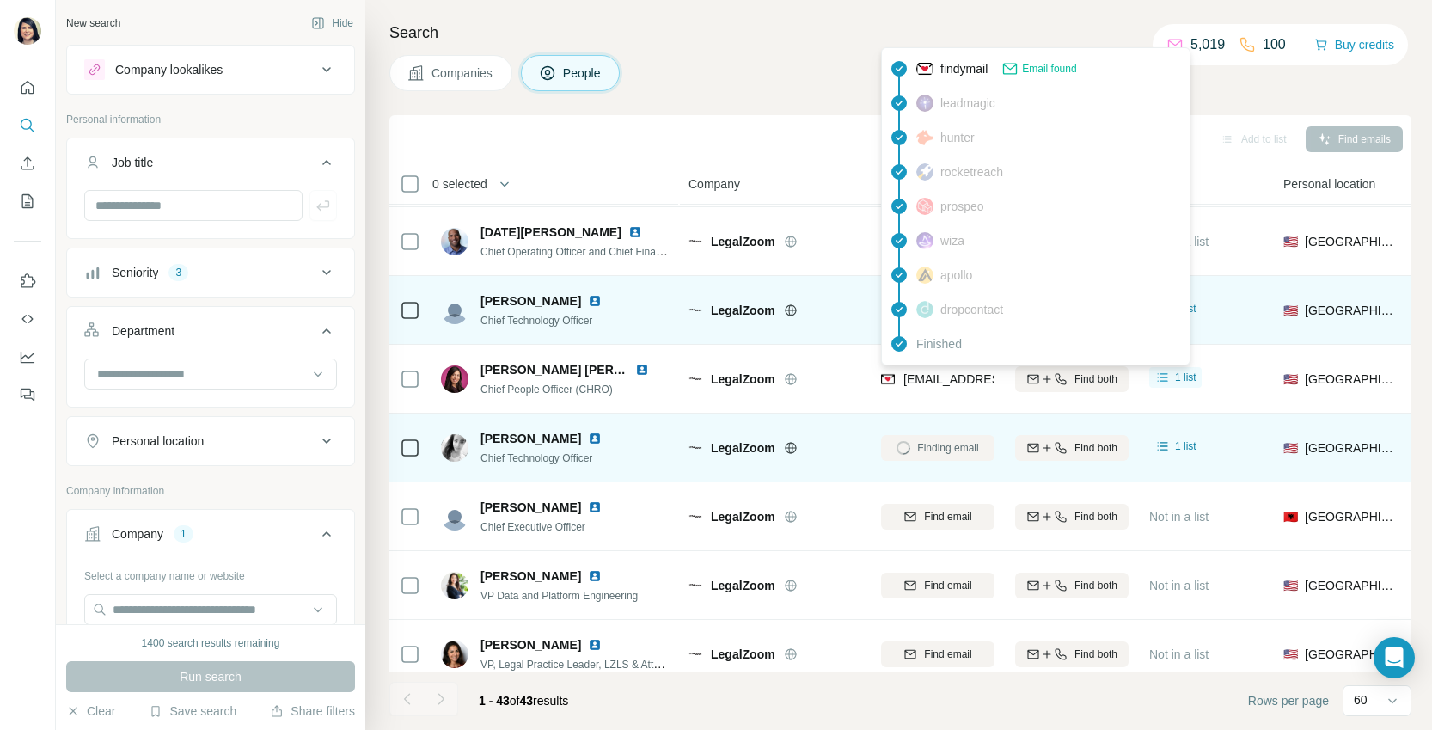
click at [932, 379] on span "[EMAIL_ADDRESS][DOMAIN_NAME]" at bounding box center [1006, 379] width 204 height 14
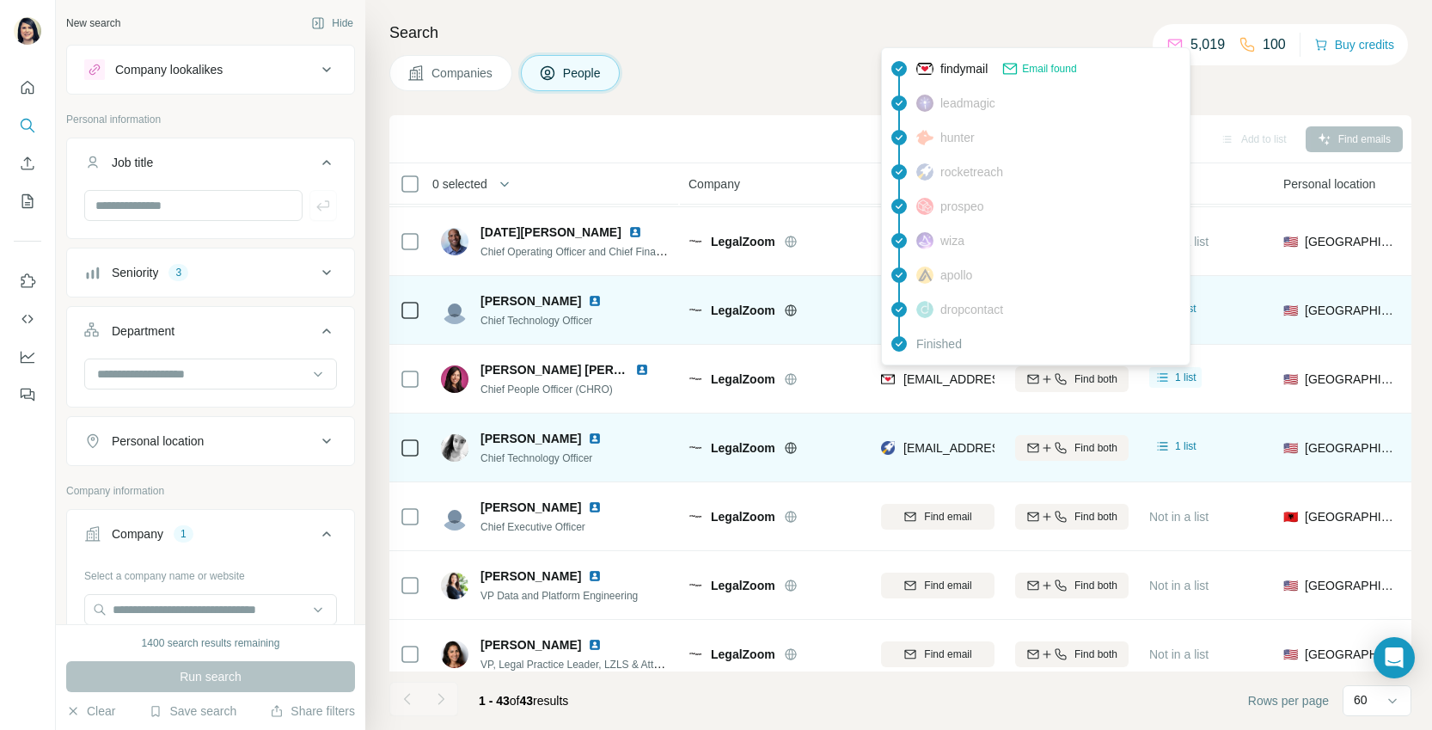
click at [751, 83] on div "Companies People" at bounding box center [900, 73] width 1022 height 36
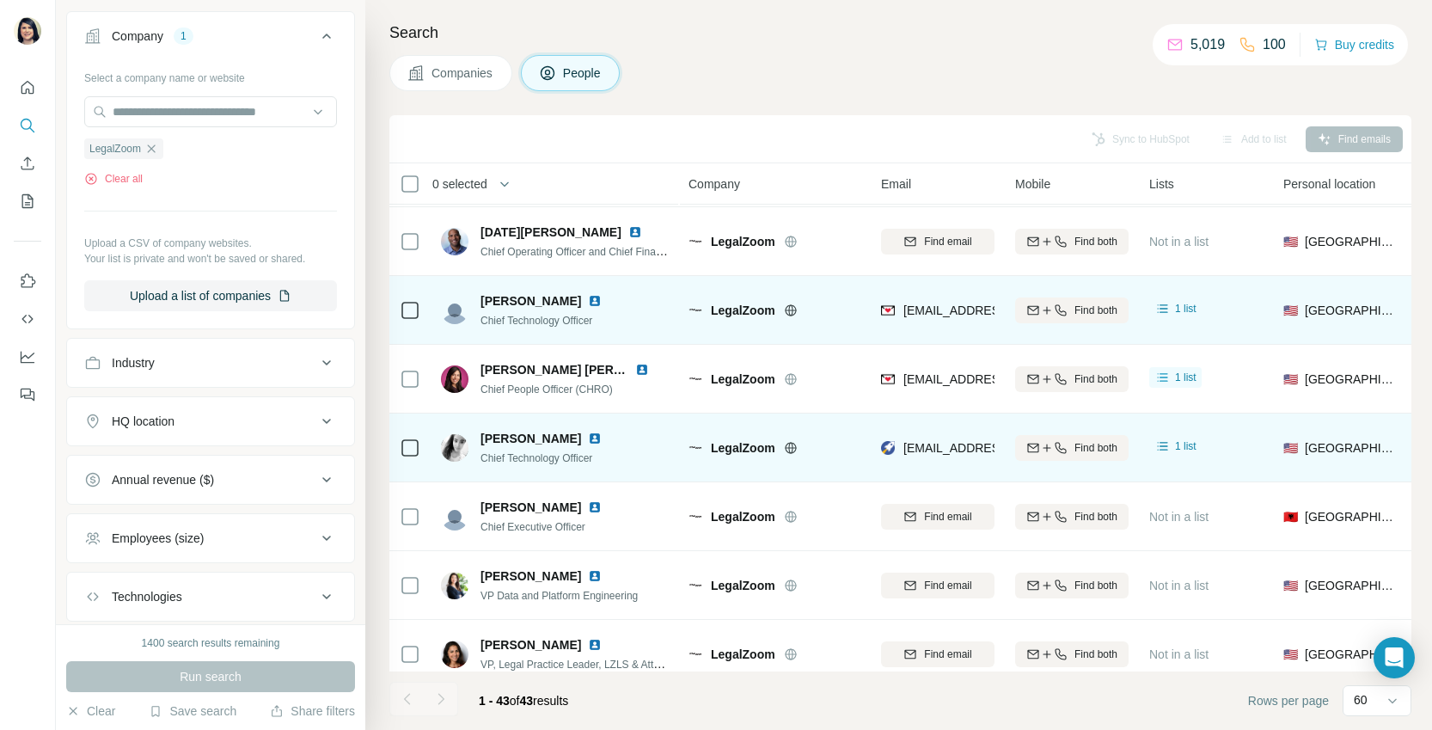
scroll to position [496, 0]
click at [149, 151] on icon "button" at bounding box center [151, 151] width 14 height 14
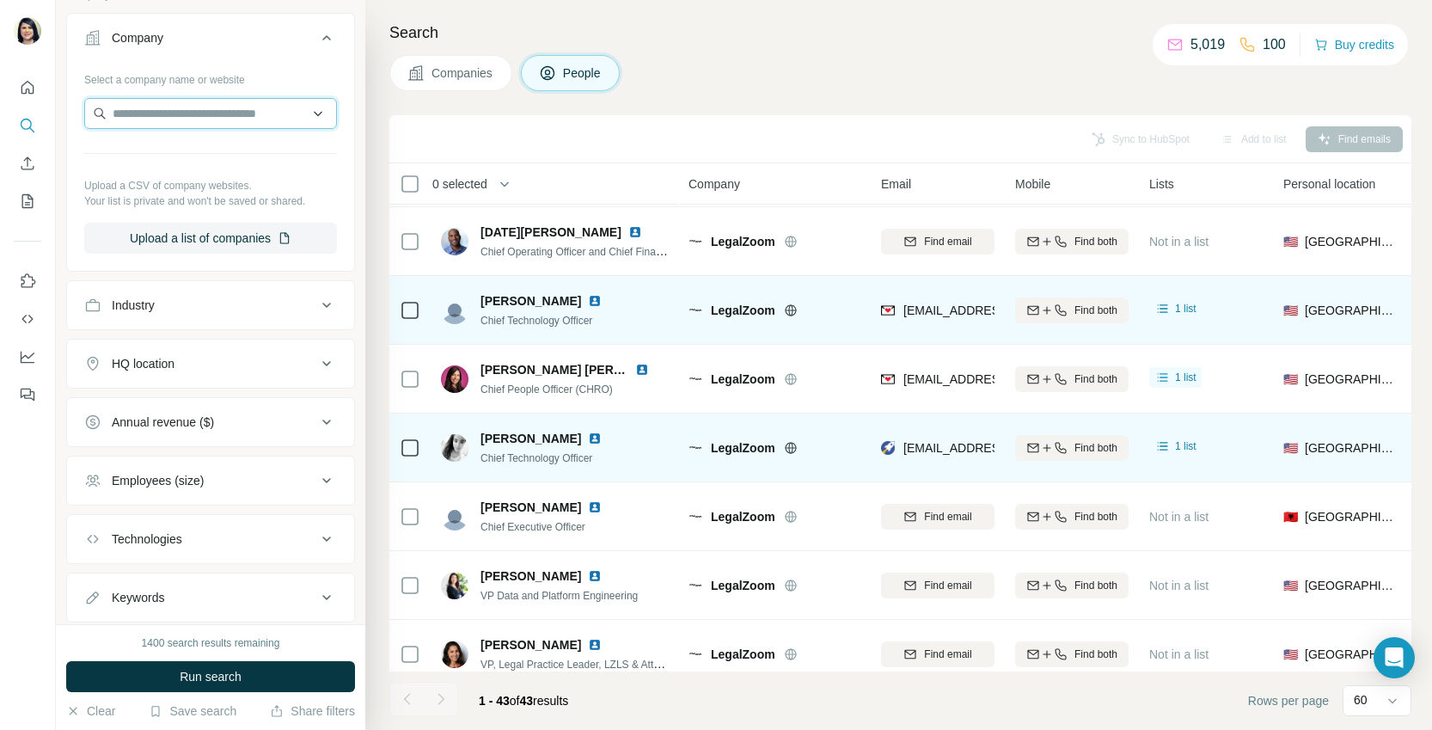
click at [144, 122] on input "text" at bounding box center [210, 113] width 253 height 31
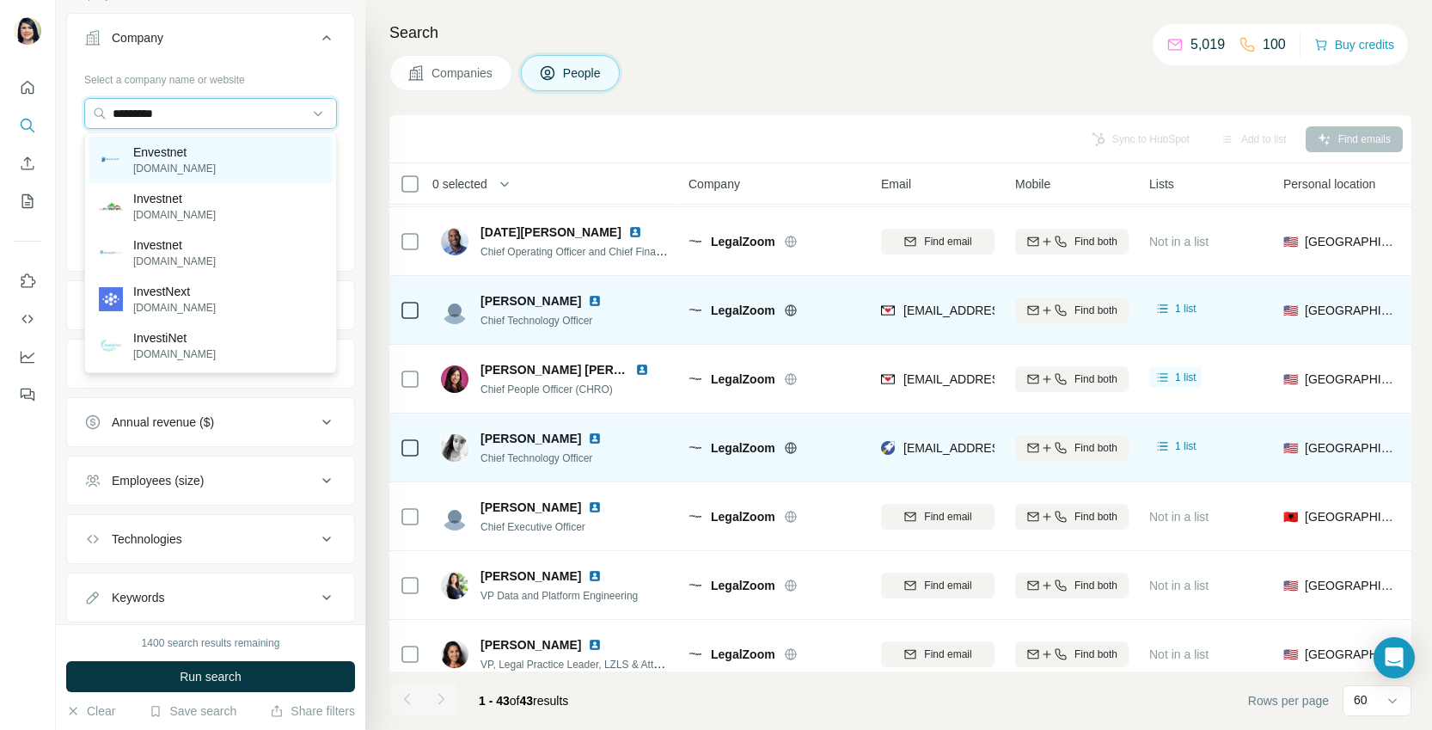
type input "*********"
click at [144, 152] on p "Envestnet" at bounding box center [174, 152] width 83 height 17
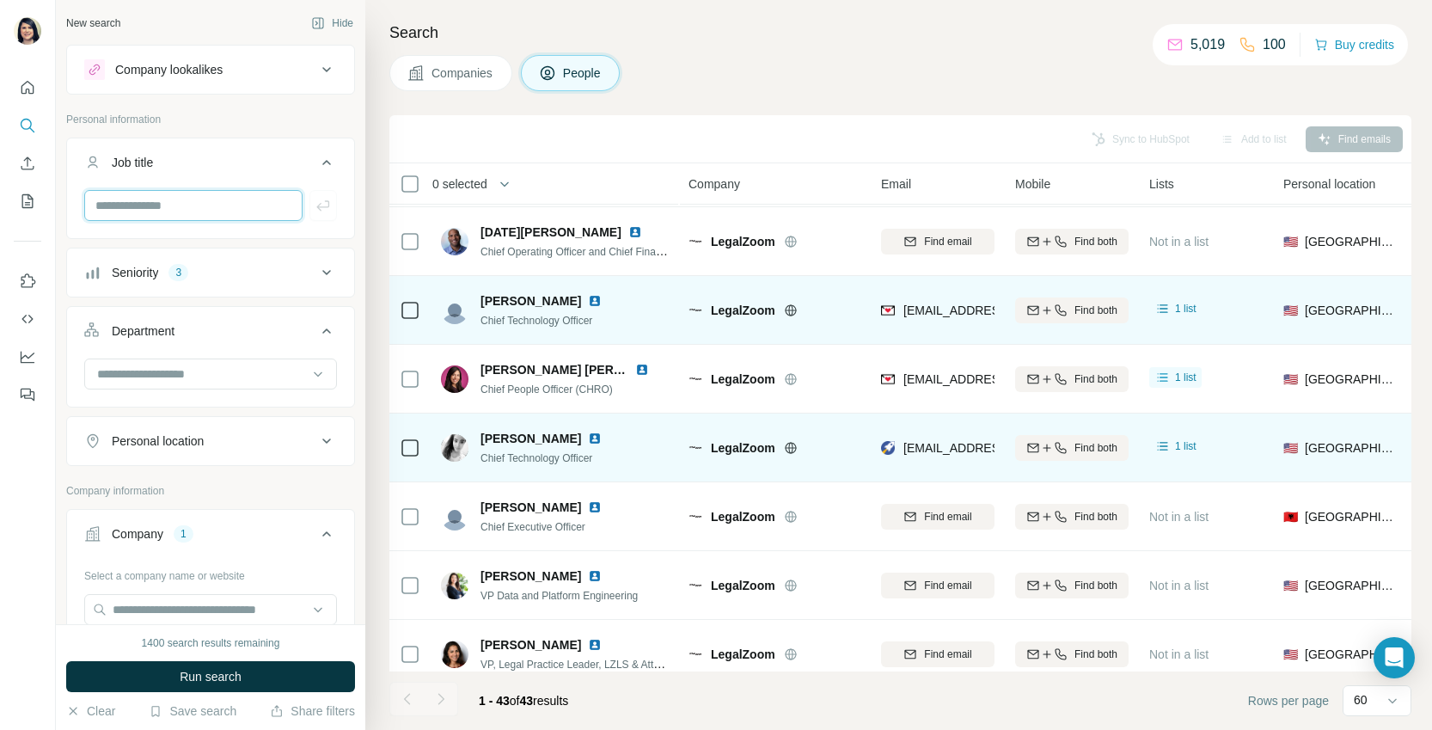
click at [159, 204] on input "text" at bounding box center [193, 205] width 218 height 31
type input "****"
drag, startPoint x: 328, startPoint y: 208, endPoint x: 307, endPoint y: 225, distance: 26.9
click at [328, 208] on icon "button" at bounding box center [323, 205] width 17 height 17
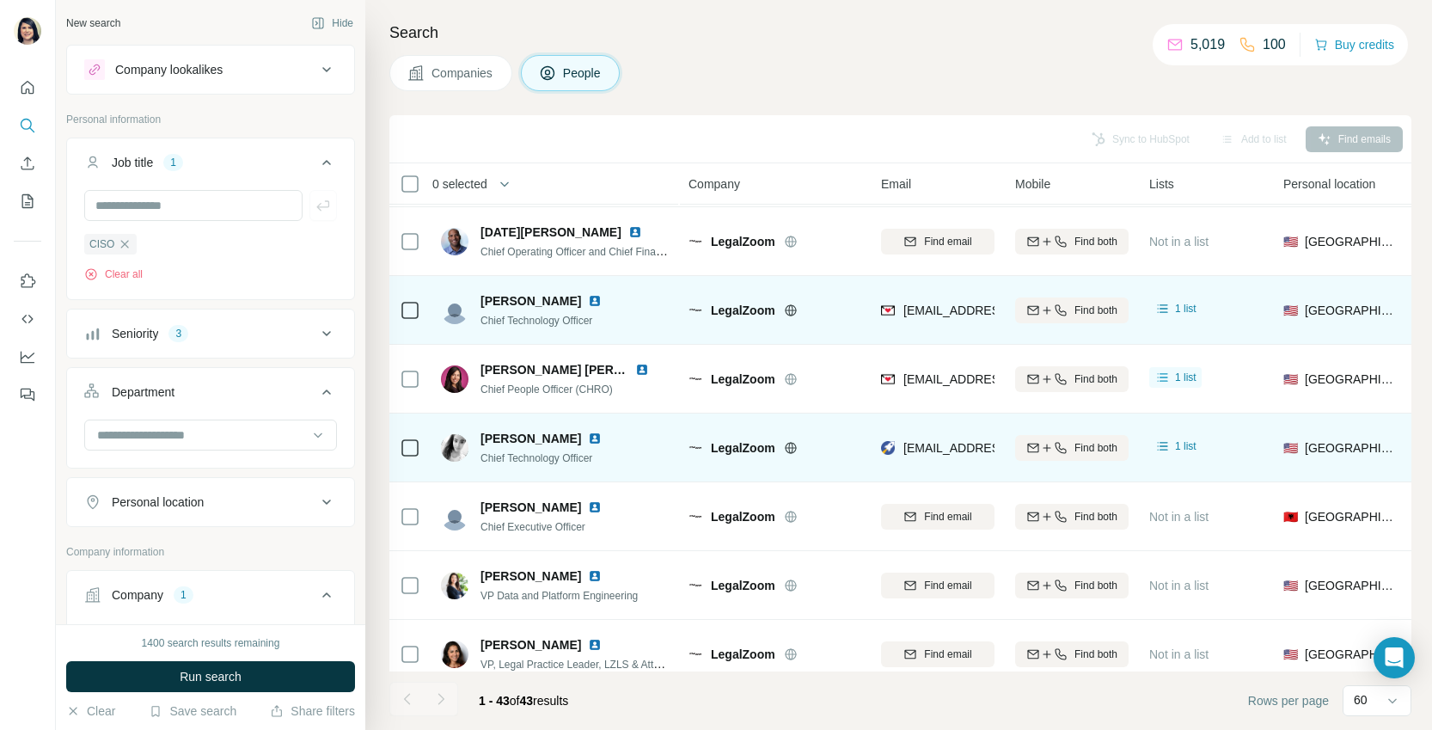
click at [238, 338] on div "Seniority 3" at bounding box center [200, 333] width 232 height 17
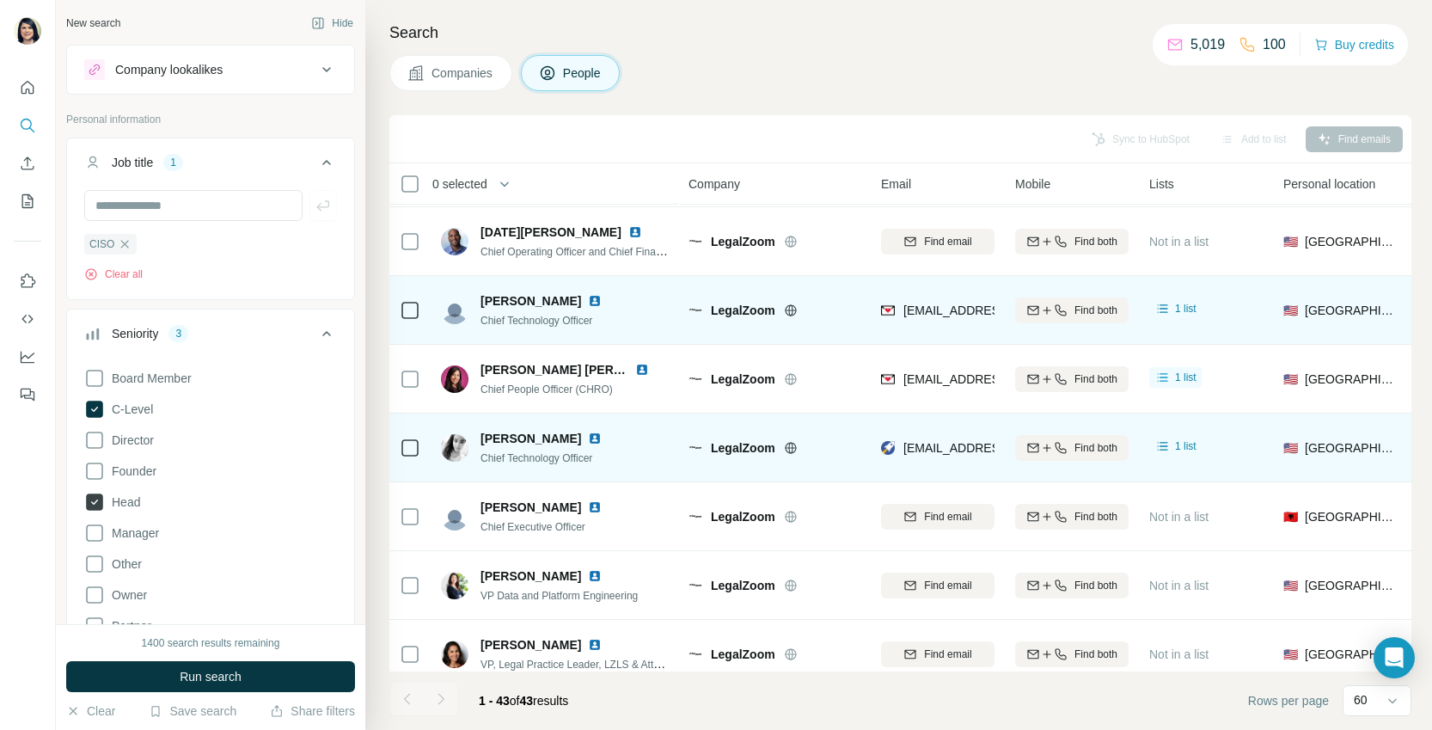
click at [101, 502] on icon at bounding box center [94, 502] width 17 height 17
click at [100, 414] on icon at bounding box center [94, 409] width 17 height 17
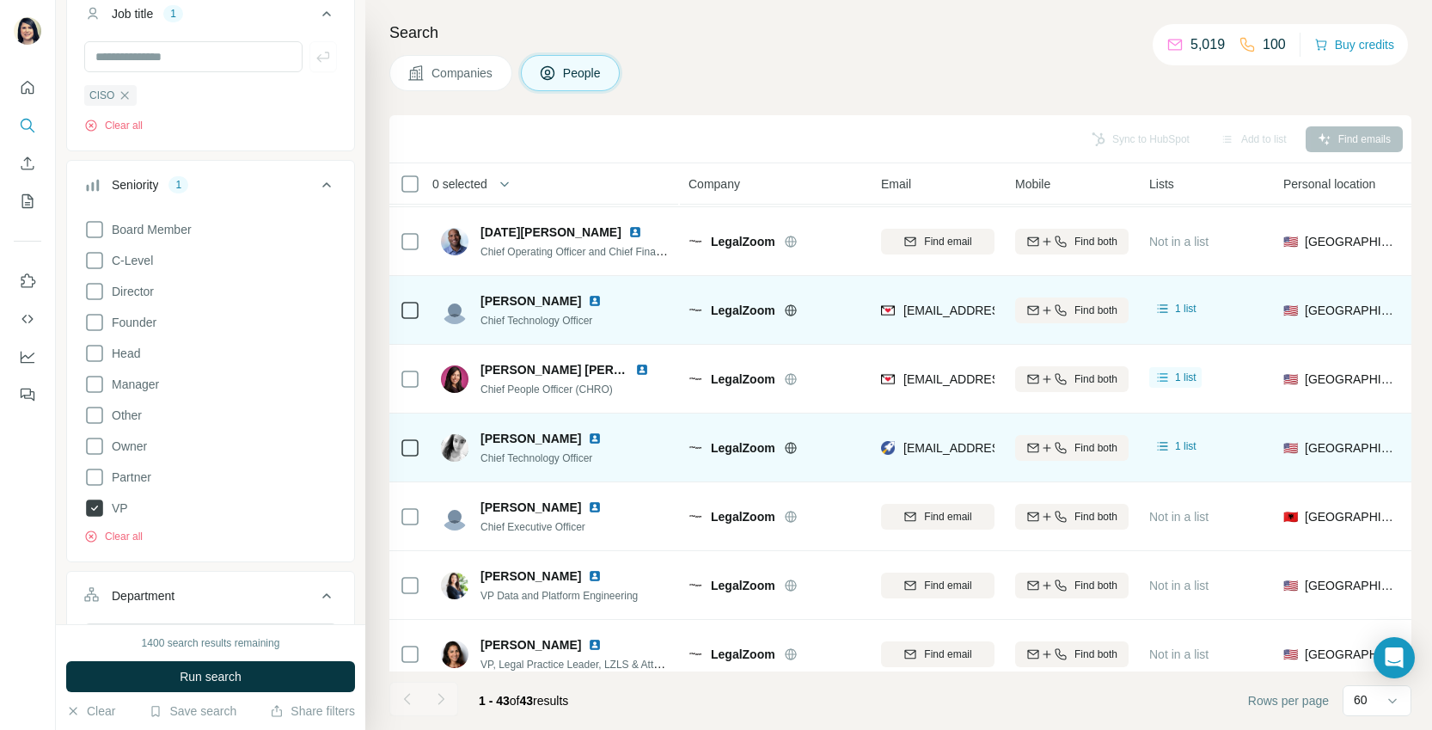
click at [95, 513] on icon at bounding box center [94, 508] width 17 height 17
click at [226, 679] on span "Run search" at bounding box center [211, 676] width 62 height 17
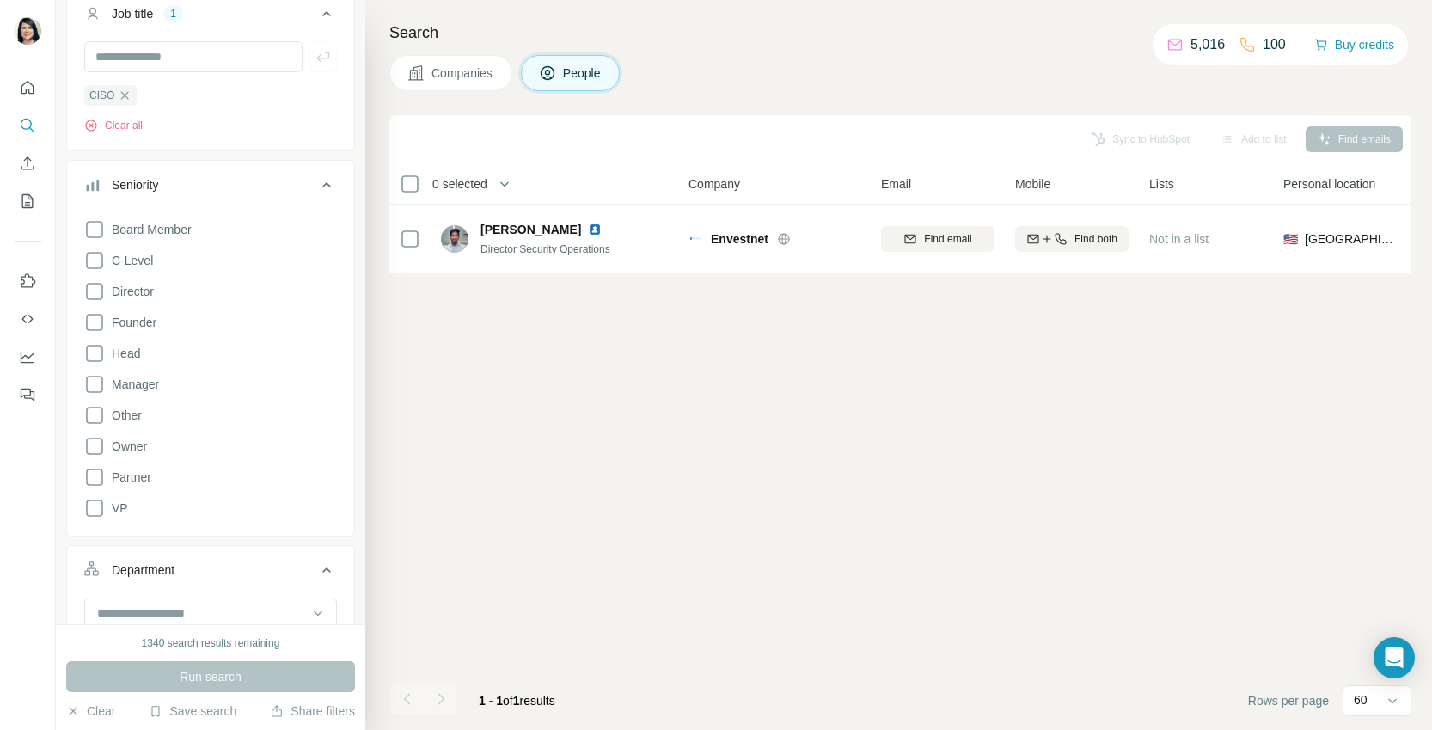
click at [317, 183] on icon at bounding box center [326, 185] width 21 height 21
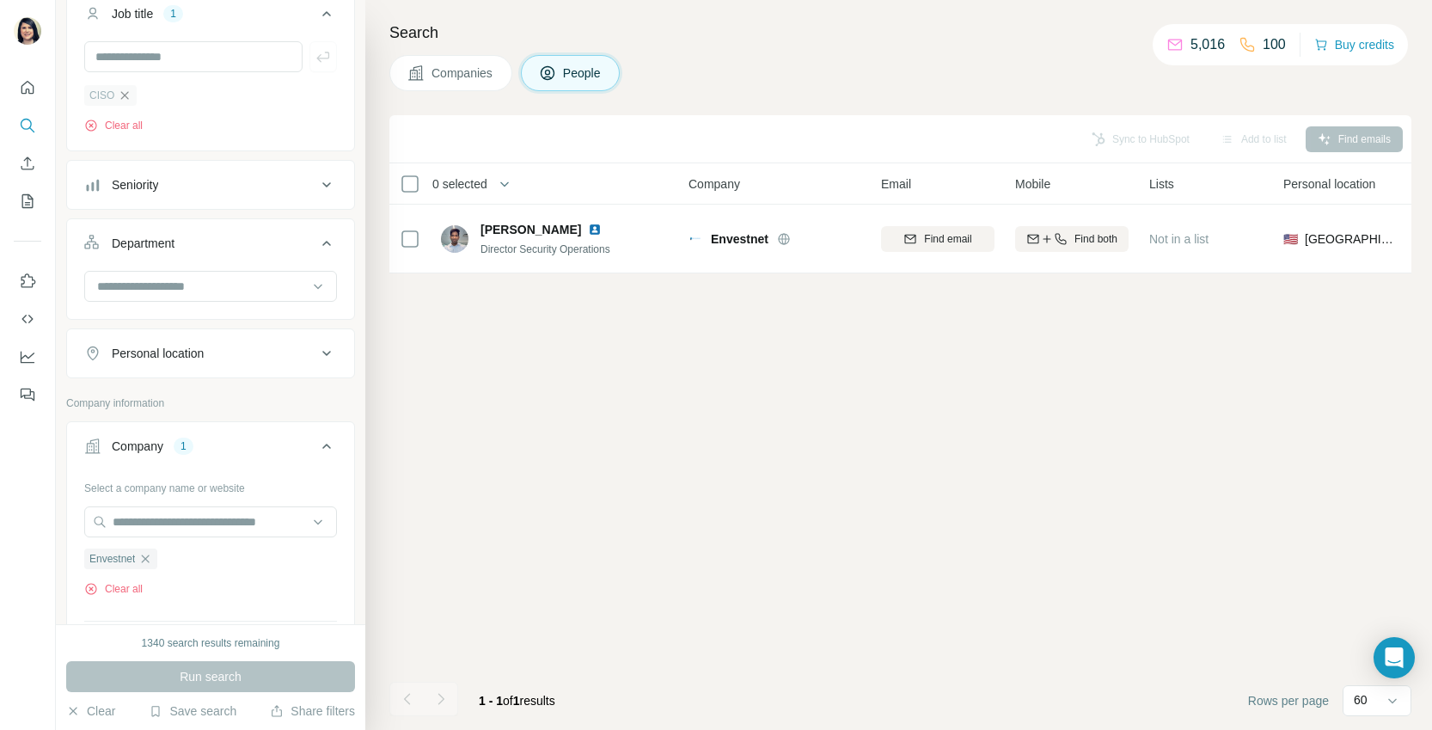
click at [131, 93] on icon "button" at bounding box center [125, 96] width 14 height 14
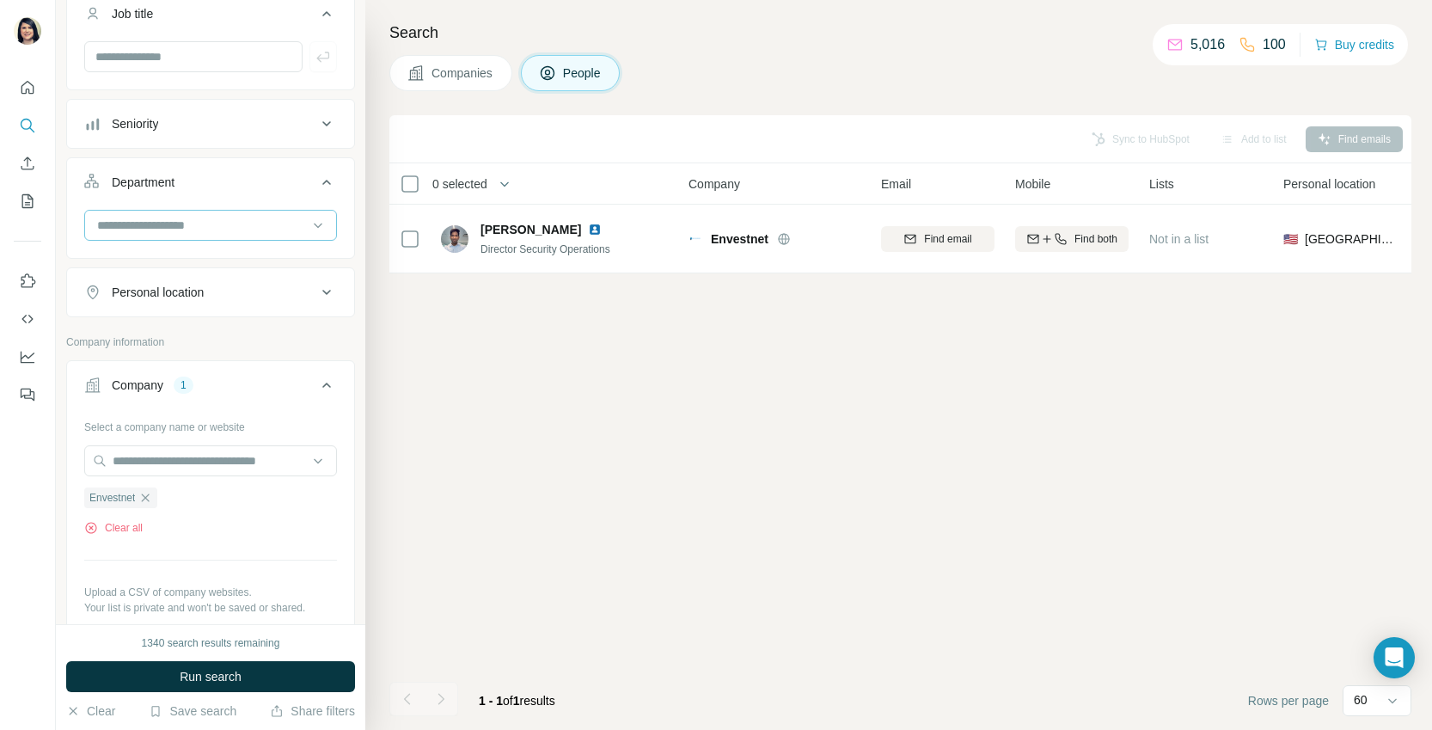
click at [179, 222] on input at bounding box center [201, 225] width 212 height 19
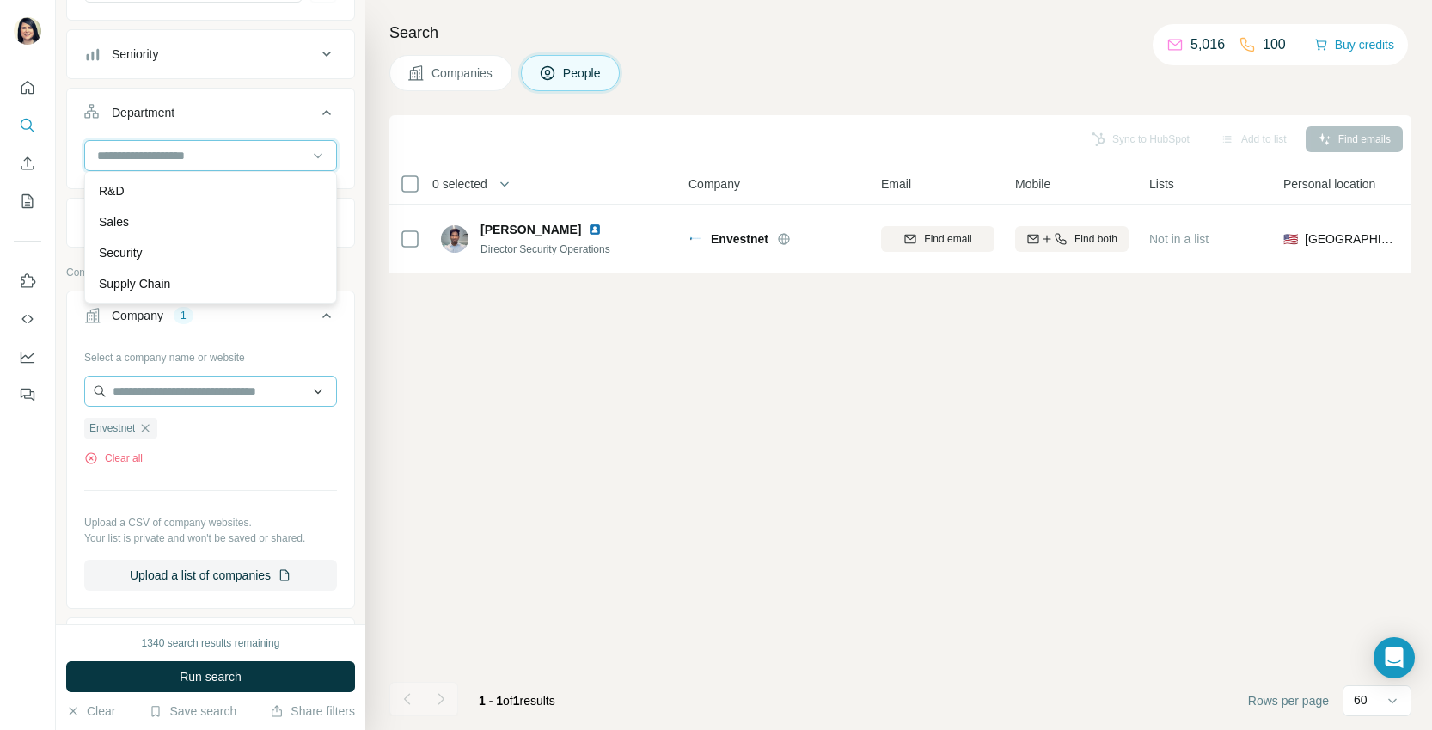
scroll to position [222, 0]
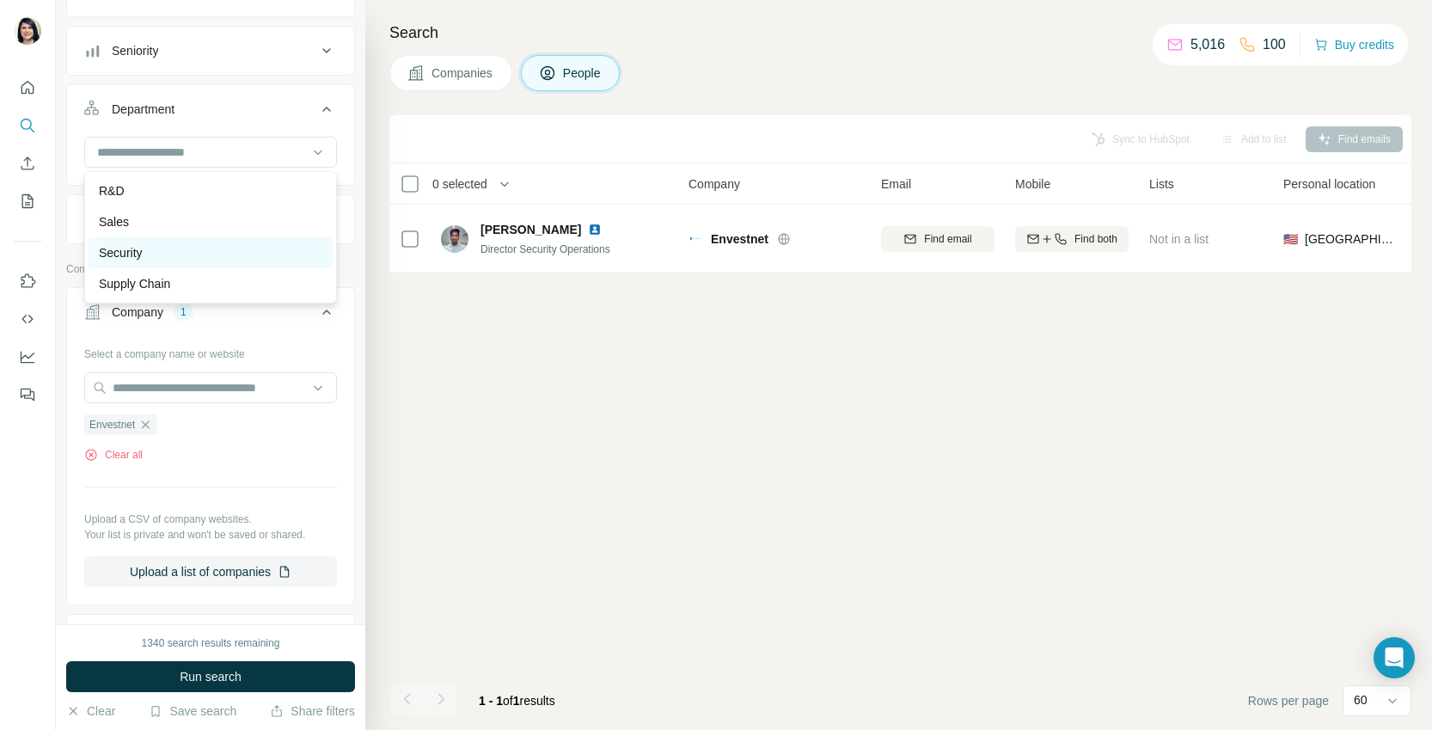
click at [143, 255] on p "Security" at bounding box center [121, 252] width 44 height 17
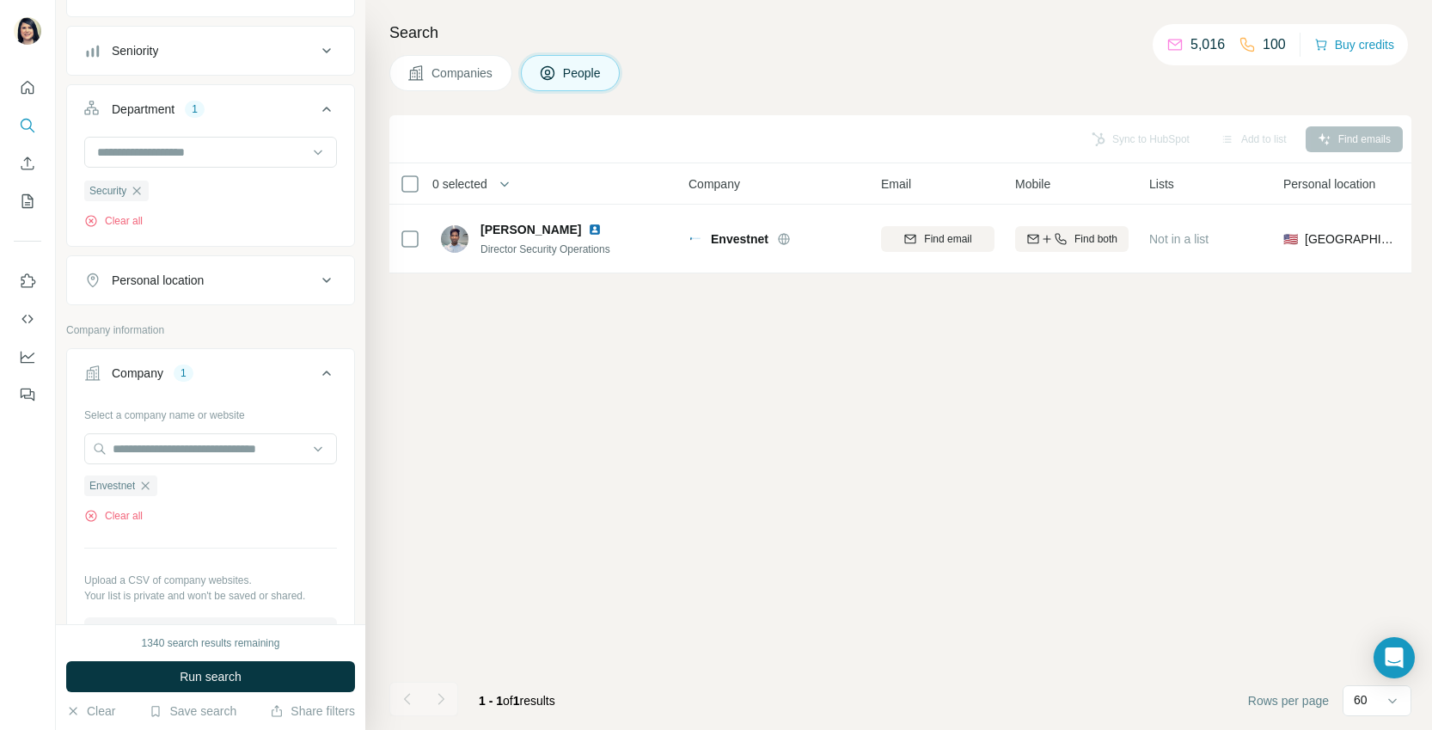
drag, startPoint x: 283, startPoint y: 672, endPoint x: 291, endPoint y: 658, distance: 15.8
click at [283, 672] on button "Run search" at bounding box center [210, 676] width 289 height 31
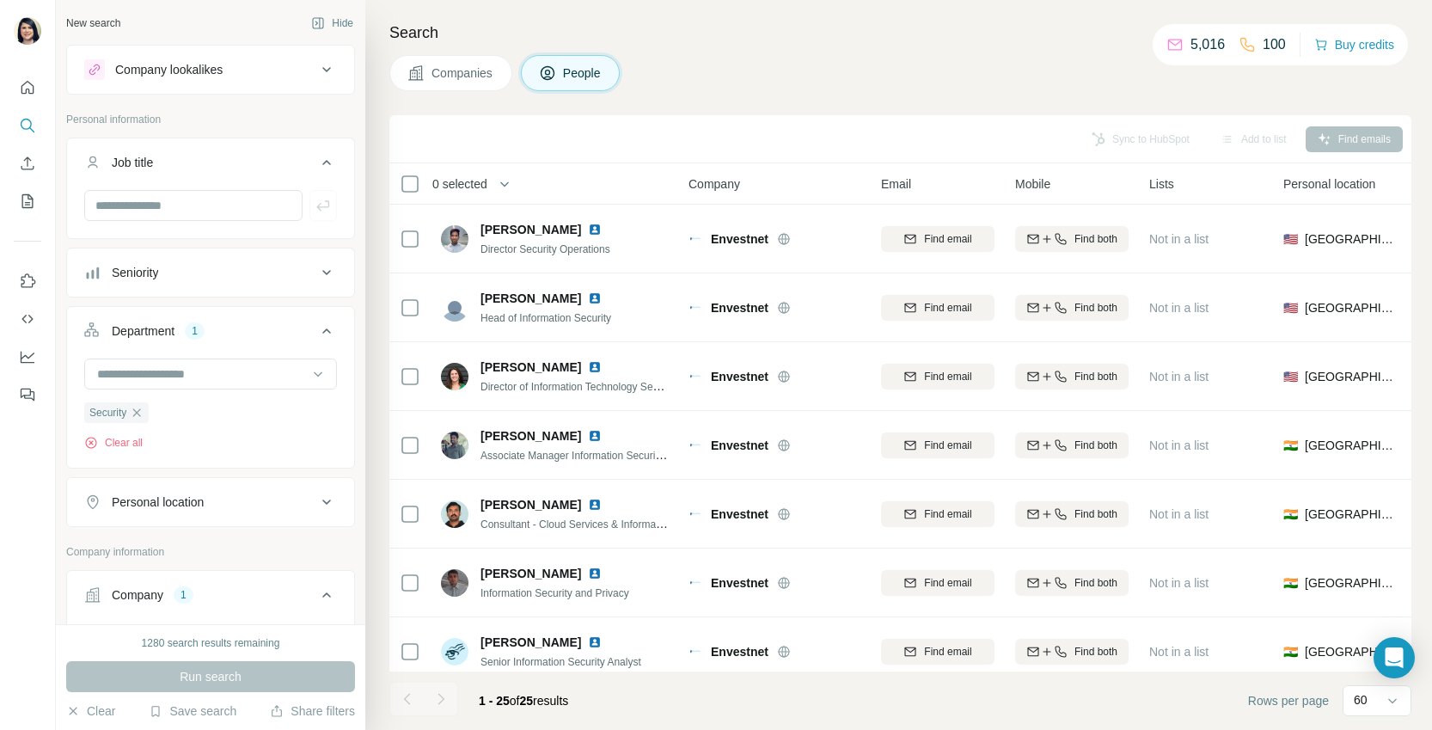
scroll to position [1, 0]
drag, startPoint x: 139, startPoint y: 418, endPoint x: 141, endPoint y: 406, distance: 12.2
click at [139, 418] on icon "button" at bounding box center [137, 412] width 14 height 14
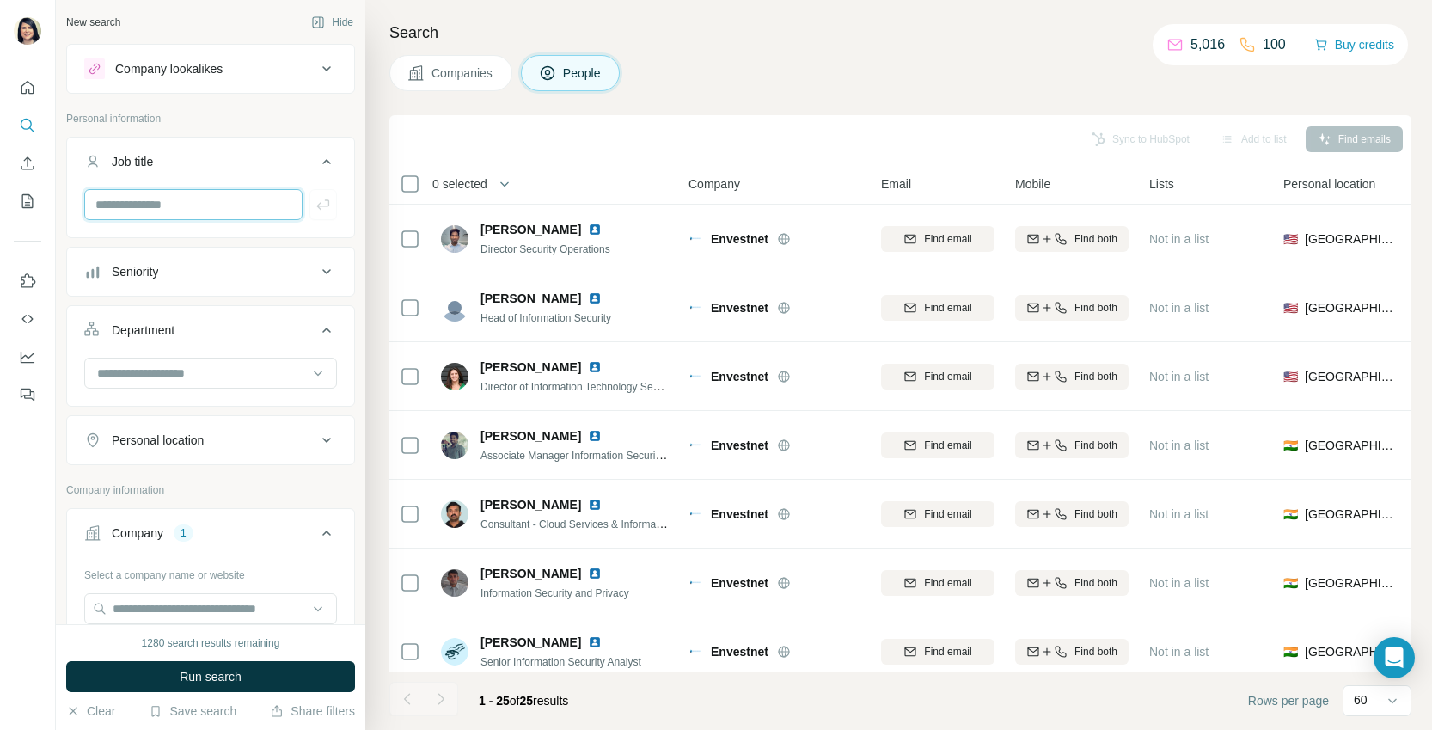
click at [171, 205] on input "text" at bounding box center [193, 204] width 218 height 31
type input "**********"
drag, startPoint x: 327, startPoint y: 210, endPoint x: 327, endPoint y: 516, distance: 306.1
click at [327, 210] on icon "button" at bounding box center [323, 204] width 17 height 17
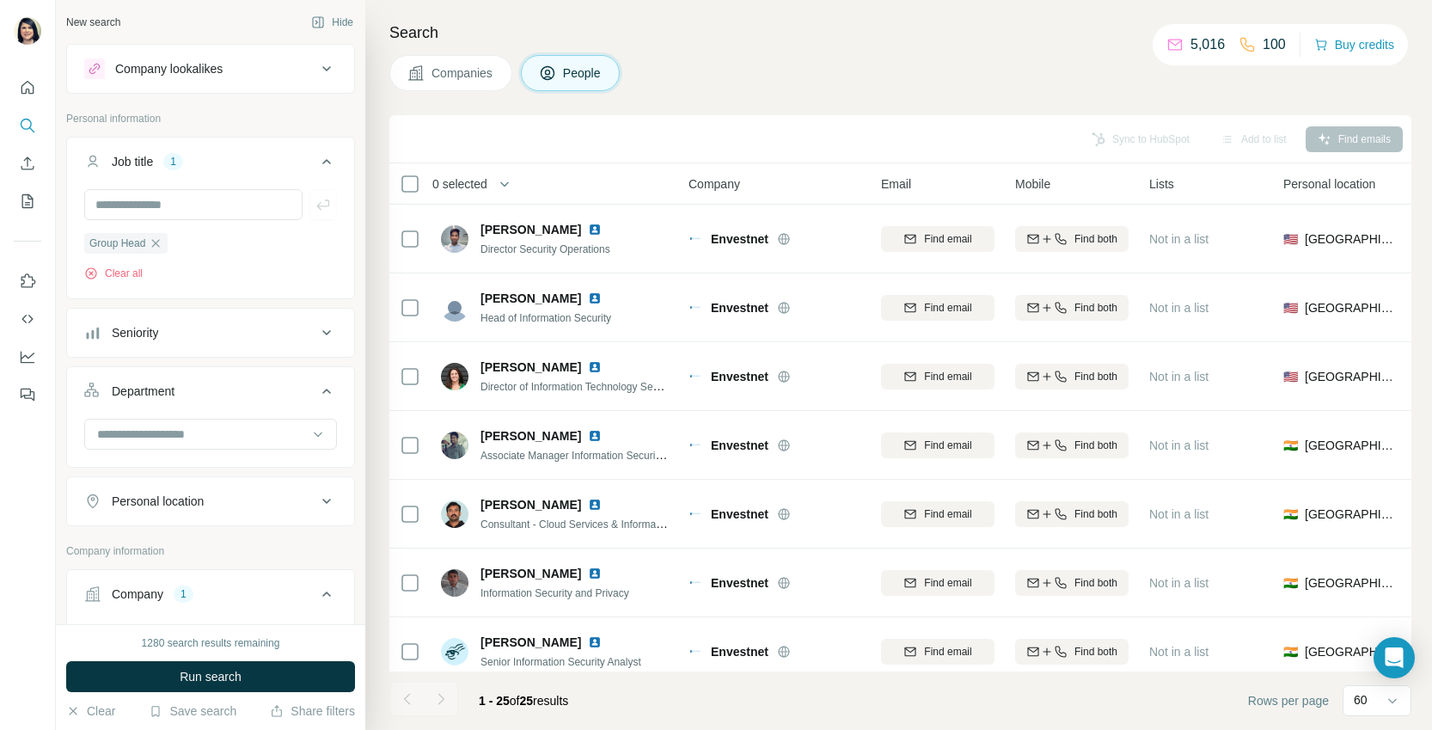
click at [261, 674] on button "Run search" at bounding box center [210, 676] width 289 height 31
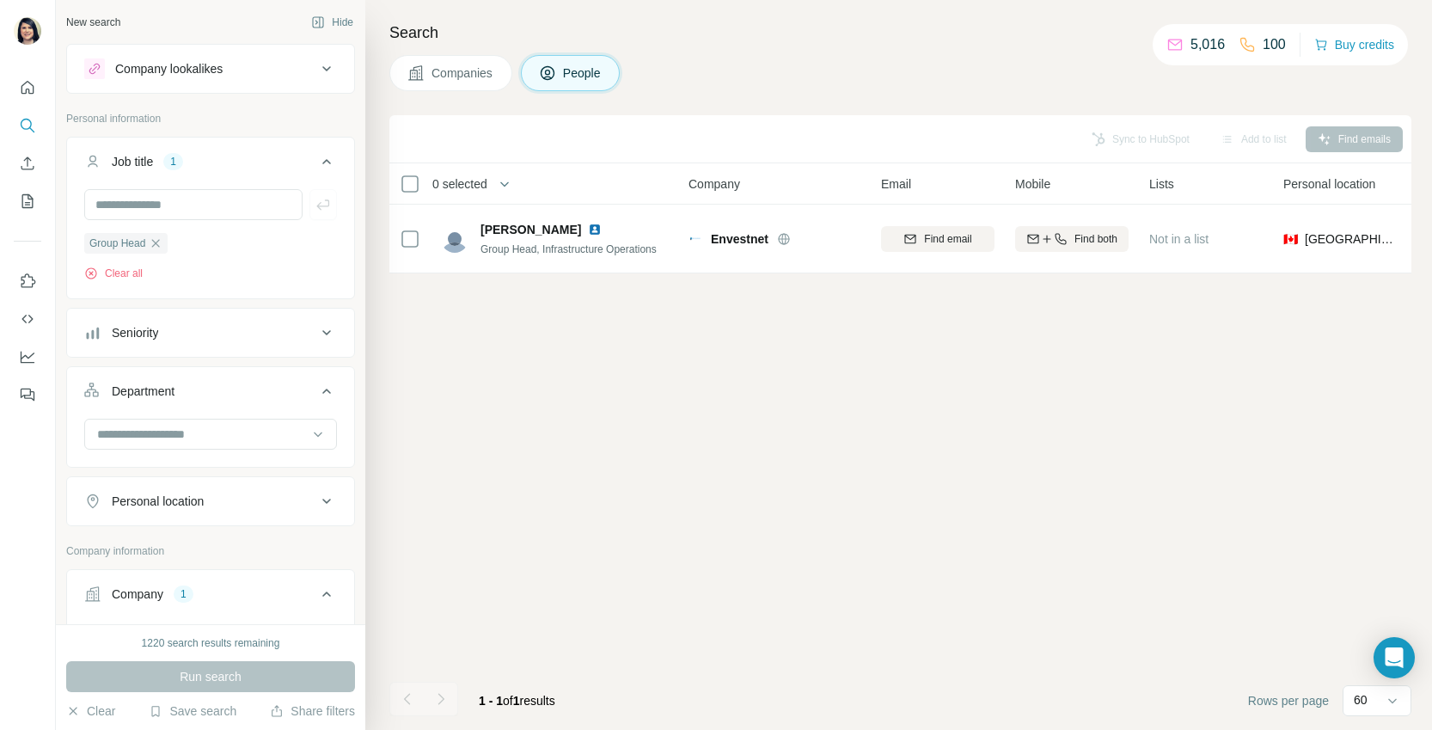
click at [156, 236] on icon "button" at bounding box center [156, 243] width 14 height 14
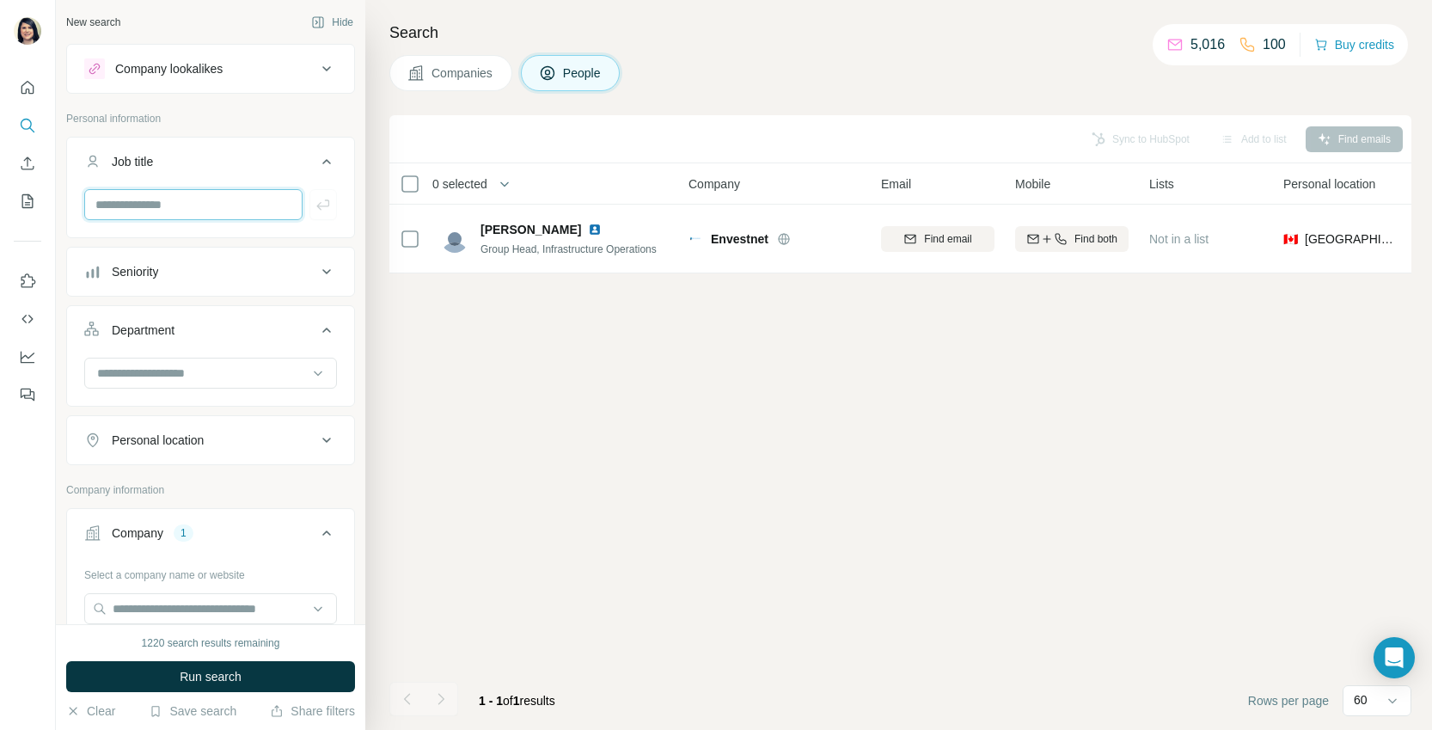
click at [168, 211] on input "text" at bounding box center [193, 204] width 218 height 31
type input "**********"
drag, startPoint x: 318, startPoint y: 209, endPoint x: 312, endPoint y: 220, distance: 12.7
click at [318, 209] on icon "button" at bounding box center [323, 204] width 17 height 17
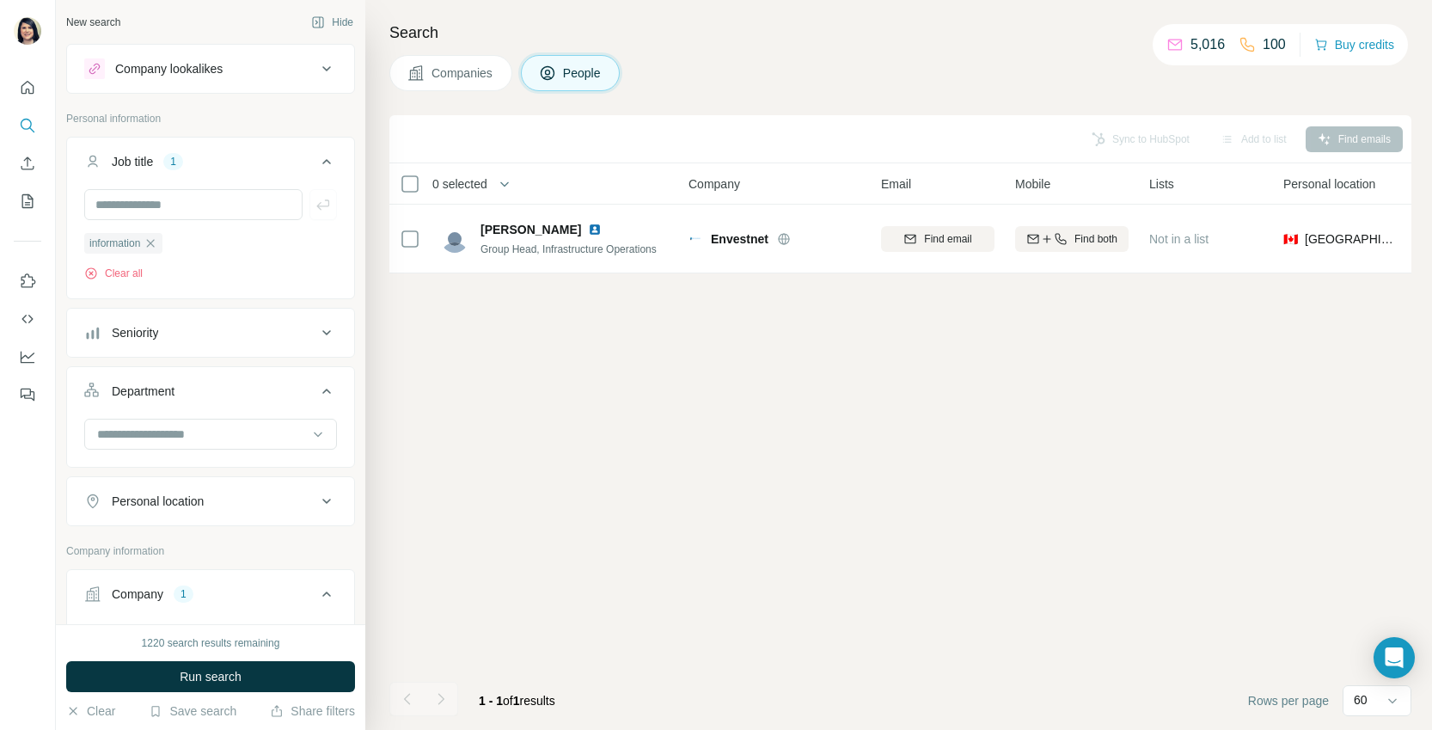
click at [235, 670] on span "Run search" at bounding box center [211, 676] width 62 height 17
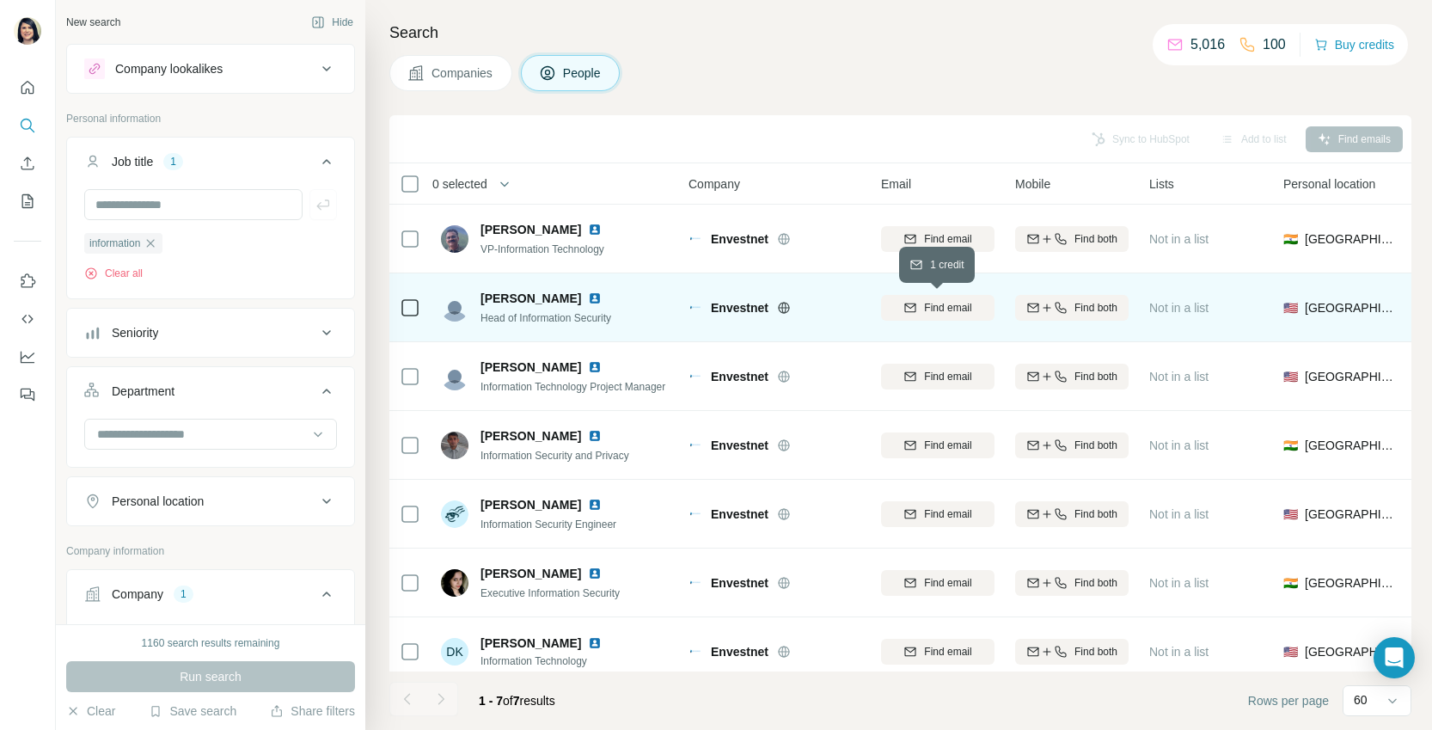
click at [913, 305] on icon "button" at bounding box center [911, 308] width 14 height 14
drag, startPoint x: 513, startPoint y: 297, endPoint x: 554, endPoint y: 303, distance: 40.9
click at [554, 303] on div "[PERSON_NAME] Head of Information Security" at bounding box center [531, 308] width 181 height 36
click at [588, 297] on img at bounding box center [595, 298] width 14 height 14
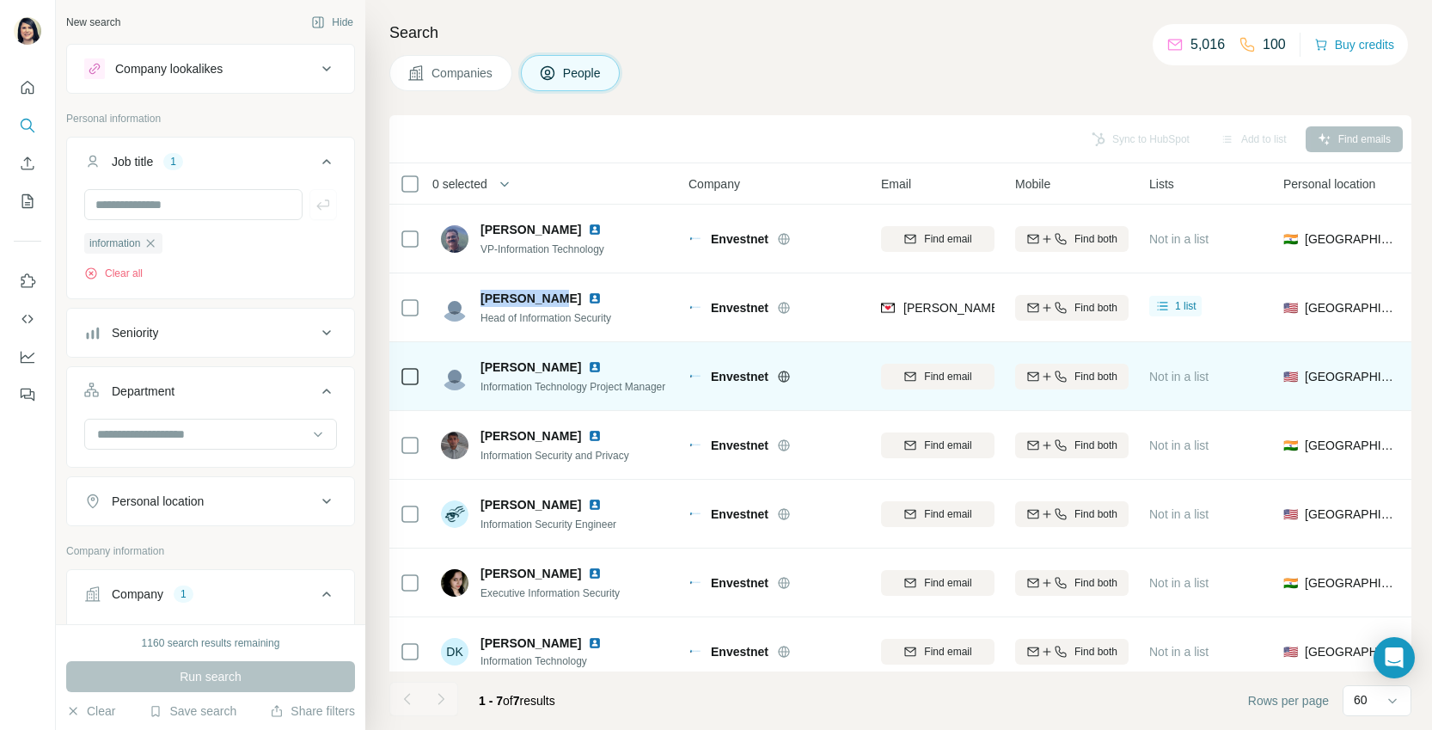
scroll to position [15, 0]
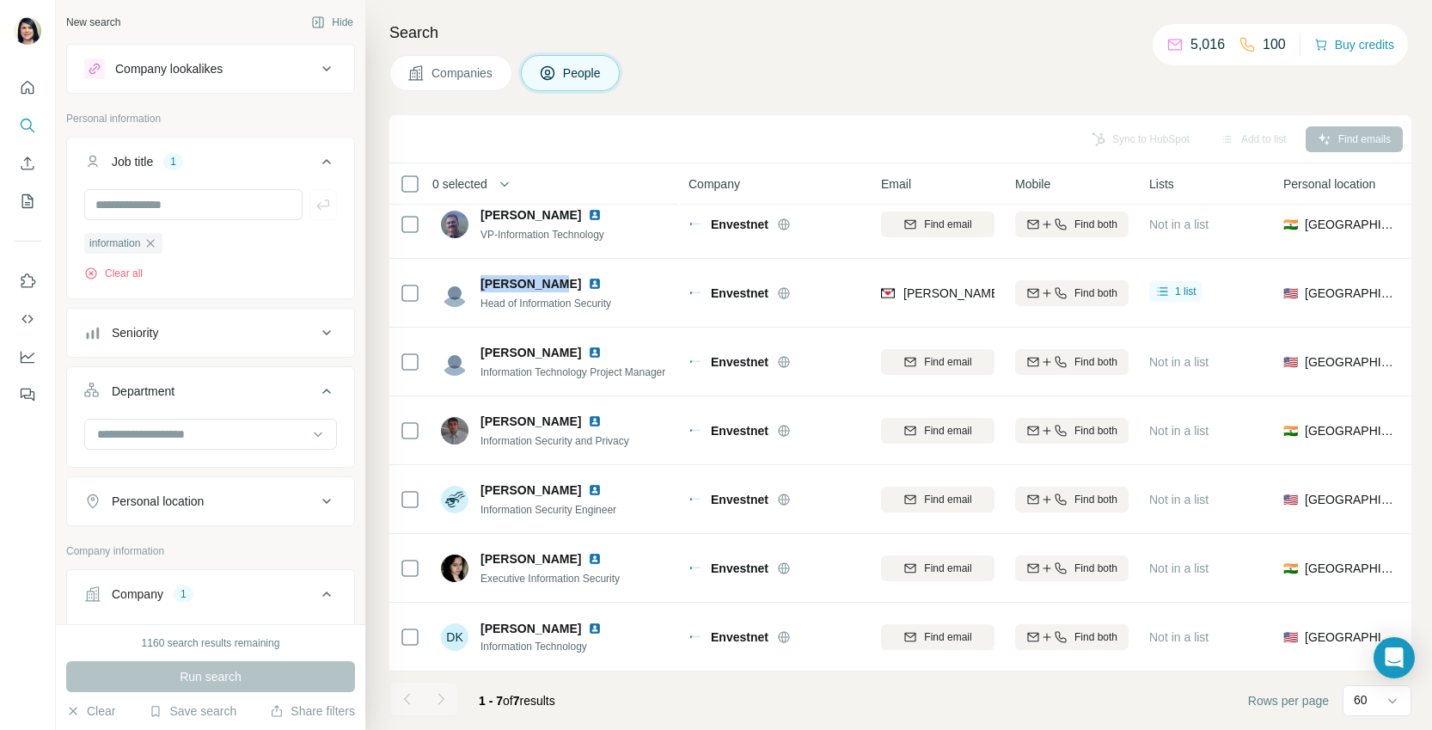
click at [226, 325] on div "Seniority" at bounding box center [200, 332] width 232 height 17
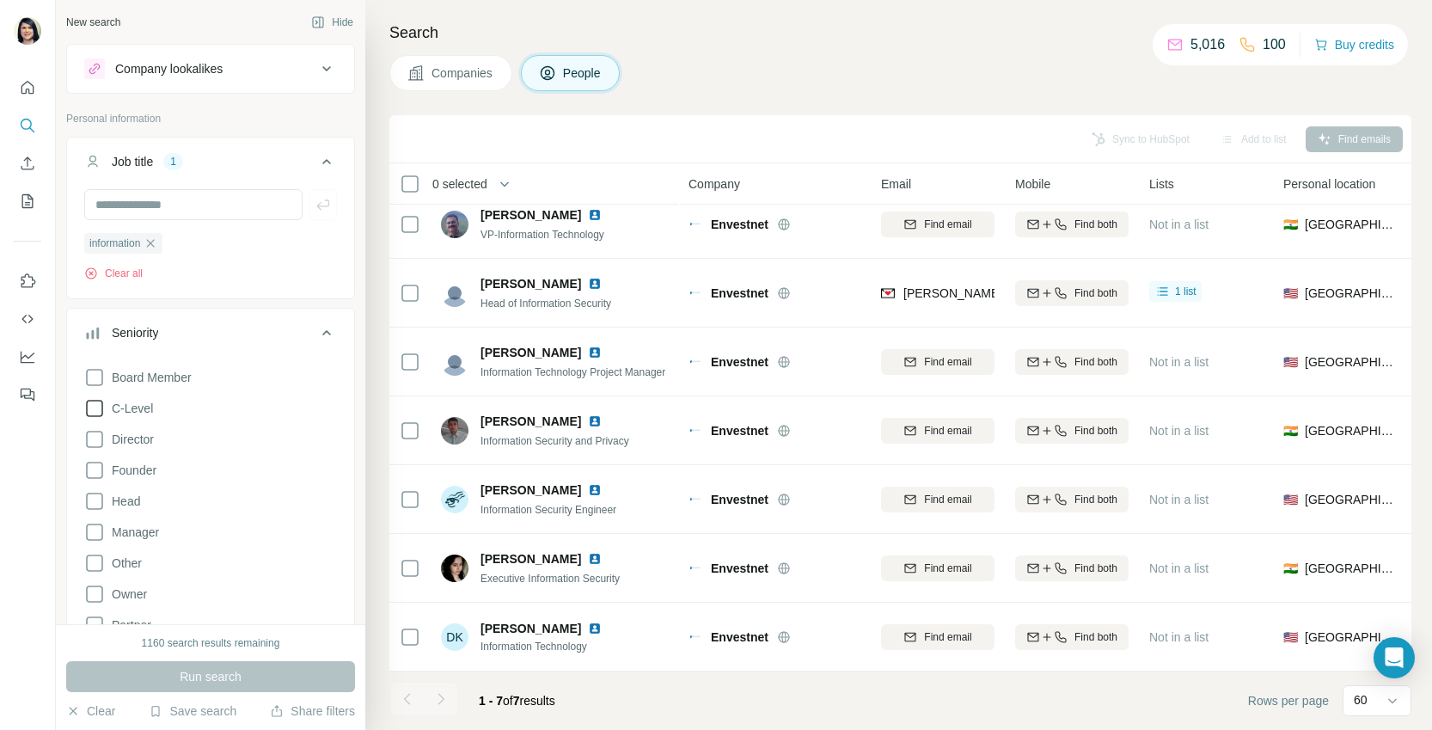
click at [141, 403] on span "C-Level" at bounding box center [129, 408] width 48 height 17
click at [265, 678] on button "Run search" at bounding box center [210, 676] width 289 height 31
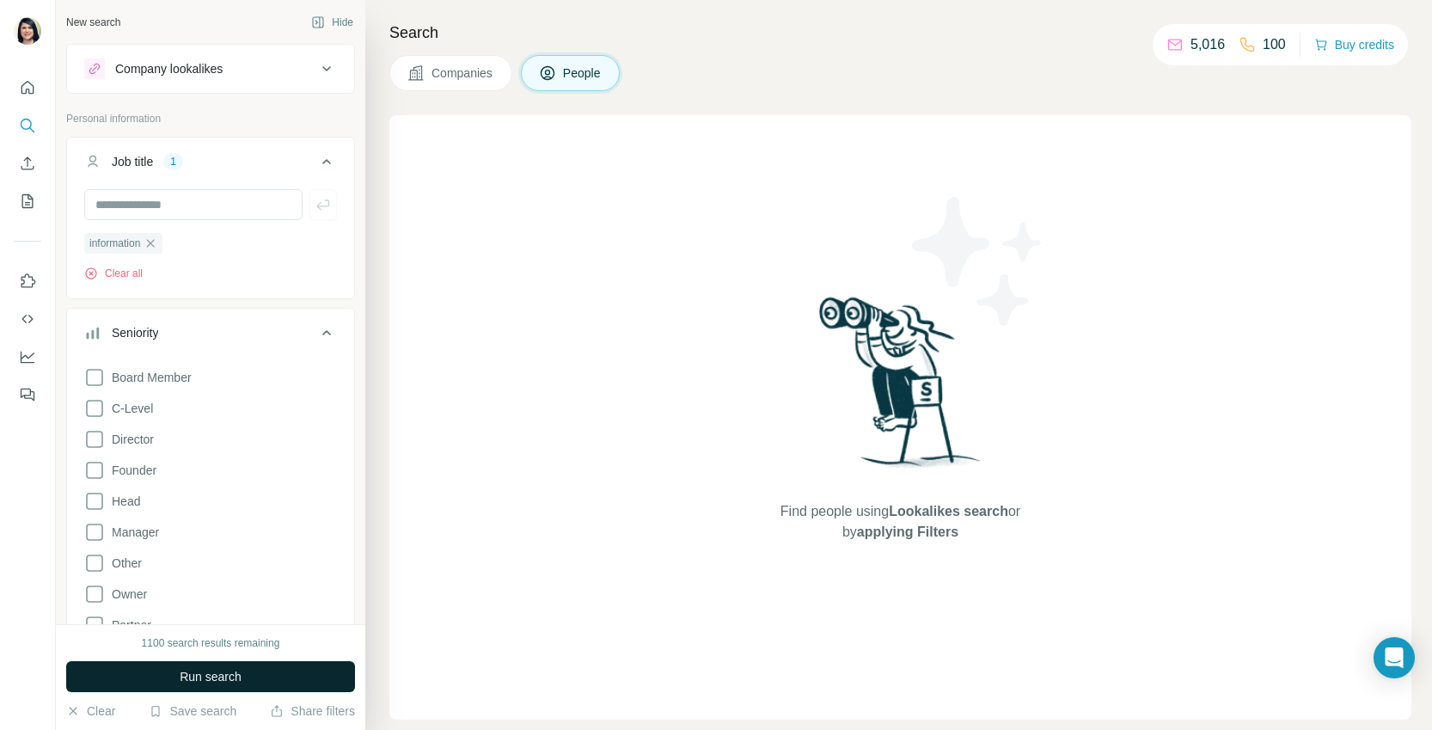
click at [228, 672] on span "Run search" at bounding box center [211, 676] width 62 height 17
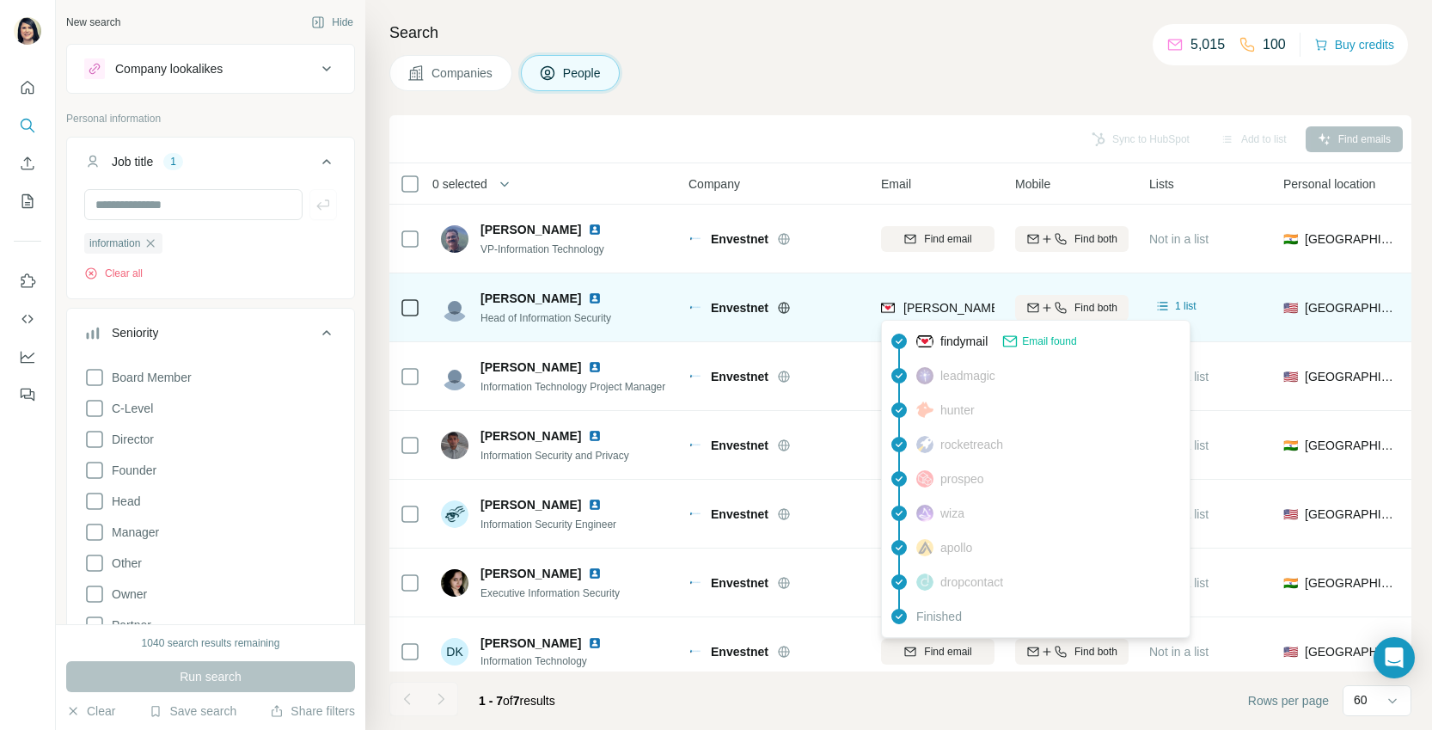
click at [923, 304] on span "[PERSON_NAME][EMAIL_ADDRESS][PERSON_NAME][DOMAIN_NAME]" at bounding box center [1105, 308] width 402 height 14
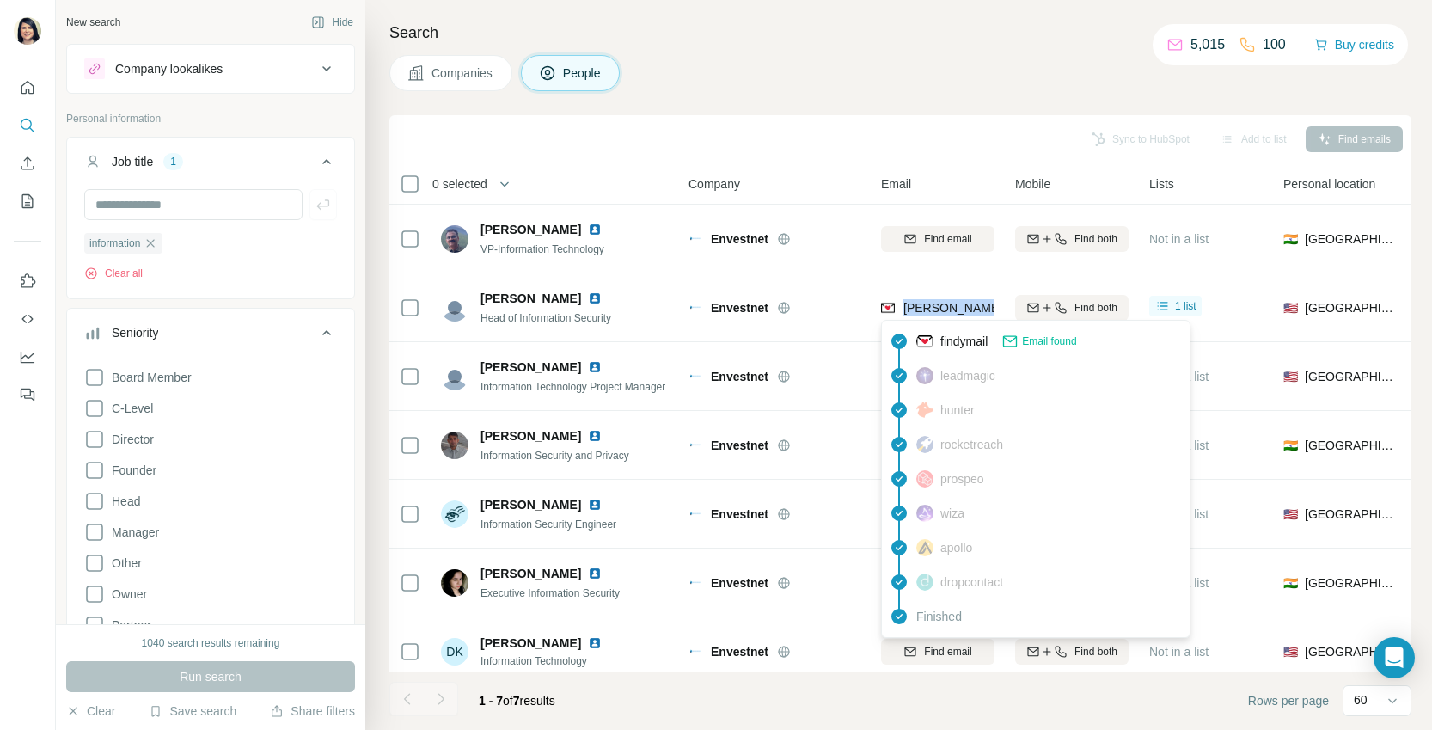
copy tr "[PERSON_NAME][EMAIL_ADDRESS][PERSON_NAME][DOMAIN_NAME]"
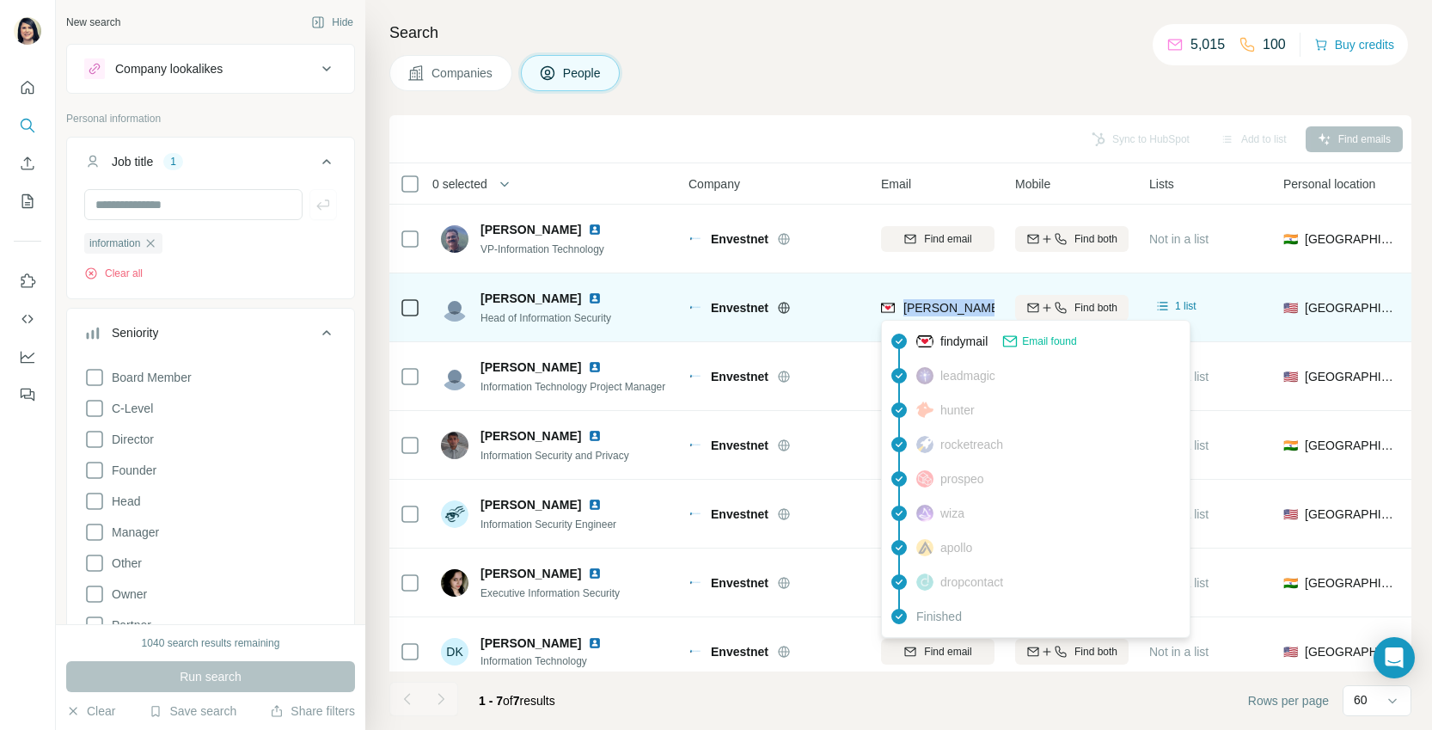
click at [960, 305] on span "[PERSON_NAME][EMAIL_ADDRESS][PERSON_NAME][DOMAIN_NAME]" at bounding box center [1105, 308] width 402 height 14
copy tr "[PERSON_NAME][EMAIL_ADDRESS][PERSON_NAME][DOMAIN_NAME]"
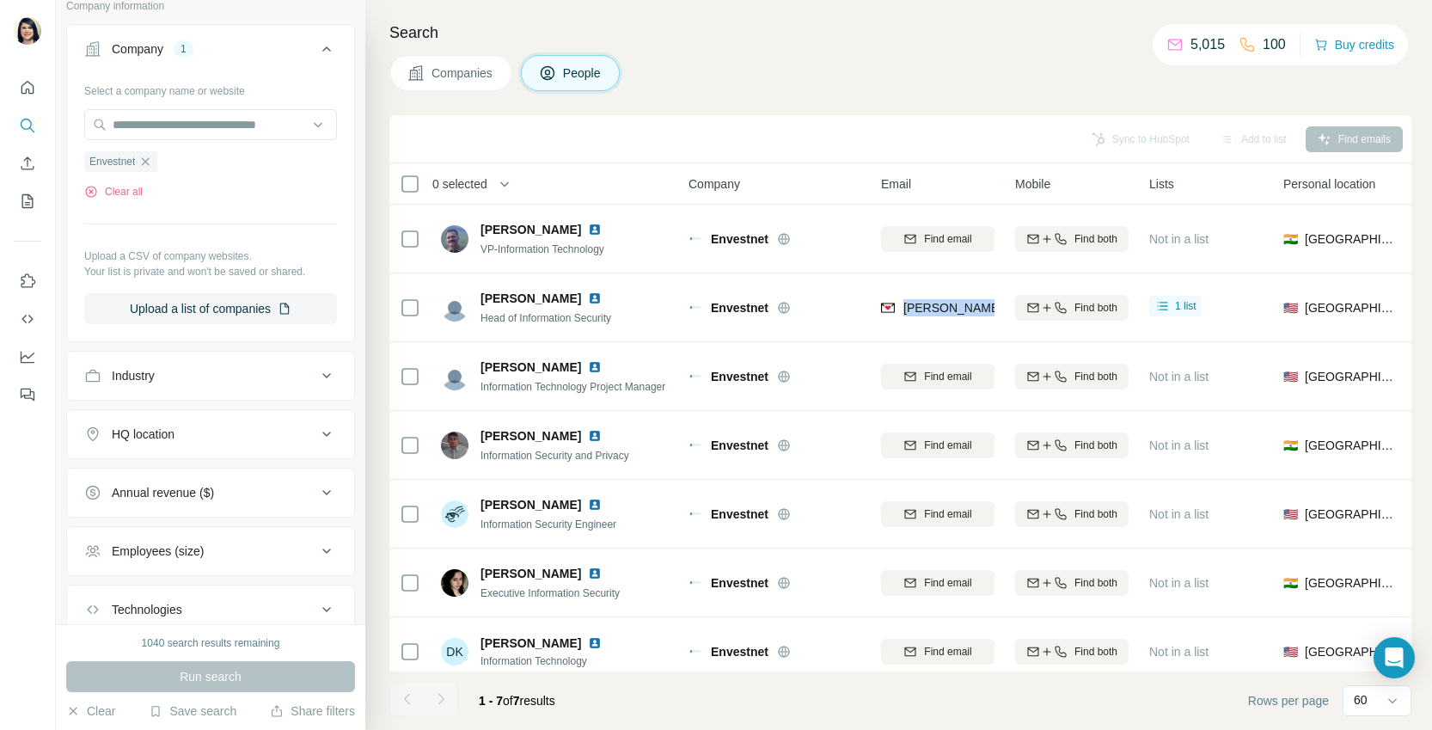
scroll to position [990, 0]
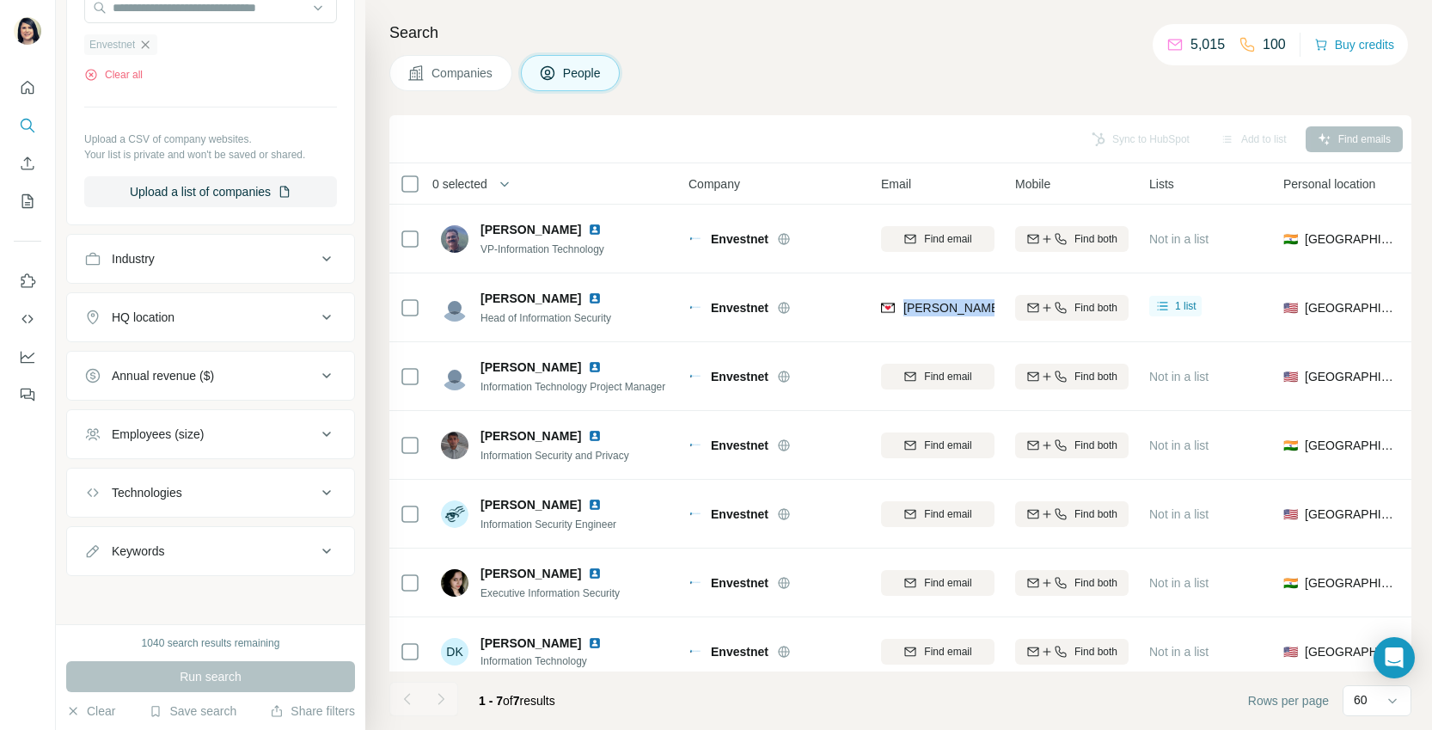
click at [151, 47] on icon "button" at bounding box center [145, 45] width 14 height 14
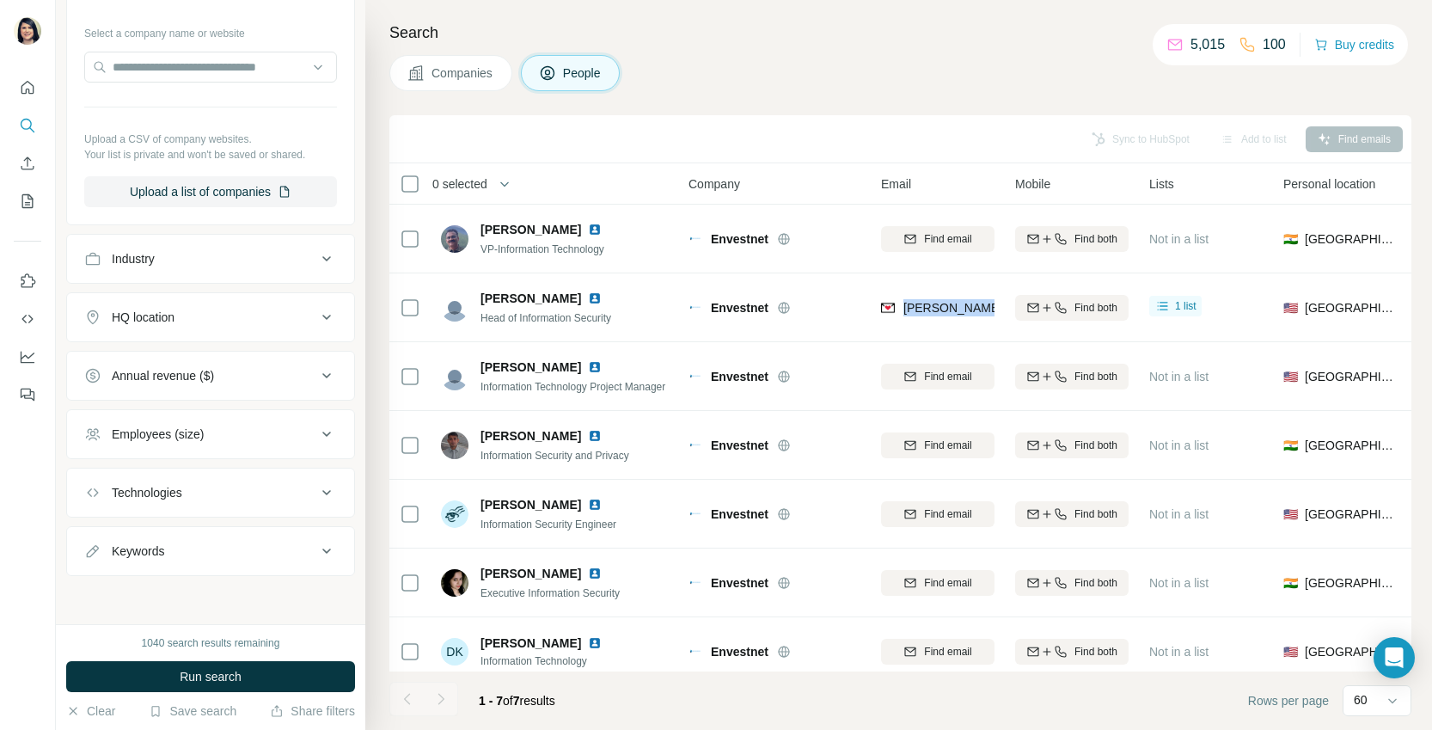
scroll to position [930, 0]
click at [153, 58] on input "text" at bounding box center [210, 67] width 253 height 31
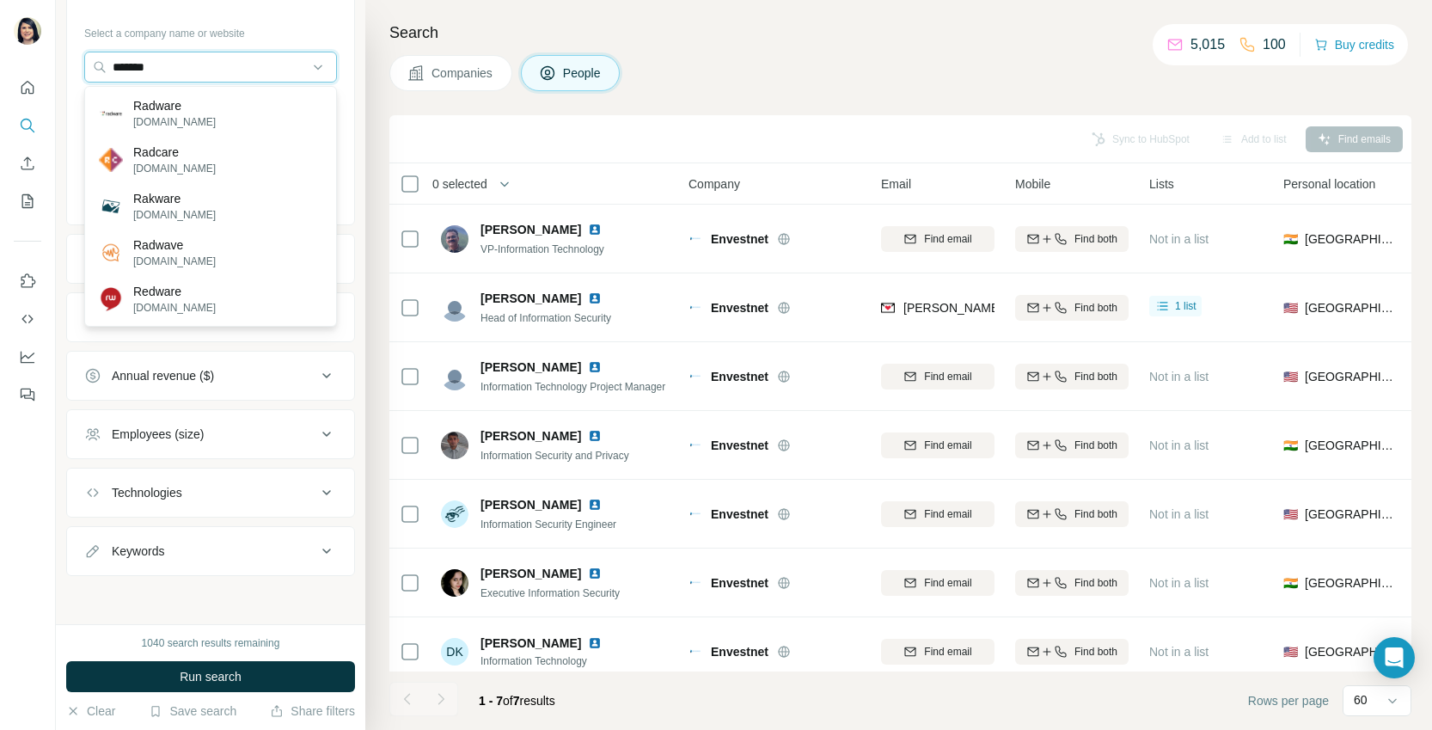
type input "*******"
click at [154, 110] on p "Radware" at bounding box center [174, 105] width 83 height 17
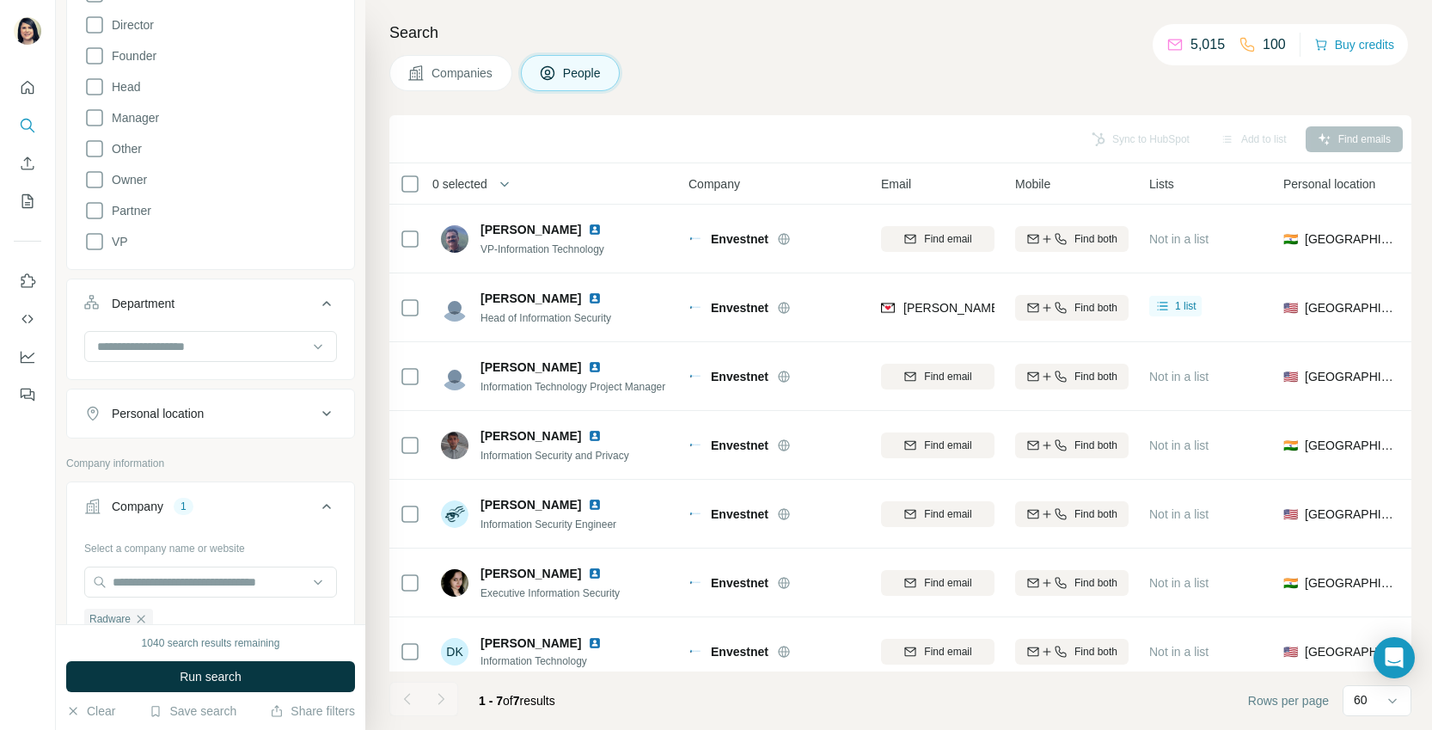
scroll to position [392, 0]
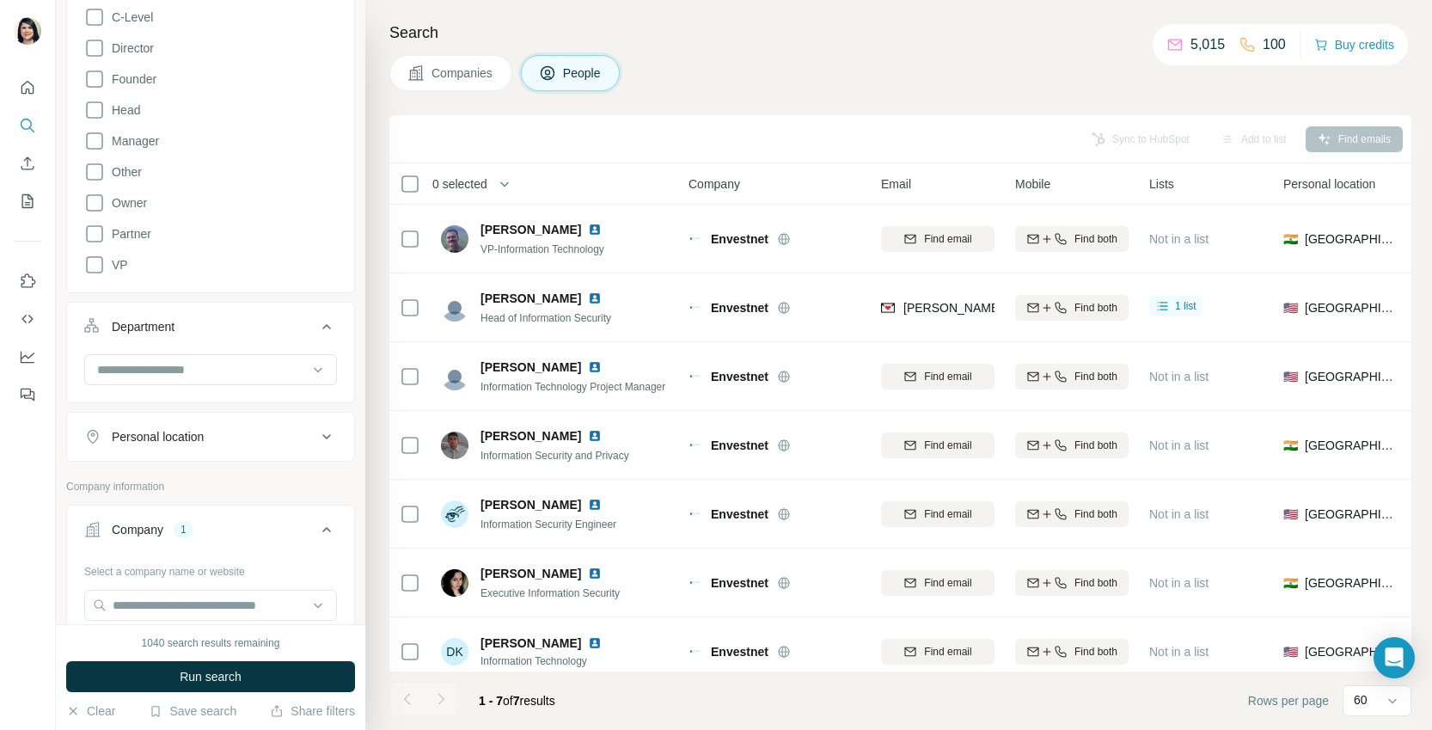
drag, startPoint x: 273, startPoint y: 682, endPoint x: 307, endPoint y: 494, distance: 190.4
click at [273, 682] on button "Run search" at bounding box center [210, 676] width 289 height 31
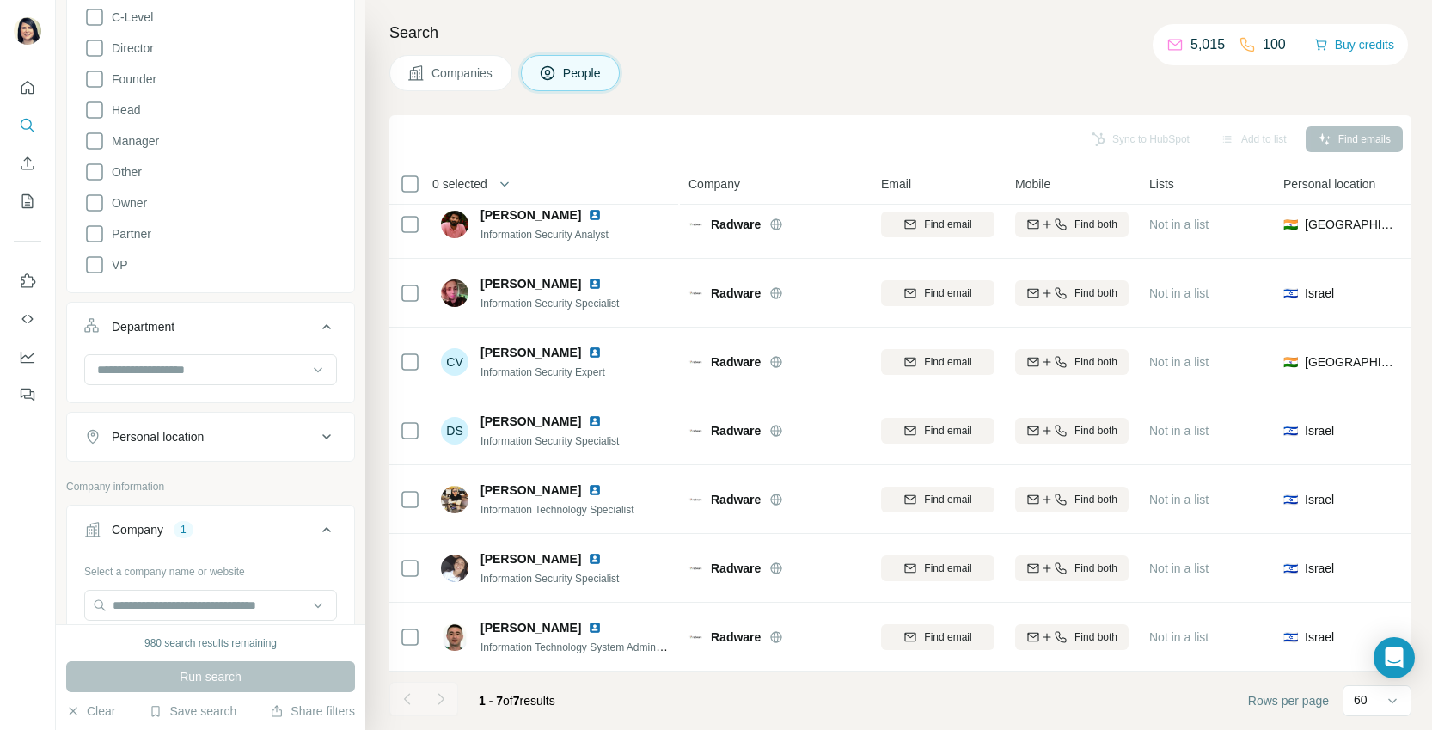
scroll to position [0, 0]
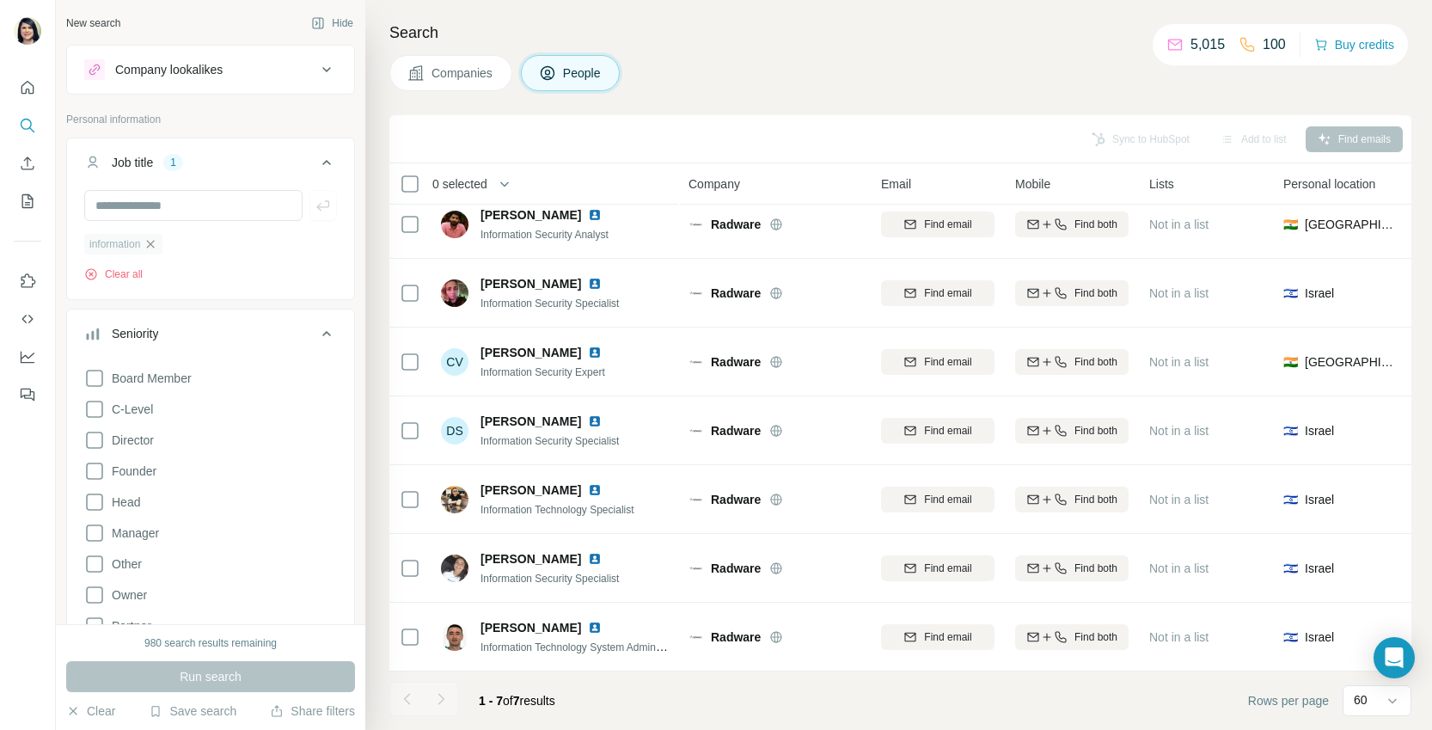
click at [156, 242] on icon "button" at bounding box center [151, 244] width 14 height 14
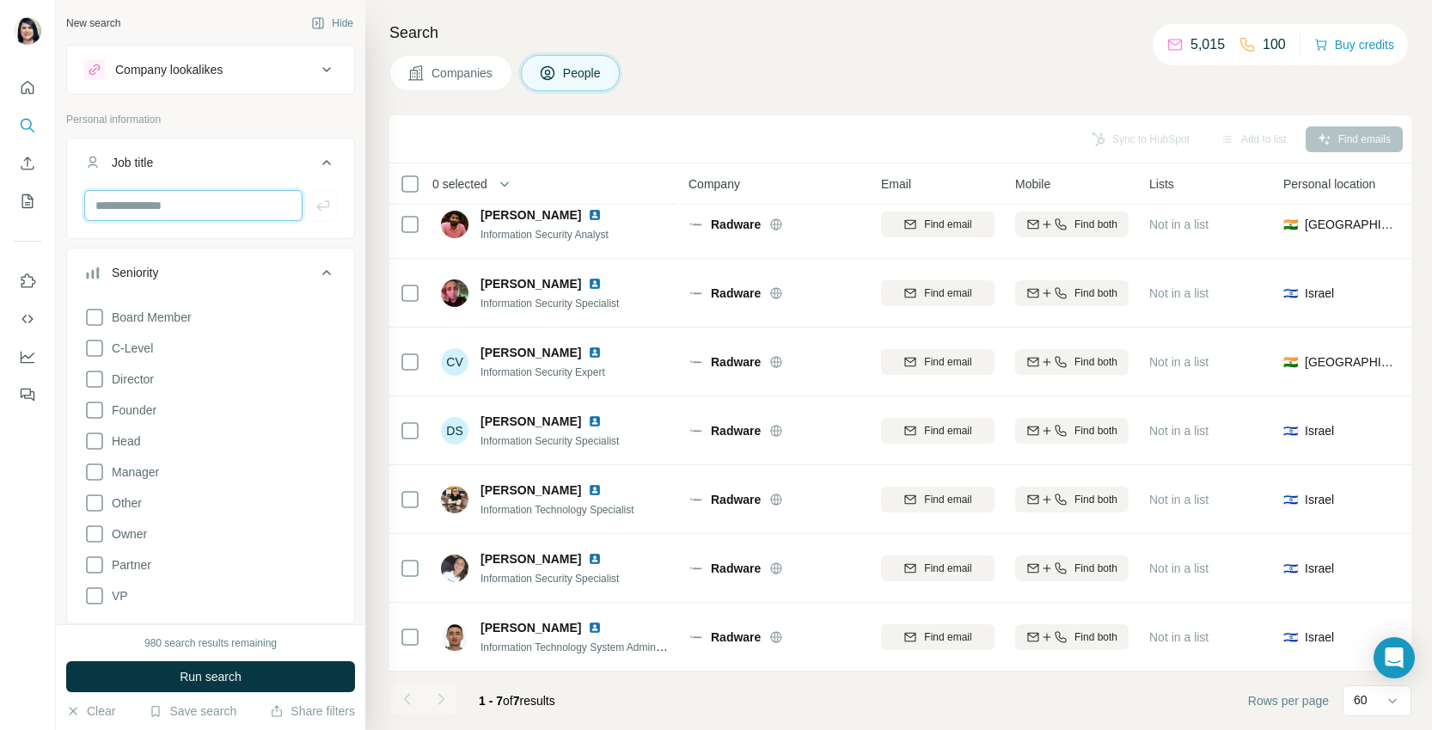
click at [147, 212] on input "text" at bounding box center [193, 205] width 218 height 31
drag, startPoint x: 132, startPoint y: 345, endPoint x: 238, endPoint y: 544, distance: 225.8
click at [132, 345] on span "C-Level" at bounding box center [129, 348] width 48 height 17
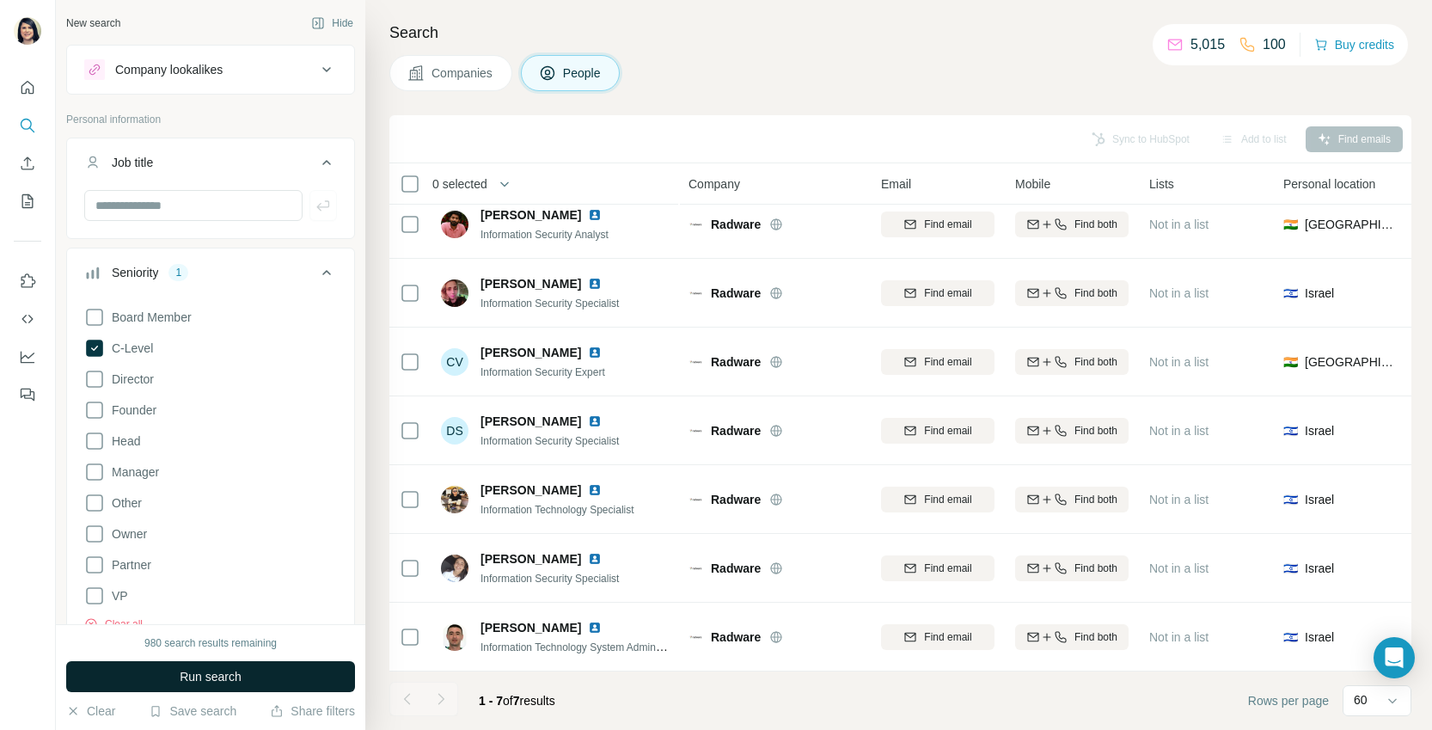
click at [246, 678] on button "Run search" at bounding box center [210, 676] width 289 height 31
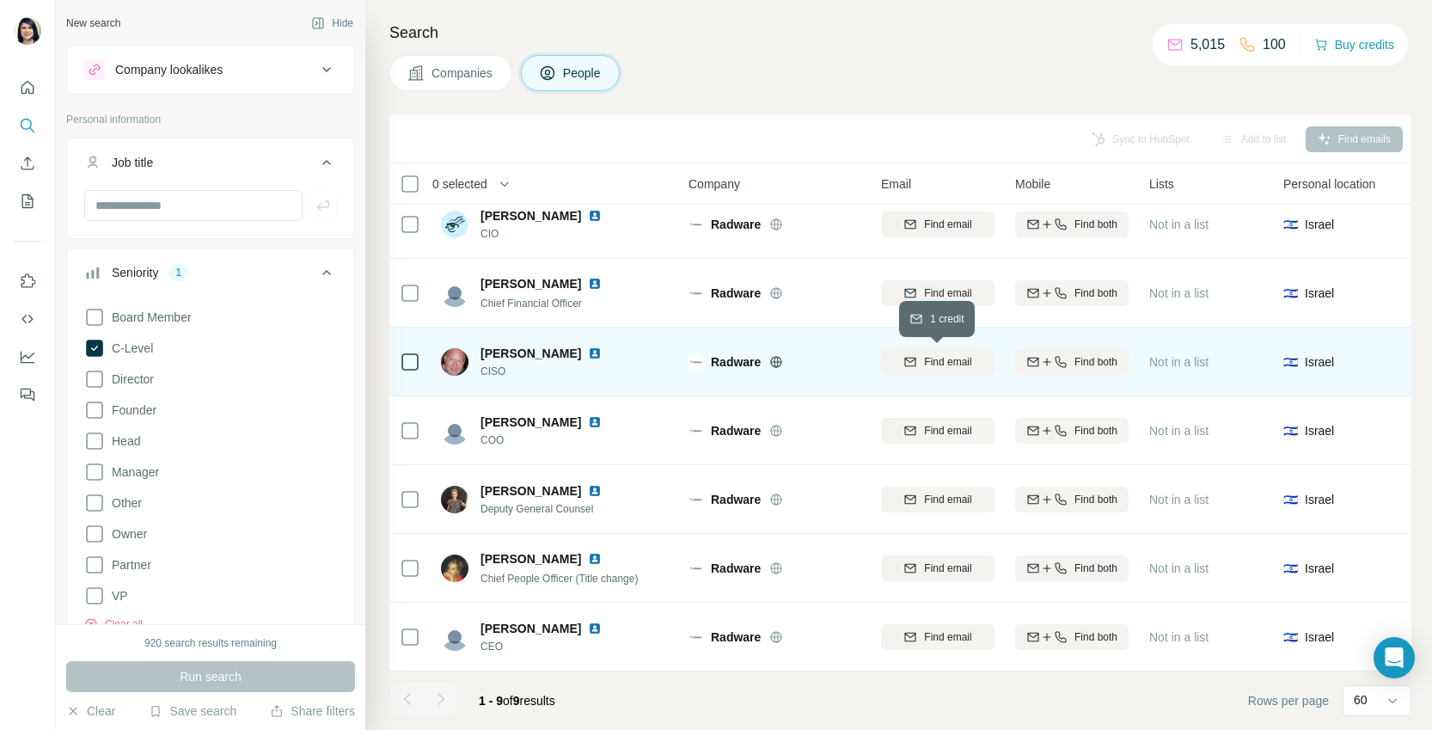
click at [964, 354] on span "Find email" at bounding box center [947, 361] width 47 height 15
click at [954, 357] on span "[EMAIL_ADDRESS][DOMAIN_NAME]" at bounding box center [1006, 362] width 204 height 14
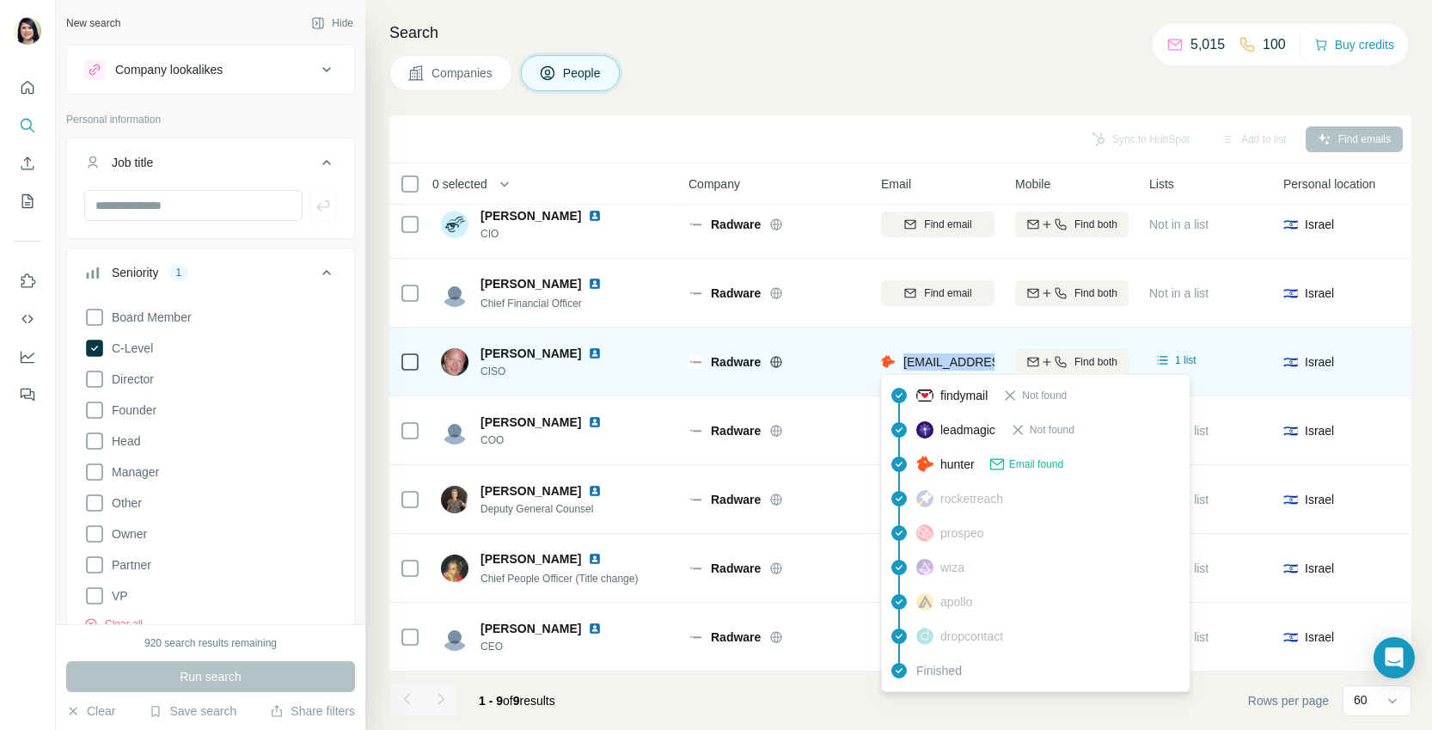
click at [954, 357] on span "[EMAIL_ADDRESS][DOMAIN_NAME]" at bounding box center [1006, 362] width 204 height 14
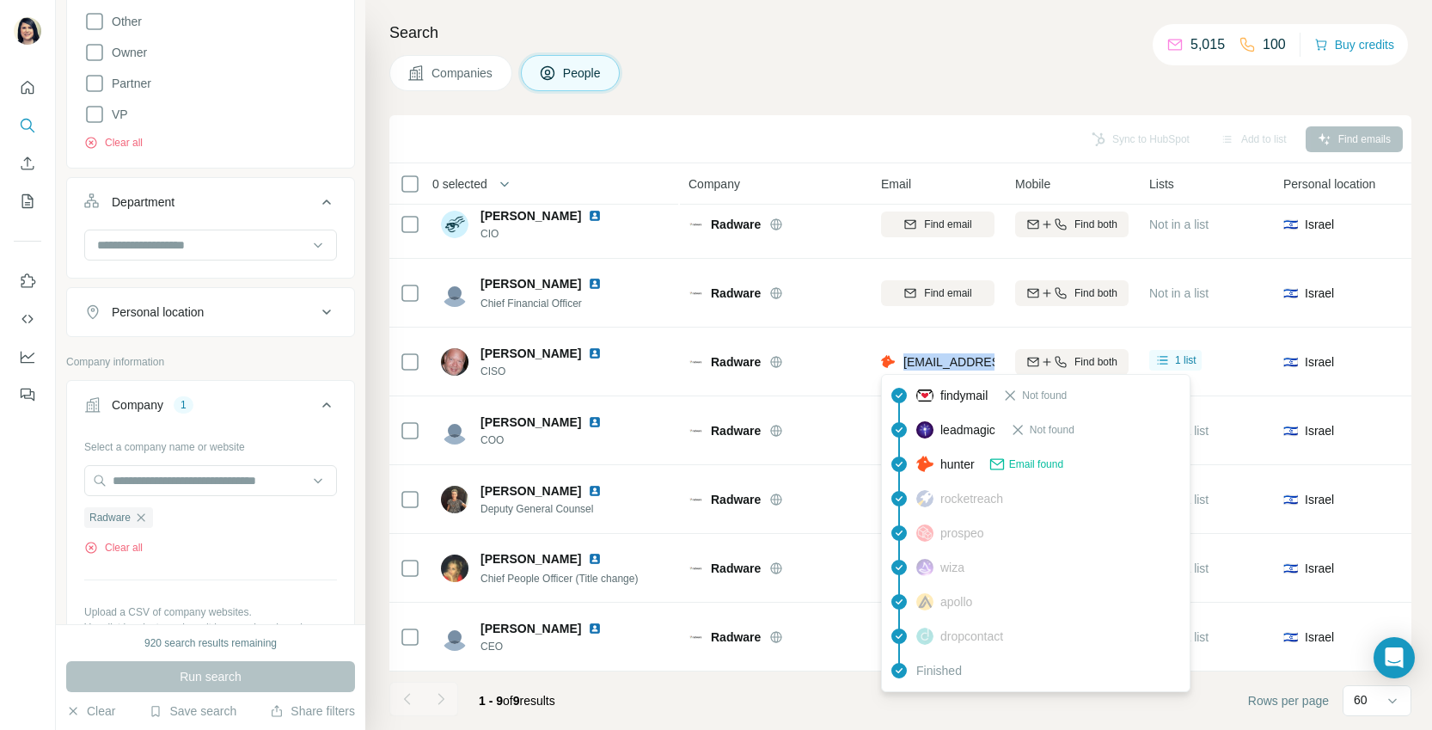
scroll to position [486, 0]
click at [164, 242] on input at bounding box center [201, 240] width 212 height 19
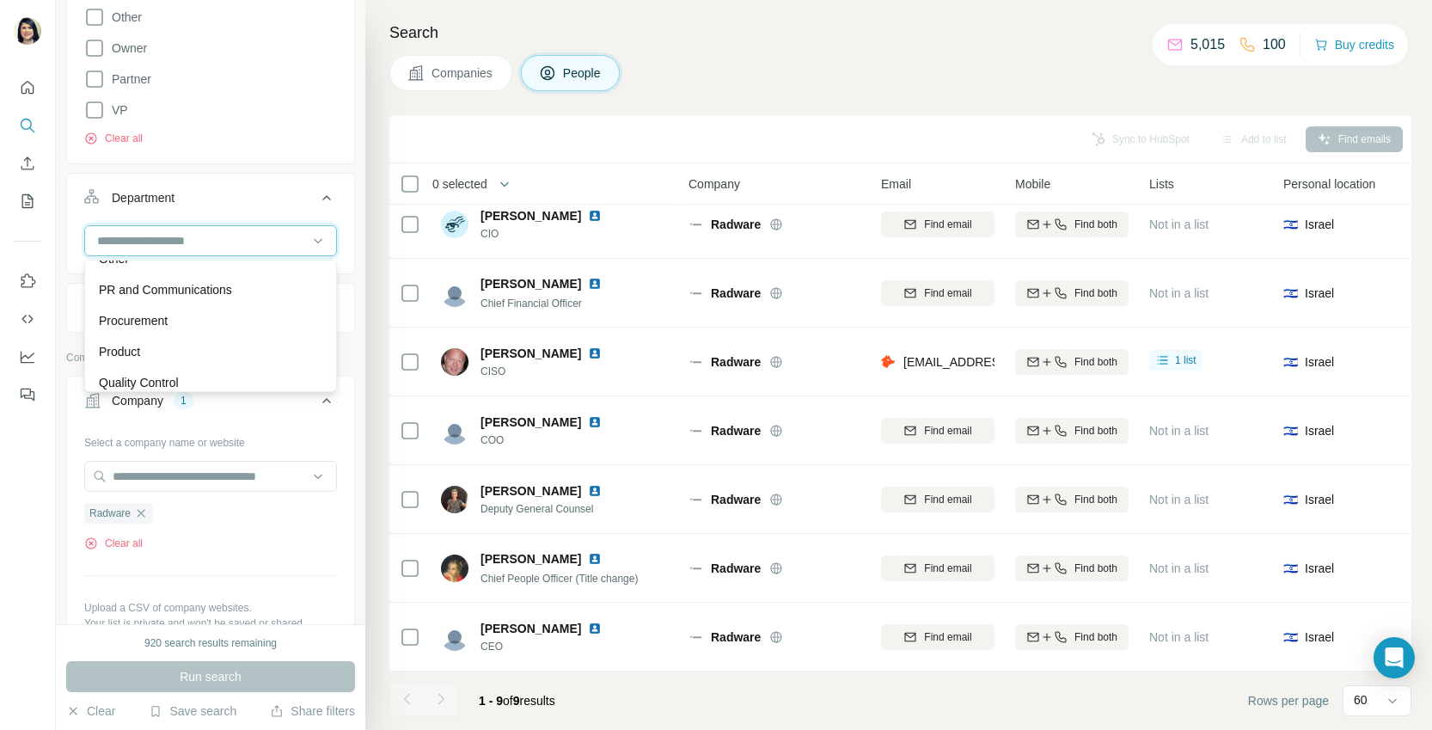
scroll to position [481, 0]
click at [150, 328] on p "Procurement" at bounding box center [133, 324] width 69 height 17
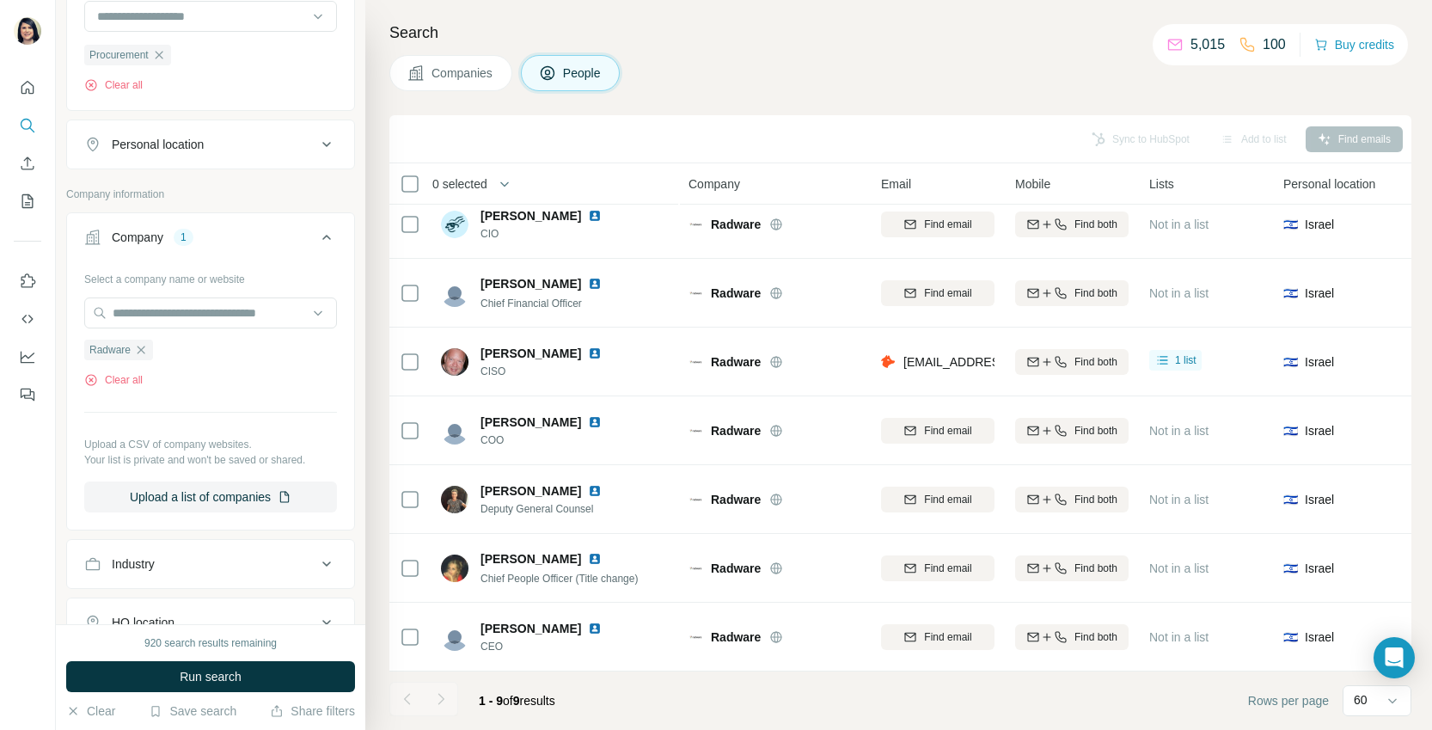
scroll to position [806, 0]
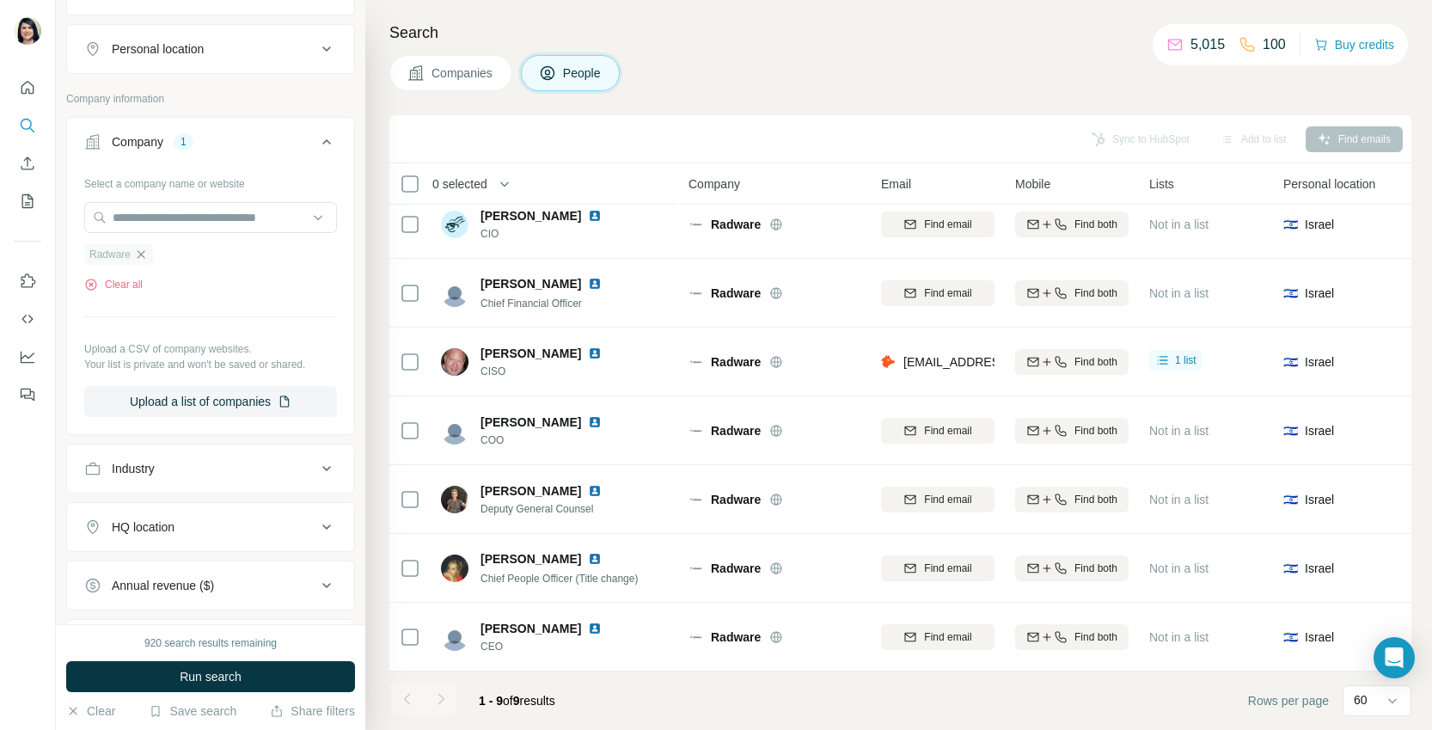
click at [144, 258] on icon "button" at bounding box center [142, 254] width 8 height 8
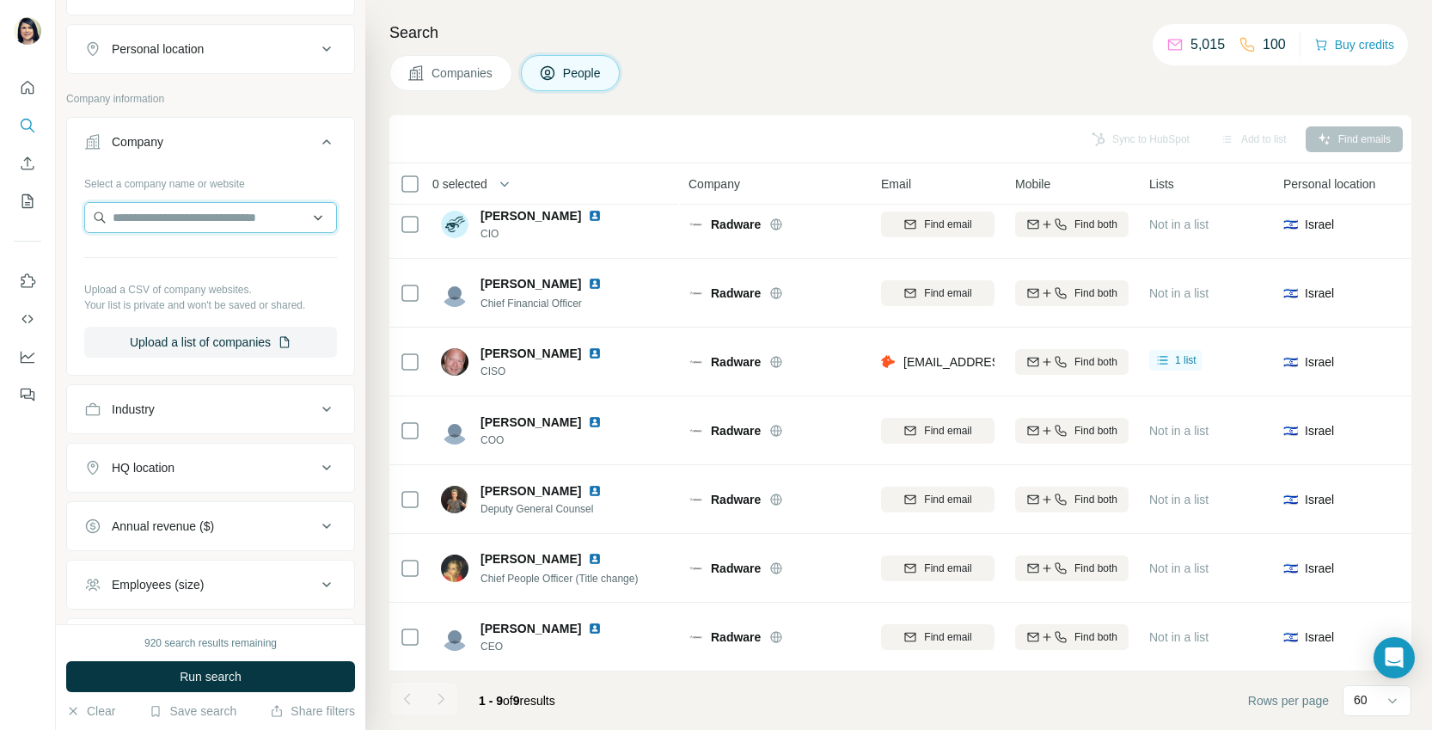
click at [158, 220] on input "text" at bounding box center [210, 217] width 253 height 31
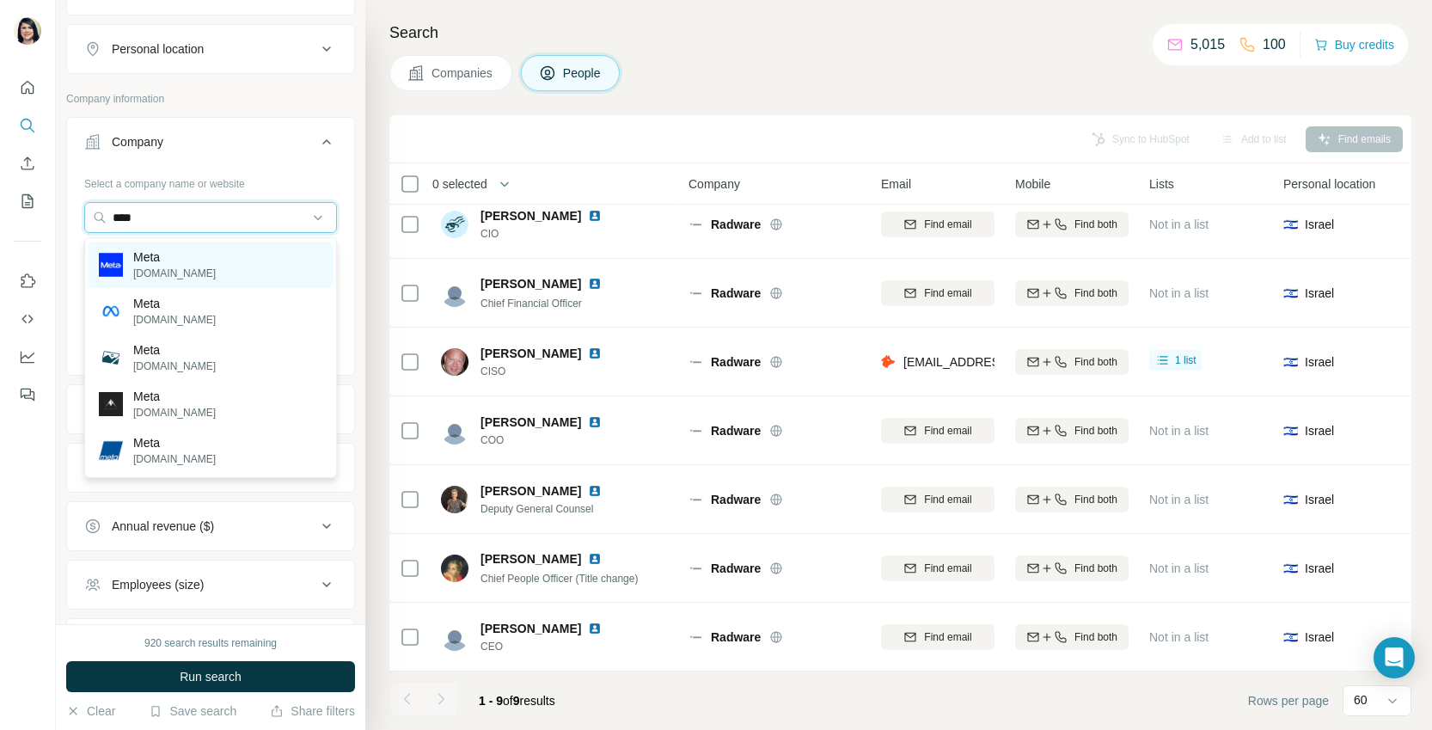
type input "****"
click at [173, 252] on p "Meta" at bounding box center [174, 256] width 83 height 17
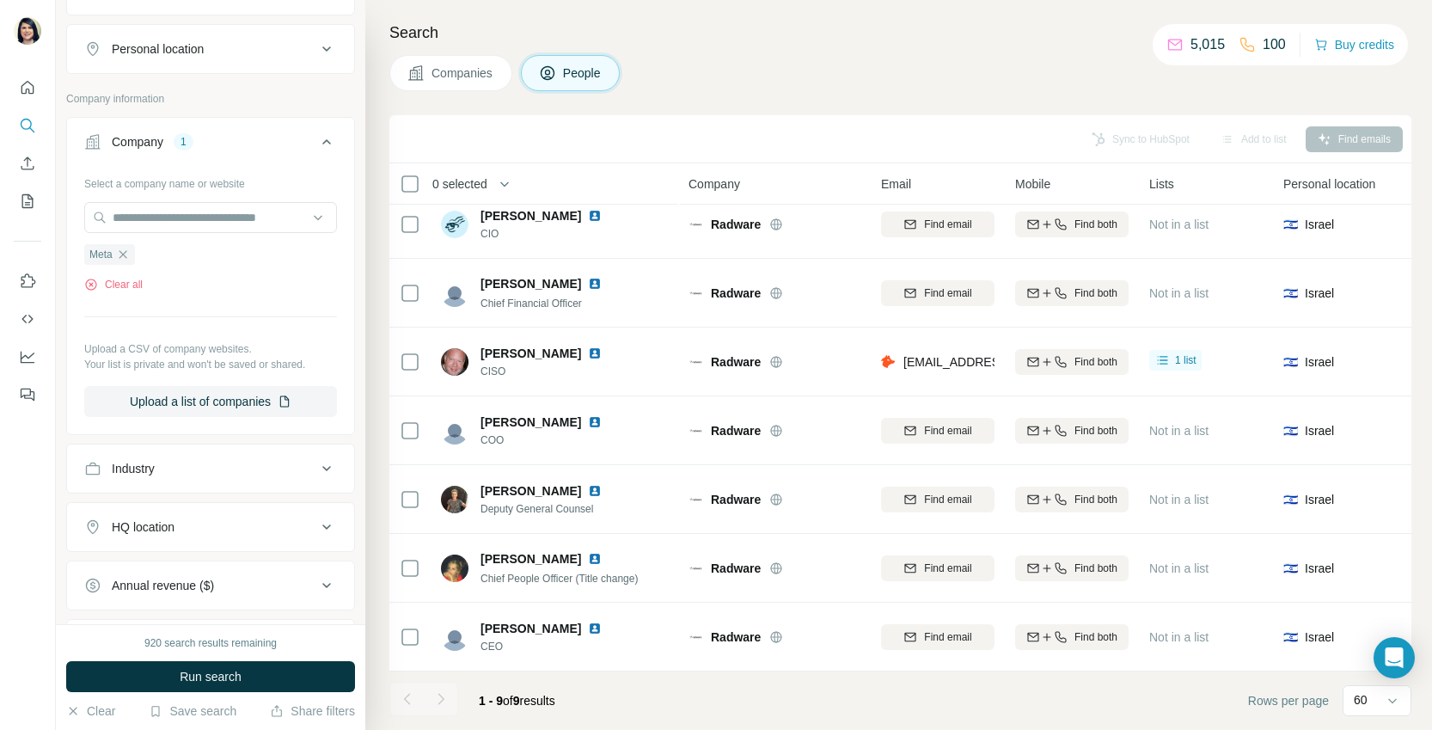
click at [230, 673] on span "Run search" at bounding box center [211, 676] width 62 height 17
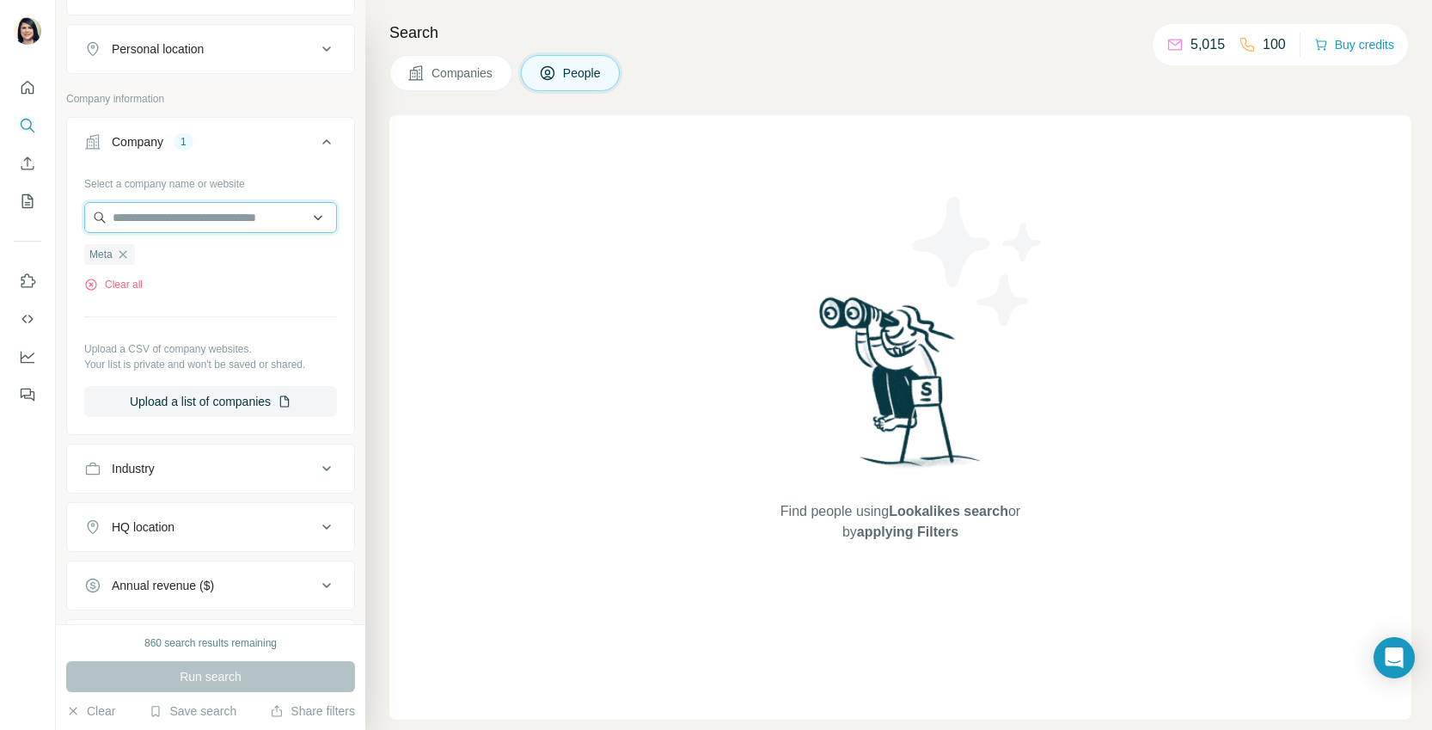
click at [171, 217] on input "text" at bounding box center [210, 217] width 253 height 31
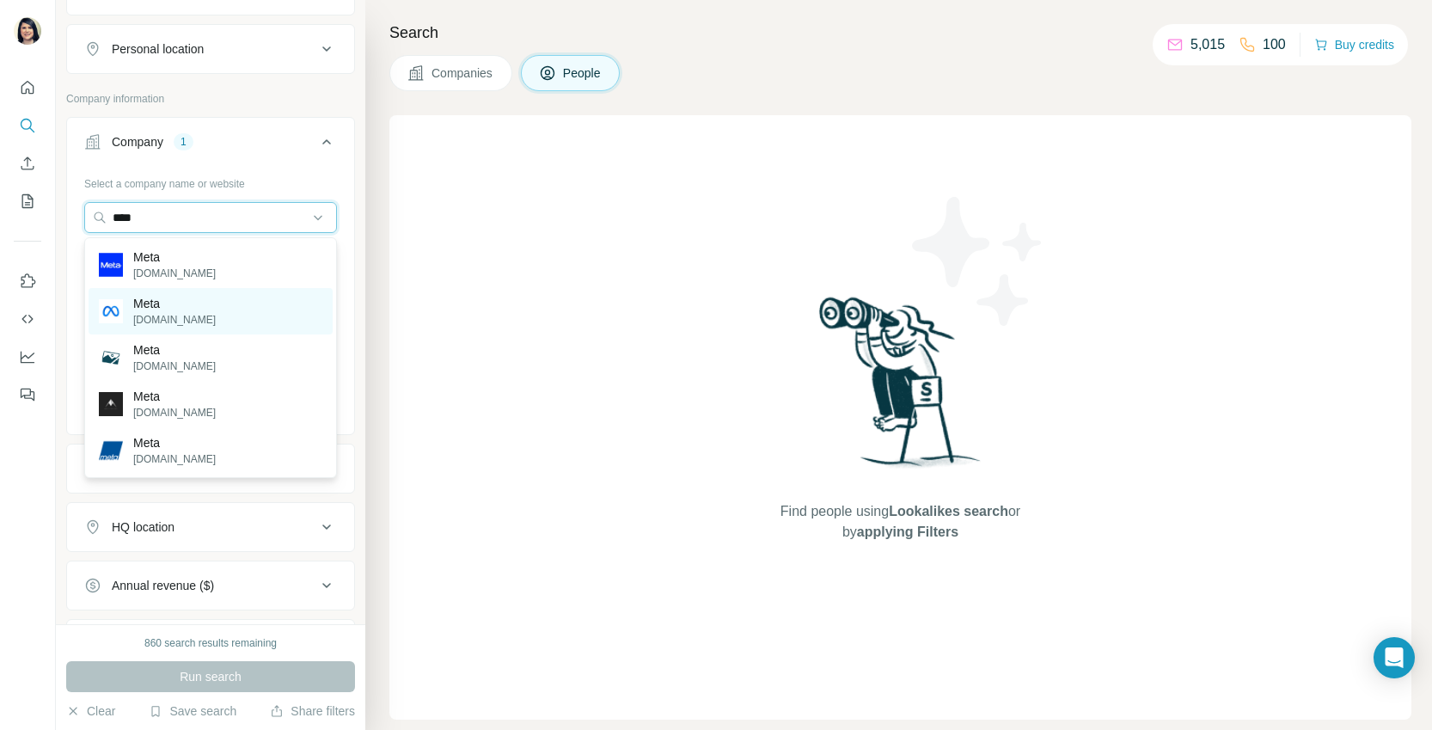
type input "****"
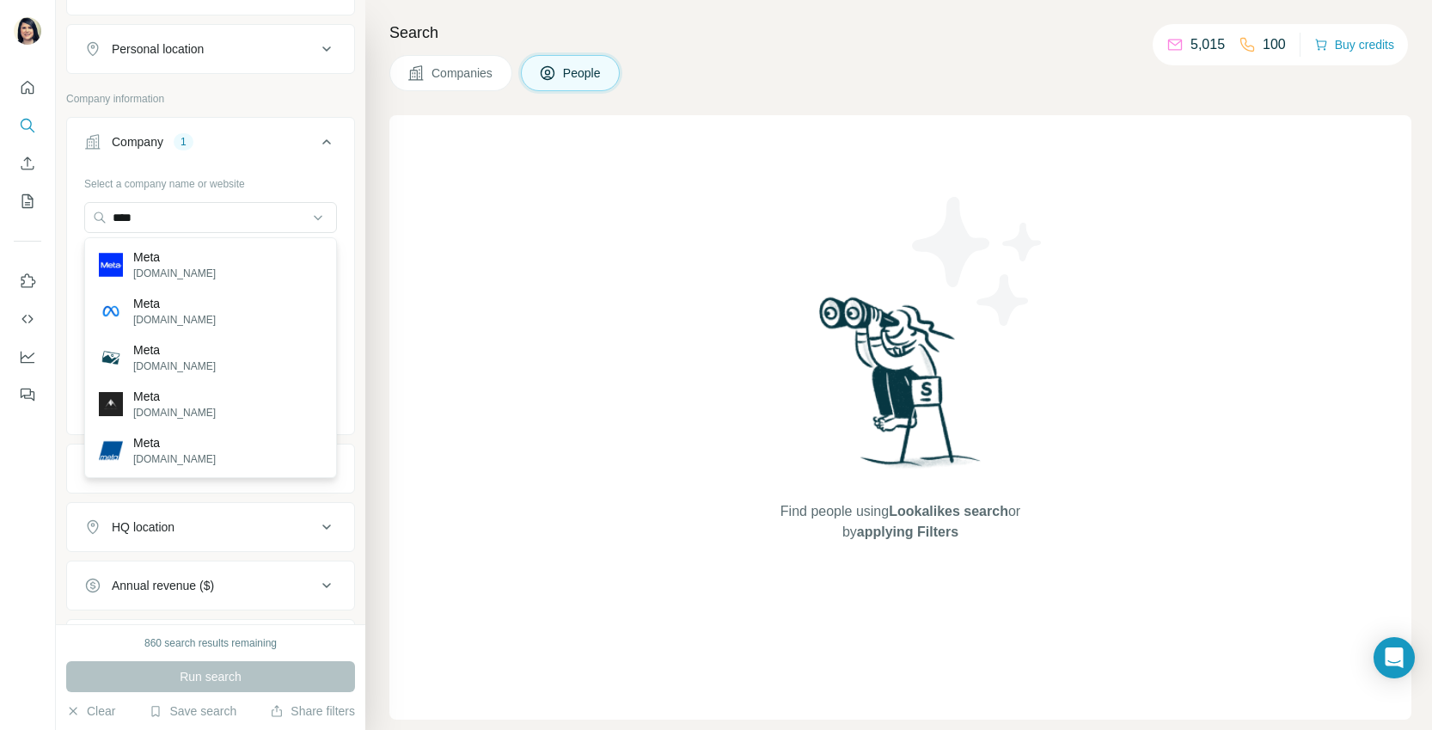
click at [190, 302] on p "Meta" at bounding box center [174, 303] width 83 height 17
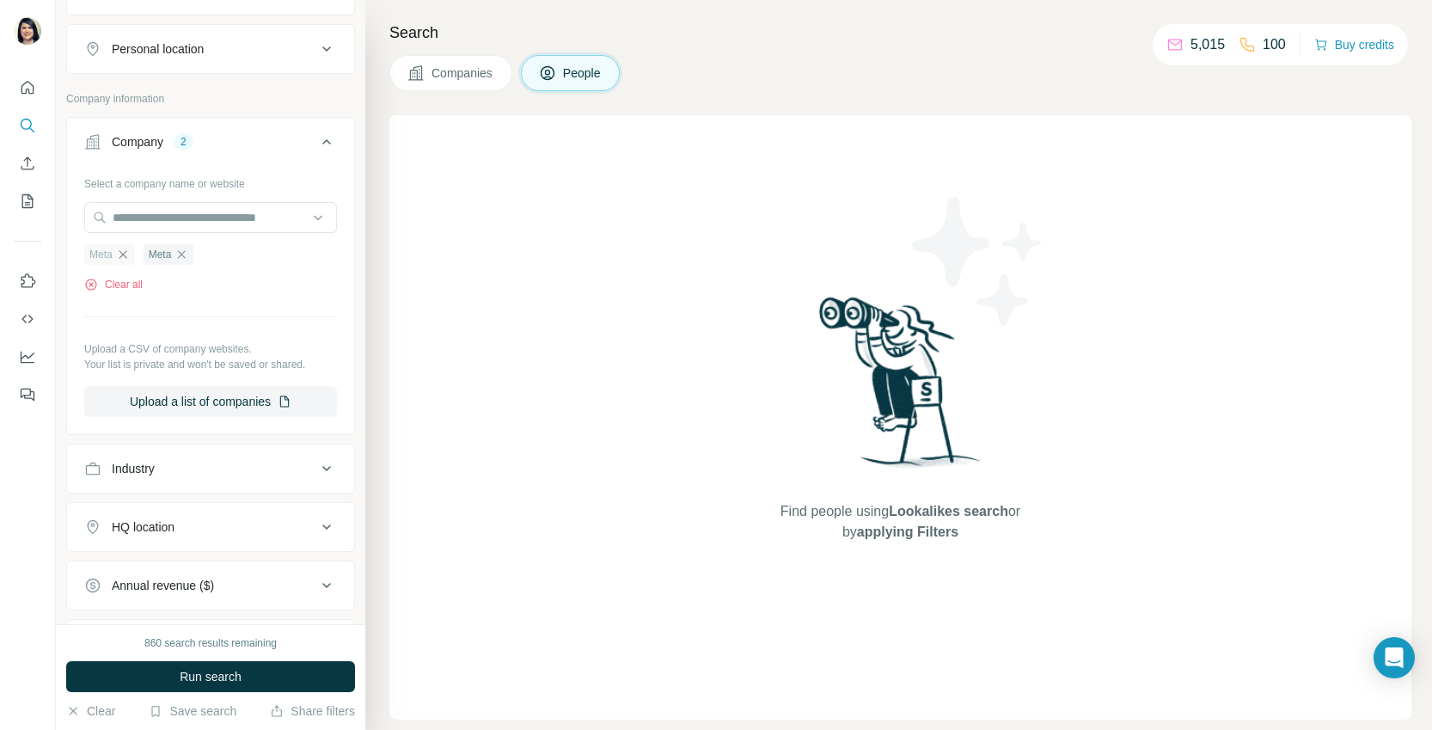
click at [123, 255] on icon "button" at bounding box center [123, 254] width 8 height 8
click at [223, 679] on span "Run search" at bounding box center [211, 676] width 62 height 17
click at [125, 252] on icon "button" at bounding box center [123, 255] width 14 height 14
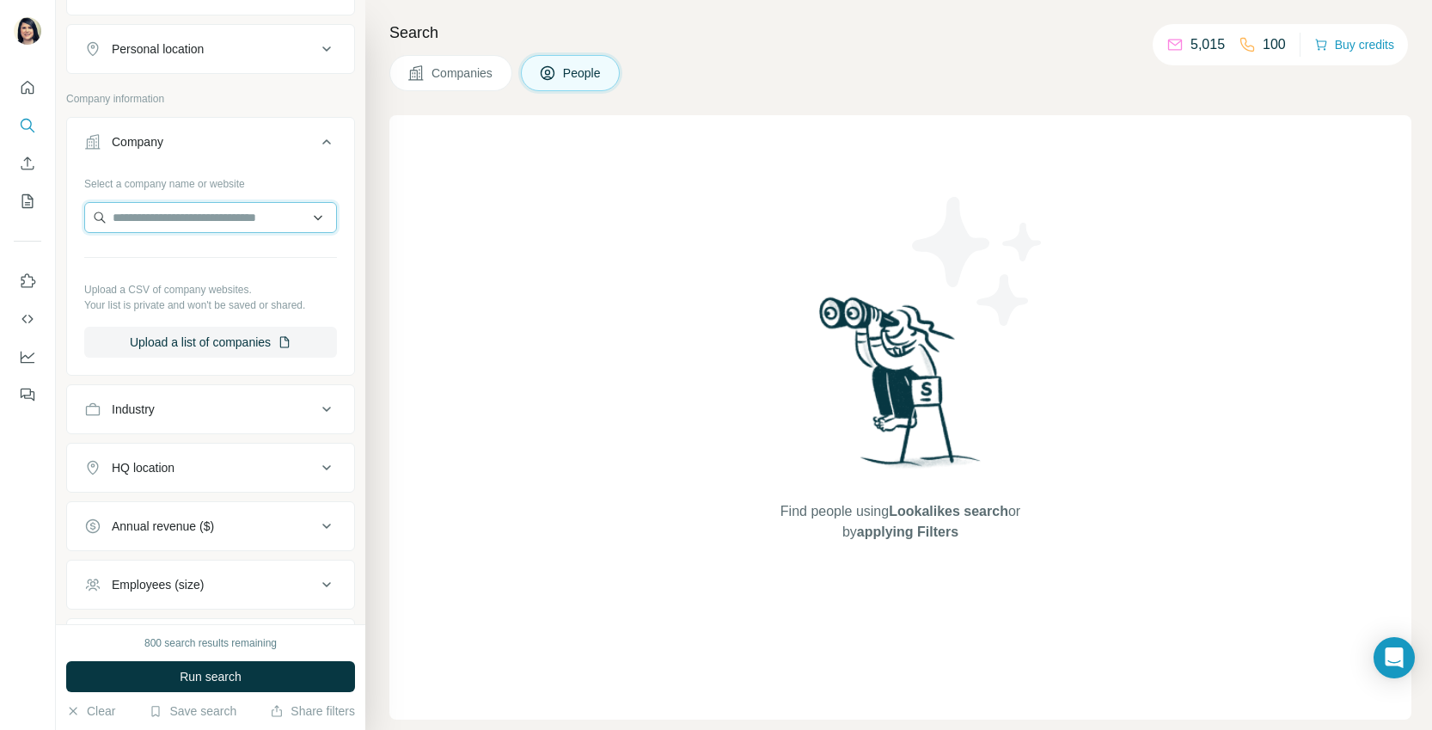
click at [133, 219] on input "text" at bounding box center [210, 217] width 253 height 31
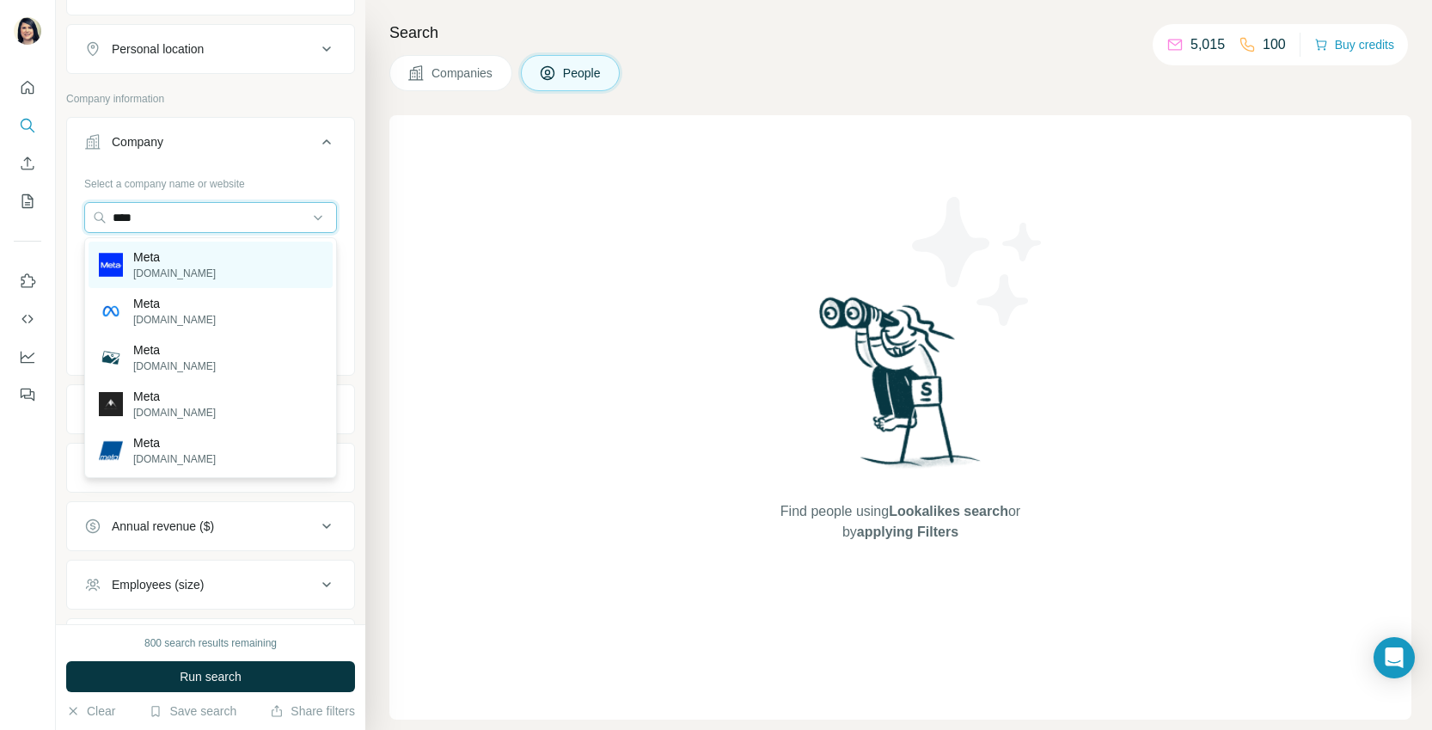
type input "****"
click at [147, 268] on p "[DOMAIN_NAME]" at bounding box center [174, 273] width 83 height 15
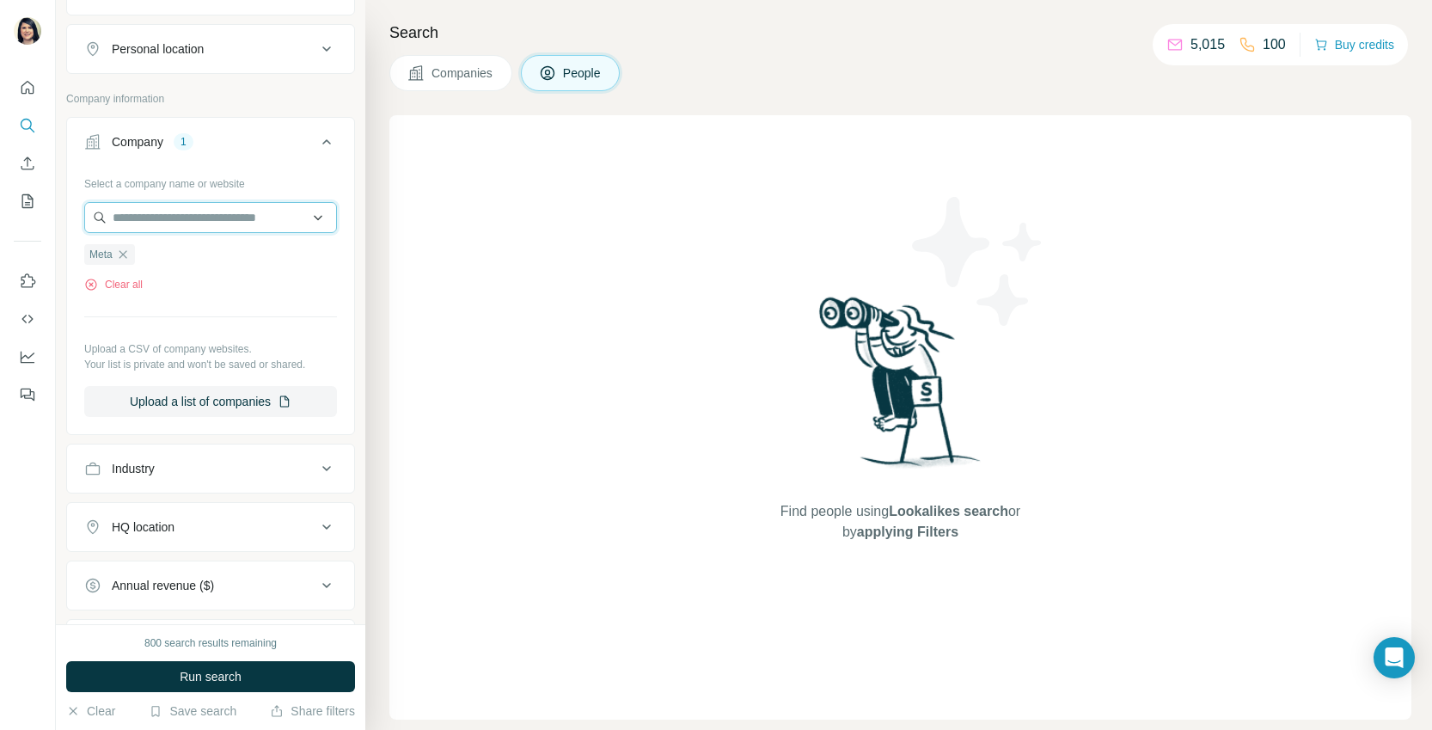
click at [151, 225] on input "text" at bounding box center [210, 217] width 253 height 31
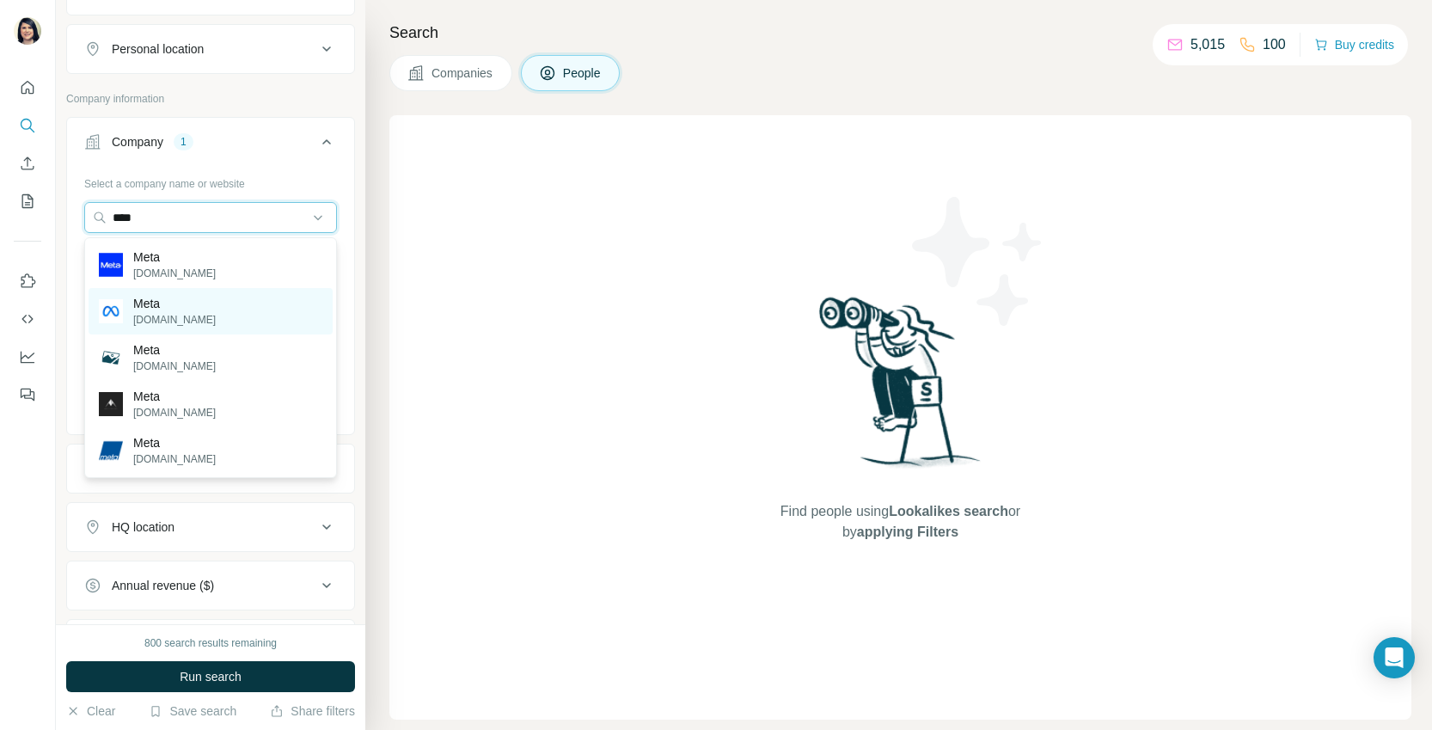
type input "****"
click at [163, 304] on p "Meta" at bounding box center [174, 303] width 83 height 17
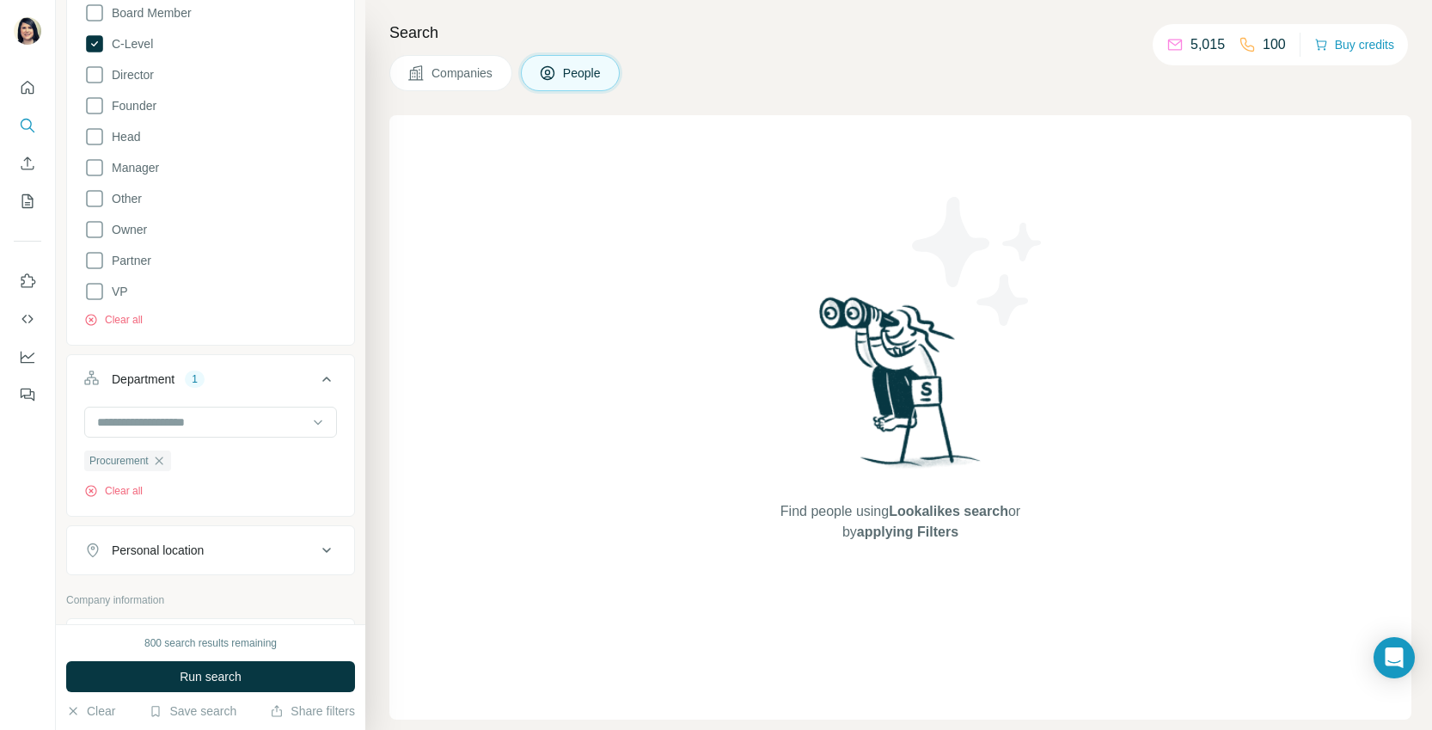
scroll to position [210, 0]
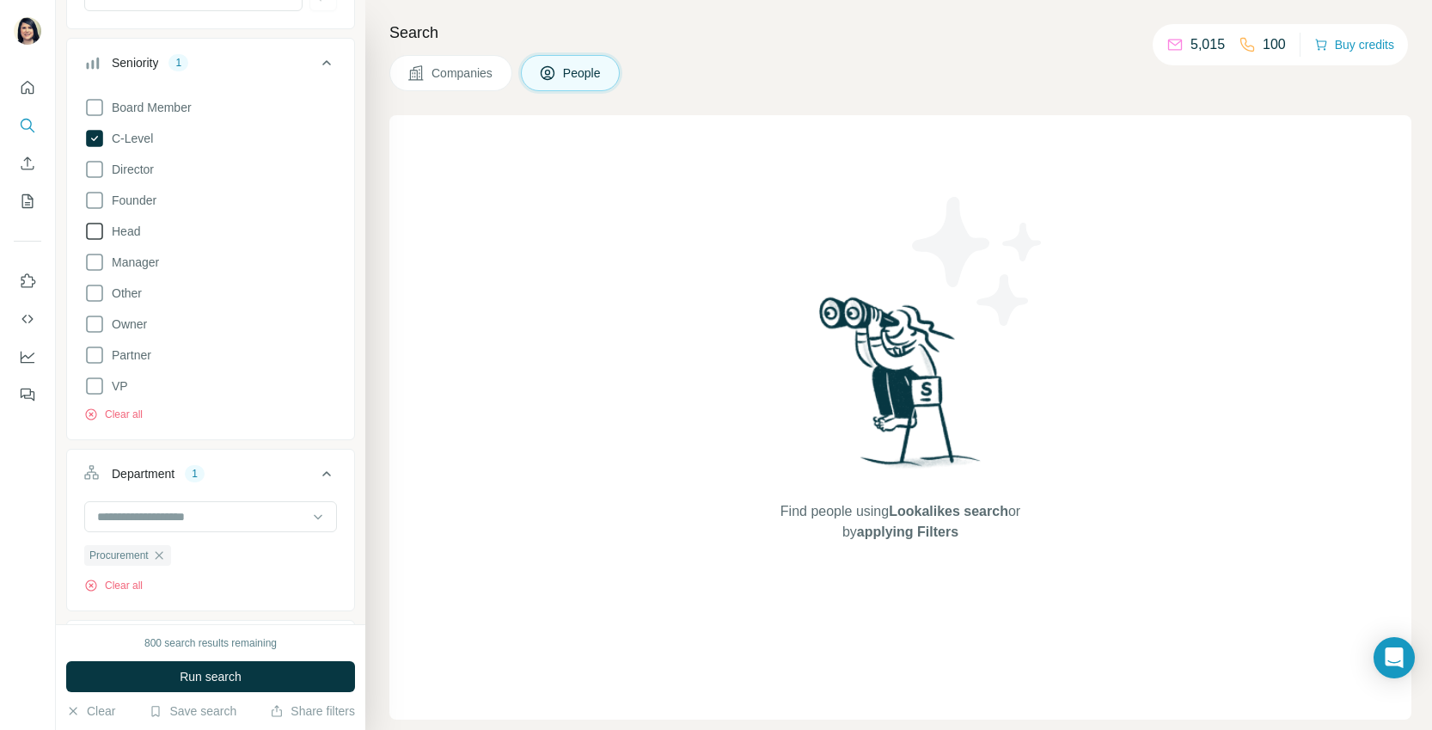
click at [93, 224] on icon at bounding box center [94, 231] width 17 height 17
drag, startPoint x: 93, startPoint y: 384, endPoint x: 123, endPoint y: 405, distance: 36.5
click at [92, 384] on icon at bounding box center [94, 386] width 21 height 21
drag, startPoint x: 284, startPoint y: 677, endPoint x: 279, endPoint y: 664, distance: 13.6
click at [284, 677] on button "Run search" at bounding box center [210, 676] width 289 height 31
